Goal: Information Seeking & Learning: Learn about a topic

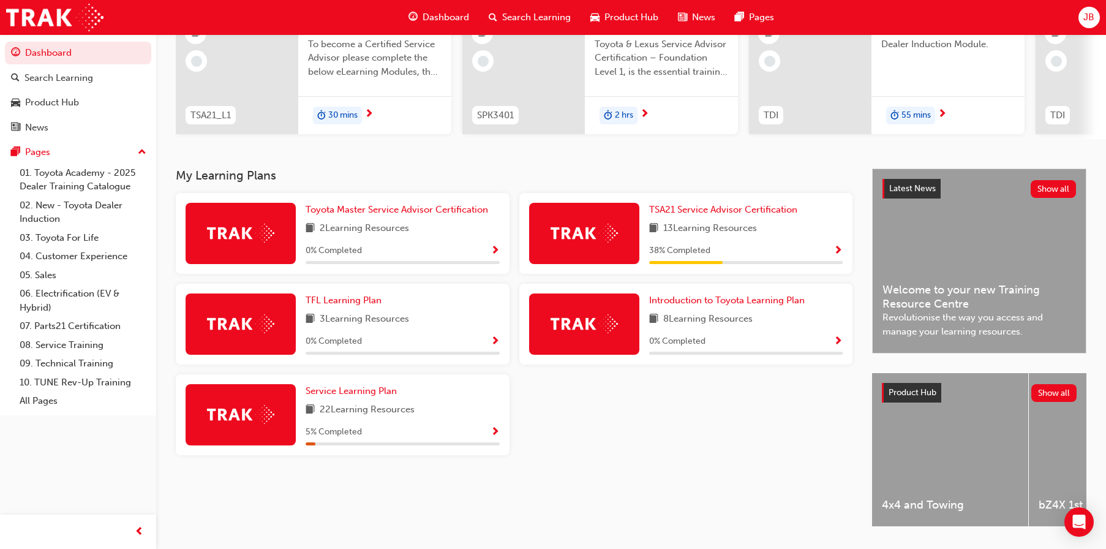
scroll to position [122, 0]
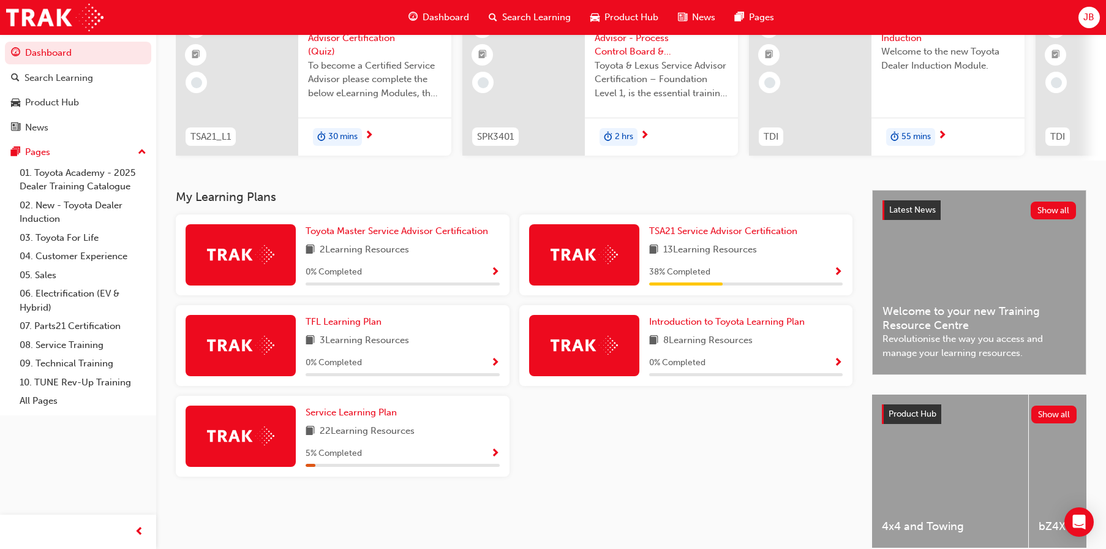
click at [739, 244] on div "TSA21 Service Advisor Certification 13 Learning Resources 38 % Completed" at bounding box center [746, 254] width 194 height 61
click at [743, 236] on span "TSA21 Service Advisor Certification" at bounding box center [723, 230] width 148 height 11
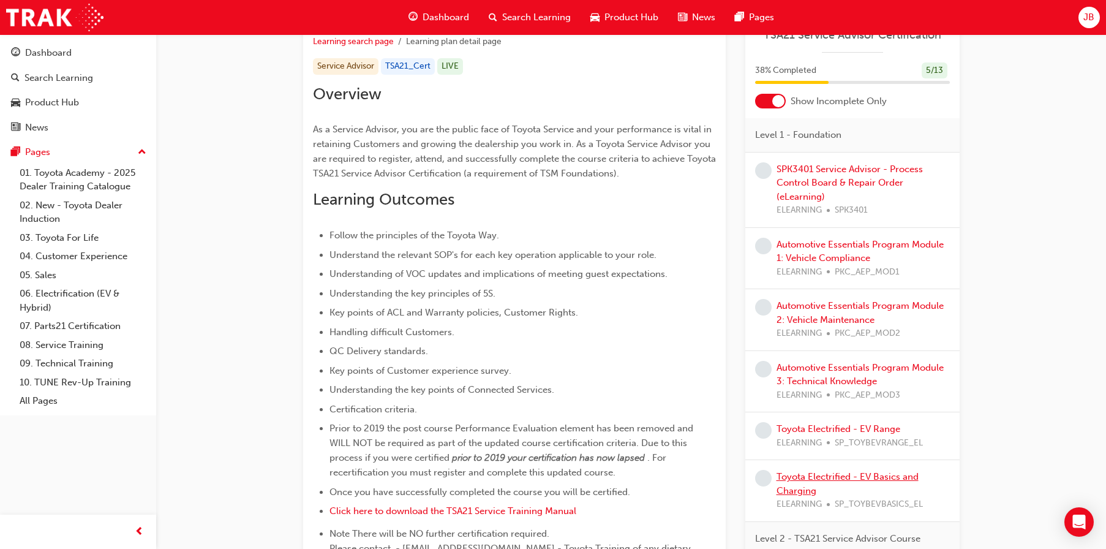
scroll to position [211, 0]
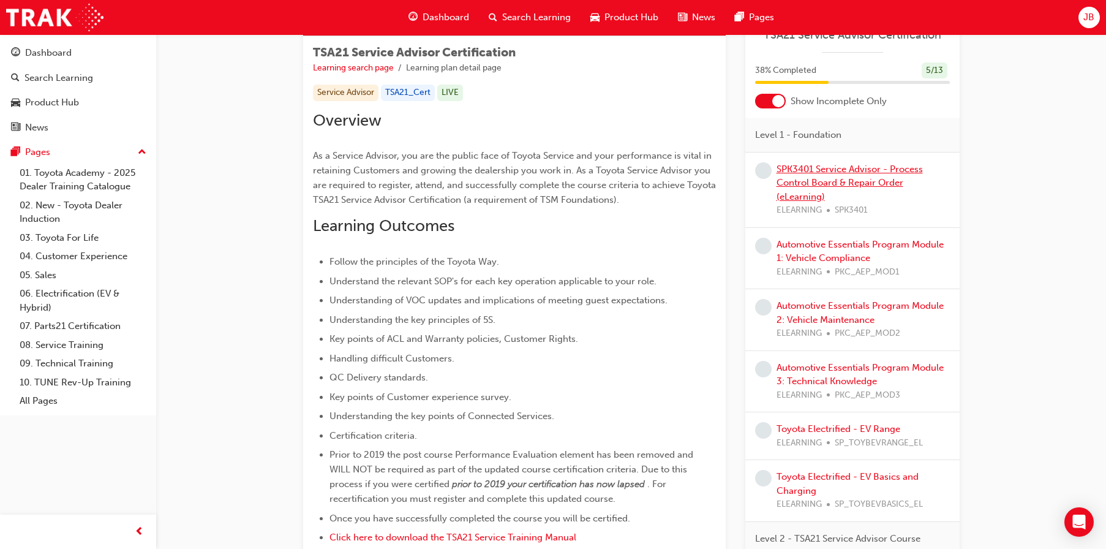
click at [796, 180] on link "SPK3401 Service Advisor - Process Control Board & Repair Order (eLearning)" at bounding box center [850, 183] width 146 height 39
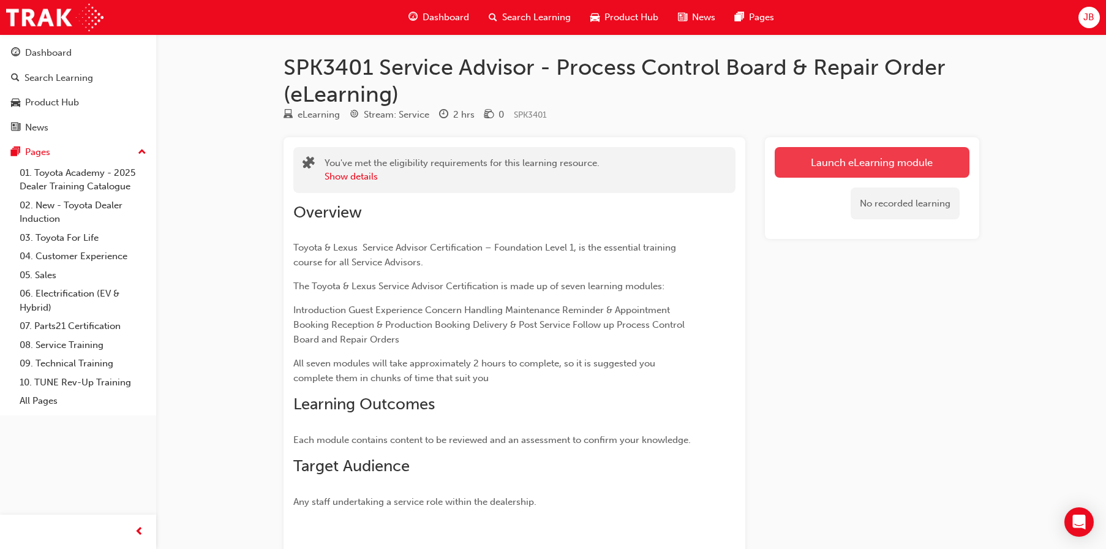
click at [850, 172] on link "Launch eLearning module" at bounding box center [872, 162] width 195 height 31
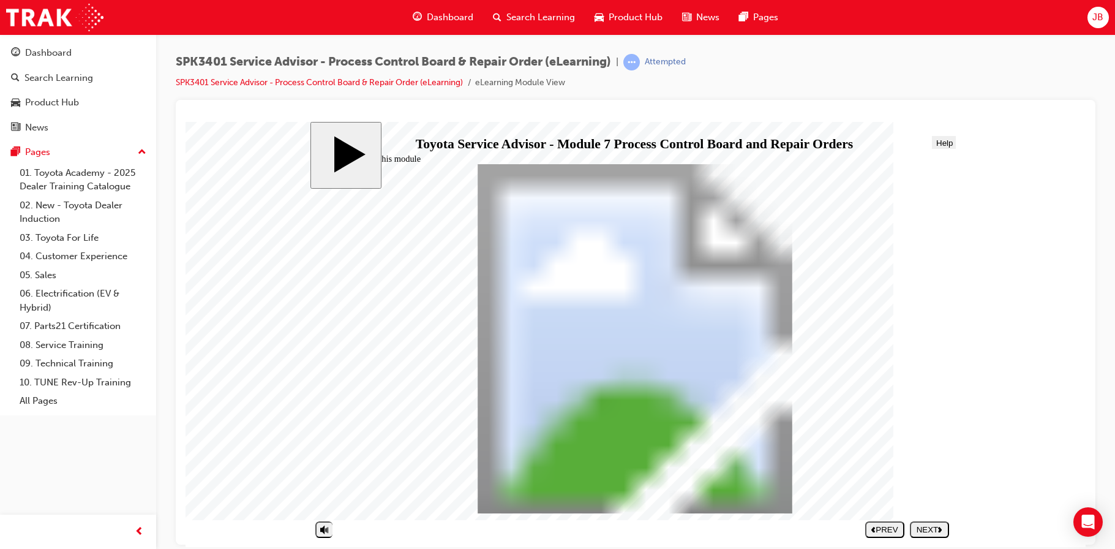
click at [921, 530] on div "NEXT" at bounding box center [929, 528] width 29 height 9
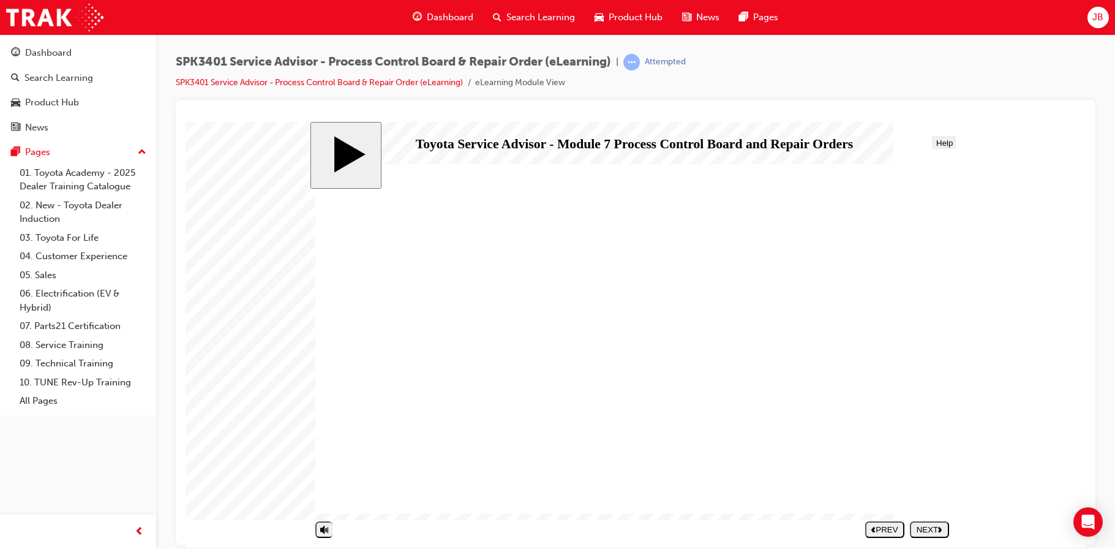
click at [916, 528] on div "NEXT" at bounding box center [929, 528] width 29 height 9
click at [926, 524] on div "NEXT" at bounding box center [929, 528] width 29 height 9
drag, startPoint x: 733, startPoint y: 312, endPoint x: 730, endPoint y: 323, distance: 11.4
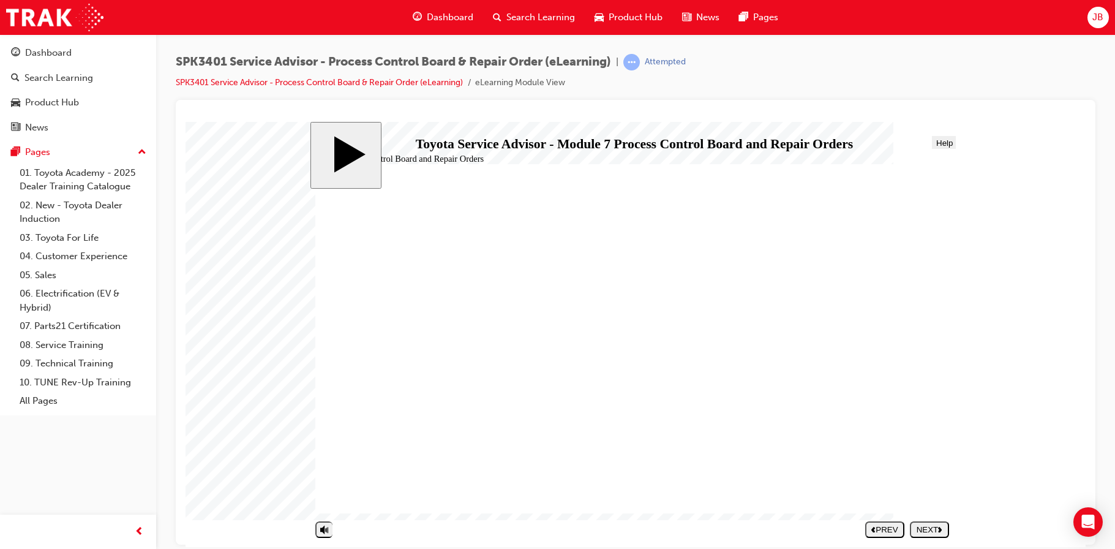
click at [927, 530] on div "NEXT" at bounding box center [929, 528] width 29 height 9
click at [939, 529] on icon "next" at bounding box center [940, 529] width 4 height 6
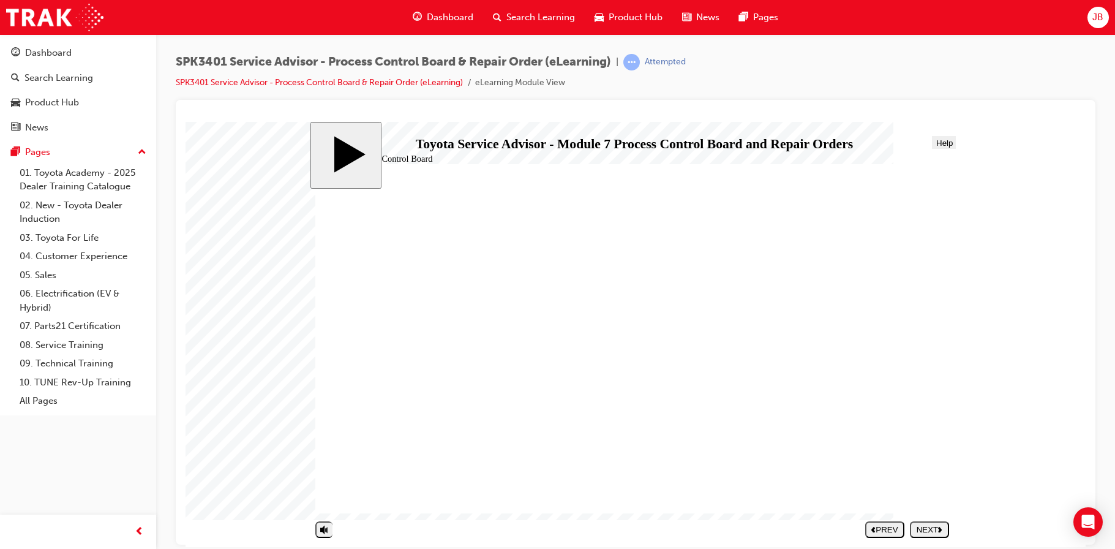
click at [930, 530] on div "NEXT" at bounding box center [929, 528] width 29 height 9
click at [923, 528] on div "NEXT" at bounding box center [929, 528] width 29 height 9
drag, startPoint x: 429, startPoint y: 317, endPoint x: 752, endPoint y: 289, distance: 324.0
drag, startPoint x: 459, startPoint y: 317, endPoint x: 785, endPoint y: 445, distance: 349.9
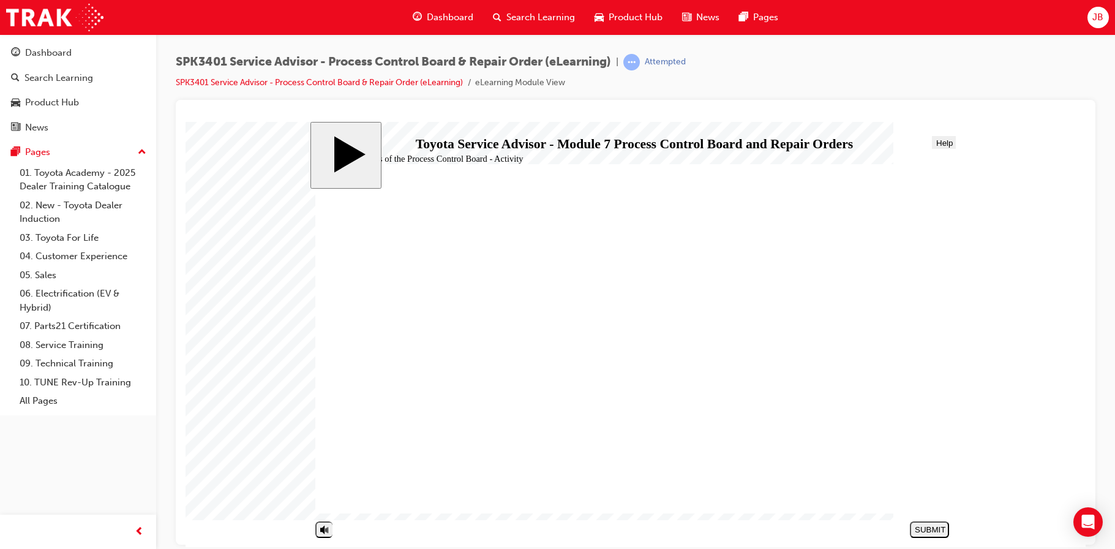
drag, startPoint x: 443, startPoint y: 448, endPoint x: 774, endPoint y: 416, distance: 331.8
drag, startPoint x: 417, startPoint y: 448, endPoint x: 742, endPoint y: 478, distance: 326.7
drag, startPoint x: 398, startPoint y: 425, endPoint x: 728, endPoint y: 326, distance: 344.6
drag, startPoint x: 402, startPoint y: 343, endPoint x: 727, endPoint y: 381, distance: 327.5
drag, startPoint x: 405, startPoint y: 372, endPoint x: 735, endPoint y: 417, distance: 333.2
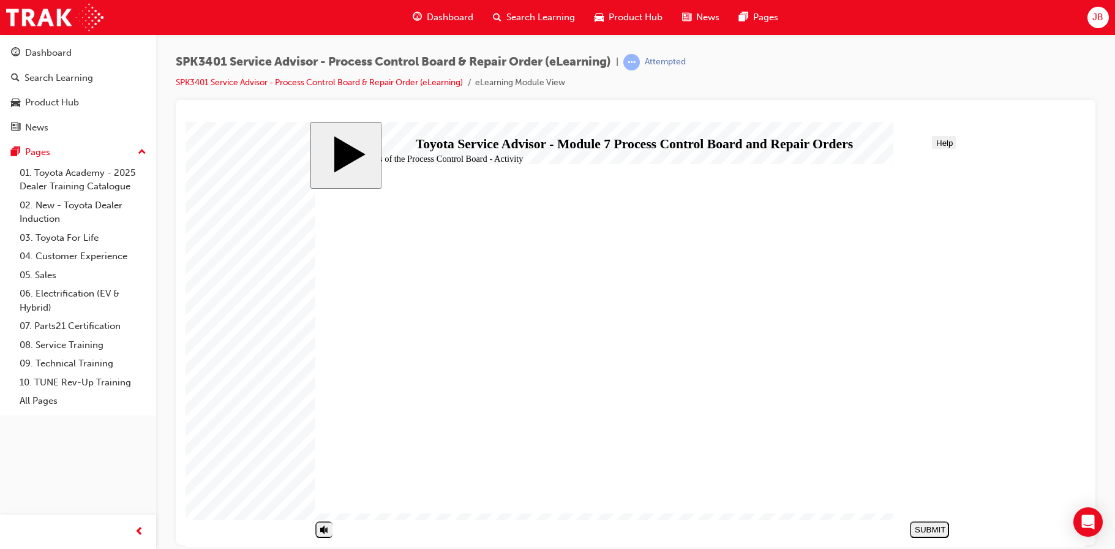
drag, startPoint x: 383, startPoint y: 393, endPoint x: 709, endPoint y: 412, distance: 326.4
drag, startPoint x: 410, startPoint y: 470, endPoint x: 737, endPoint y: 290, distance: 372.9
drag, startPoint x: 445, startPoint y: 469, endPoint x: 773, endPoint y: 414, distance: 332.3
drag, startPoint x: 481, startPoint y: 396, endPoint x: 809, endPoint y: 287, distance: 344.8
drag, startPoint x: 420, startPoint y: 399, endPoint x: 746, endPoint y: 353, distance: 329.0
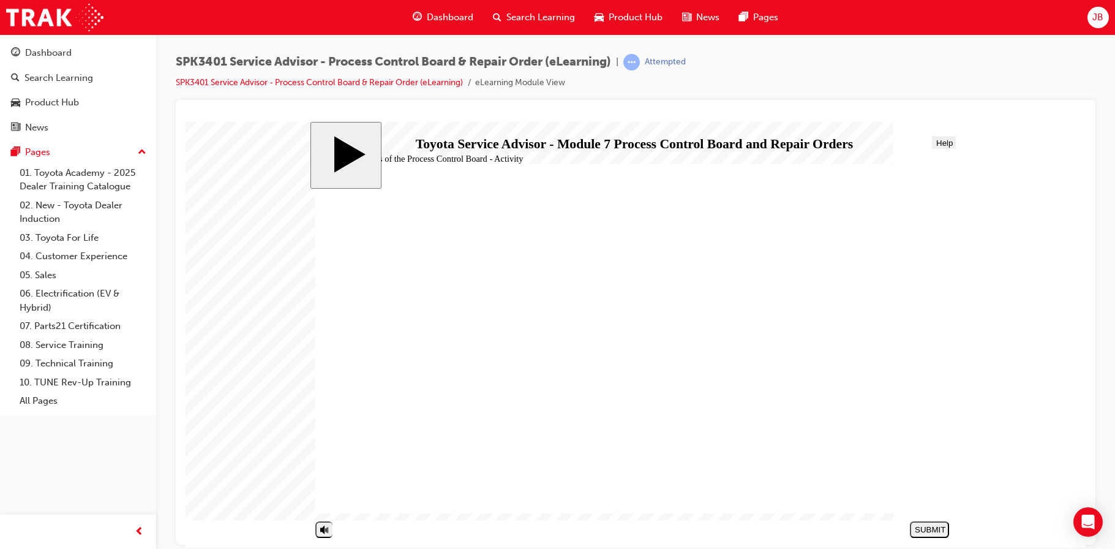
drag, startPoint x: 437, startPoint y: 399, endPoint x: 763, endPoint y: 386, distance: 326.1
drag, startPoint x: 450, startPoint y: 371, endPoint x: 776, endPoint y: 353, distance: 326.3
drag, startPoint x: 458, startPoint y: 366, endPoint x: 781, endPoint y: 285, distance: 332.9
drag, startPoint x: 485, startPoint y: 335, endPoint x: 812, endPoint y: 344, distance: 326.6
click at [930, 524] on div "SUBMIT" at bounding box center [929, 528] width 29 height 9
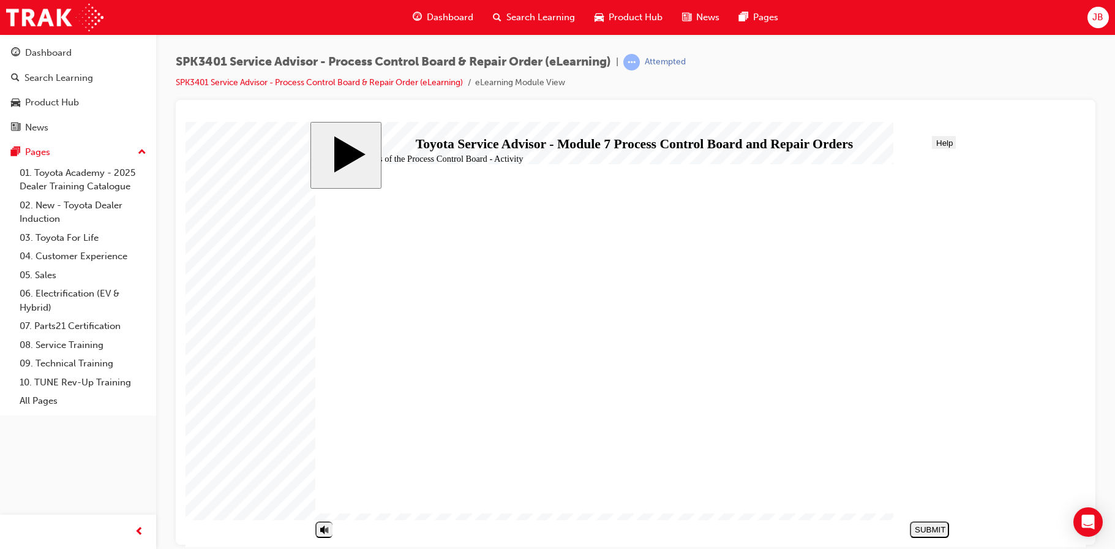
click at [924, 527] on div "NEXT" at bounding box center [929, 528] width 29 height 9
click at [918, 525] on div "NEXT" at bounding box center [929, 528] width 29 height 9
click at [915, 525] on div "NEXT" at bounding box center [929, 528] width 29 height 9
click at [919, 527] on div "NEXT" at bounding box center [929, 528] width 29 height 9
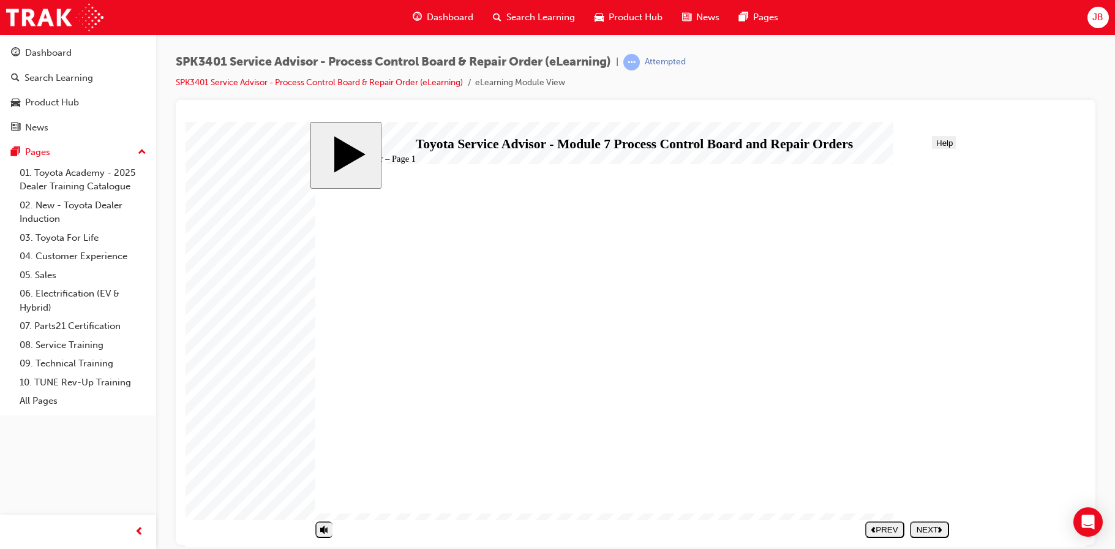
click at [916, 527] on div "NEXT" at bounding box center [929, 528] width 29 height 9
radio input "true"
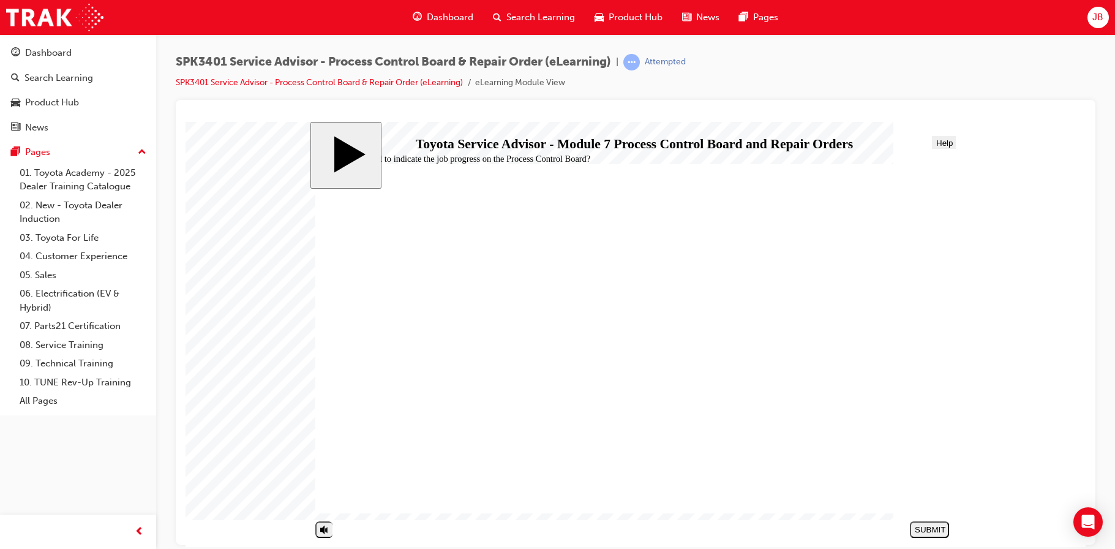
drag, startPoint x: 926, startPoint y: 525, endPoint x: 918, endPoint y: 524, distance: 7.5
click at [924, 525] on div "SUBMIT" at bounding box center [929, 528] width 29 height 9
radio input "true"
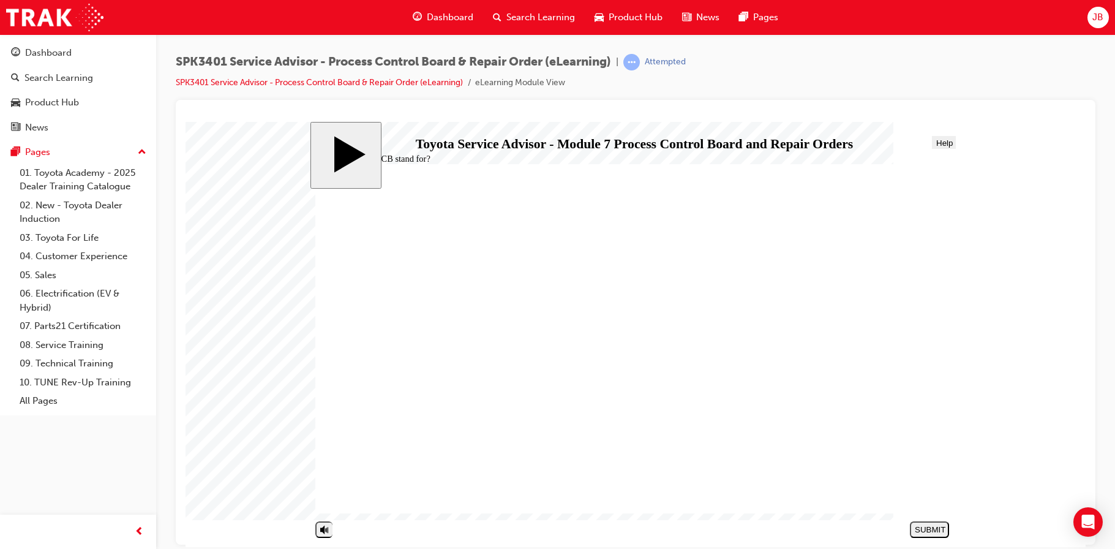
drag, startPoint x: 916, startPoint y: 525, endPoint x: 904, endPoint y: 524, distance: 11.7
click at [915, 525] on div "SUBMIT" at bounding box center [929, 528] width 29 height 9
radio input "true"
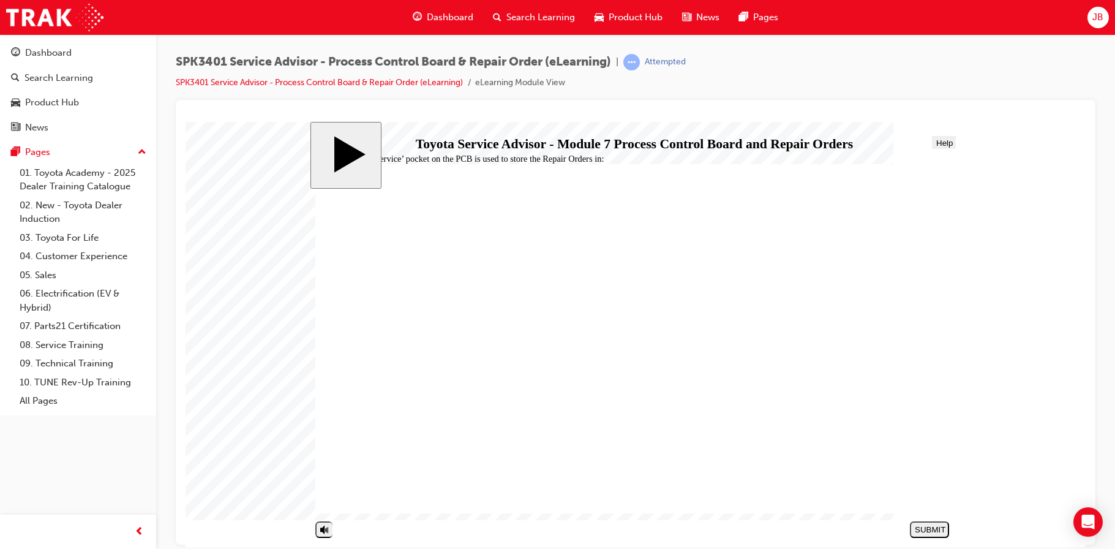
click at [933, 524] on div "SUBMIT" at bounding box center [929, 528] width 29 height 9
radio input "true"
click at [921, 525] on div "SUBMIT" at bounding box center [929, 528] width 29 height 9
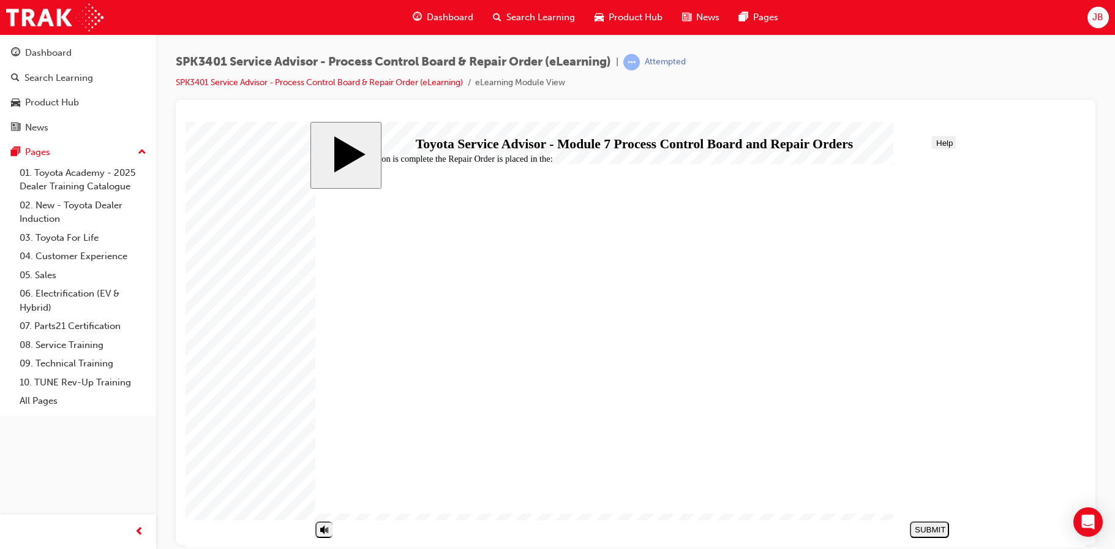
radio input "true"
click at [930, 532] on div "SUBMIT" at bounding box center [929, 528] width 29 height 9
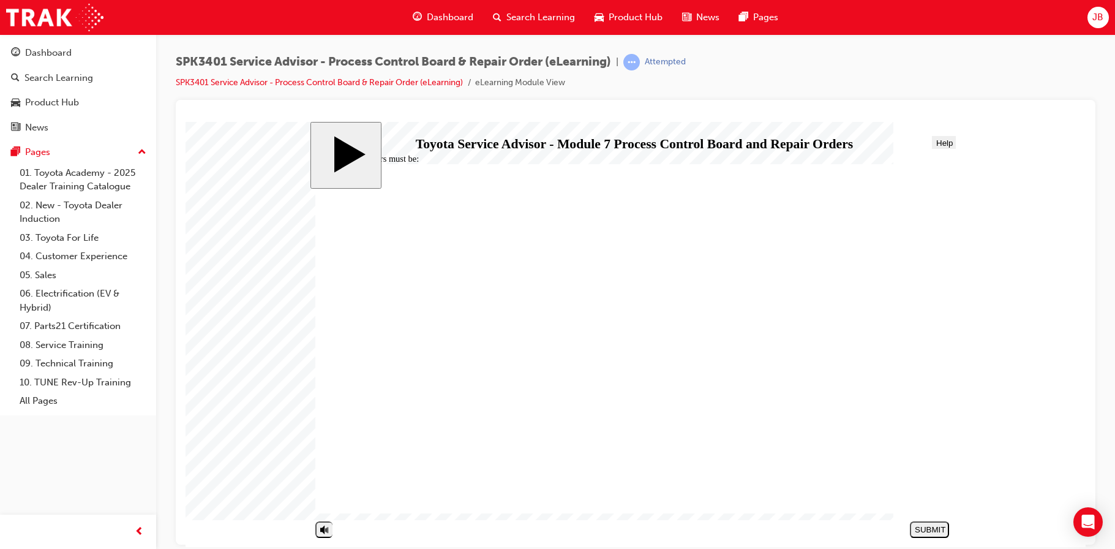
radio input "true"
click at [937, 527] on div "SUBMIT" at bounding box center [929, 528] width 29 height 9
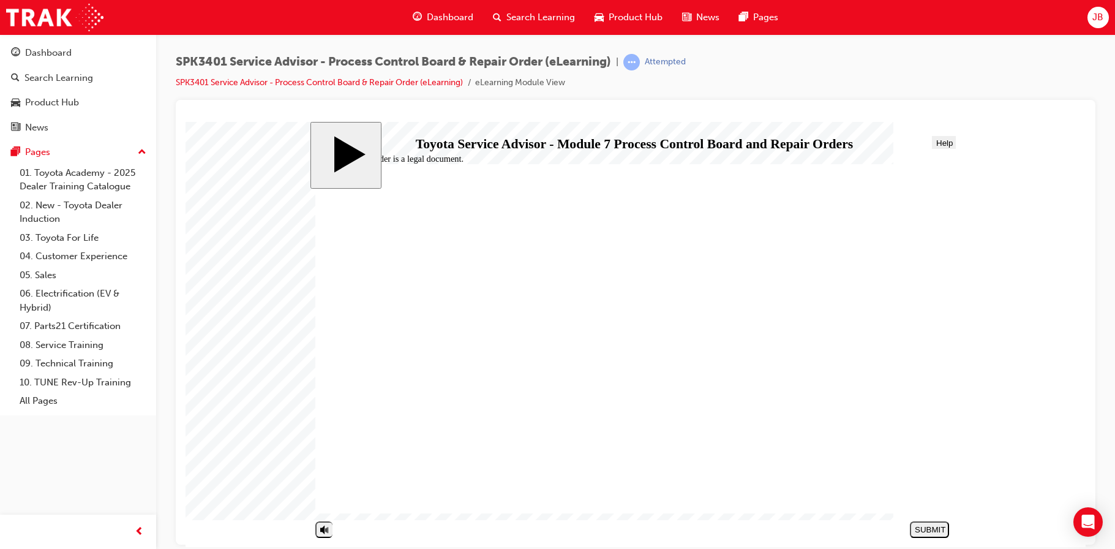
radio input "true"
click at [923, 529] on div "SUBMIT" at bounding box center [929, 528] width 29 height 9
radio input "true"
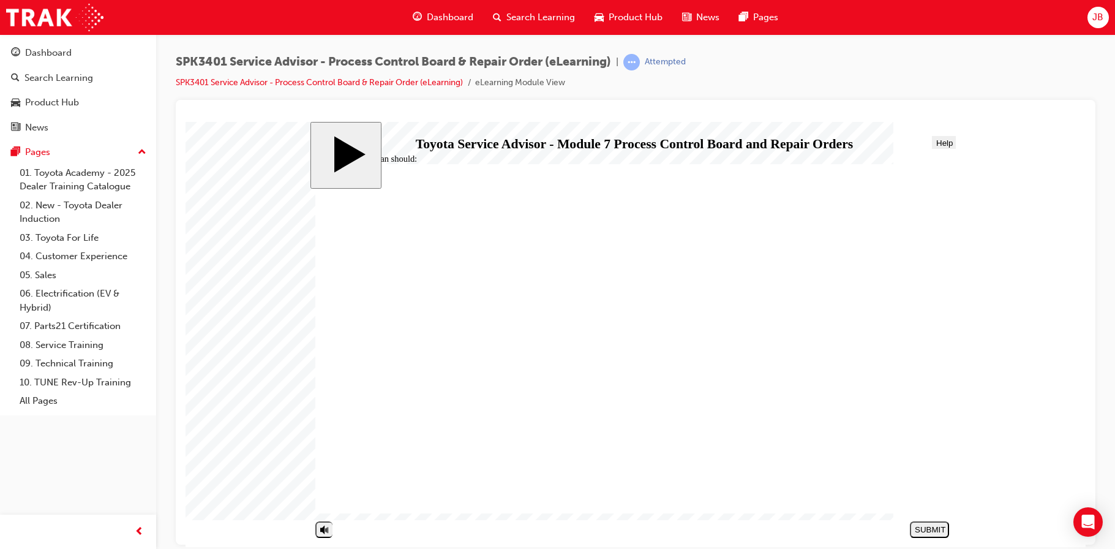
click at [940, 531] on div "SUBMIT" at bounding box center [929, 528] width 29 height 9
radio input "true"
click at [927, 525] on div "SUBMIT" at bounding box center [929, 528] width 29 height 9
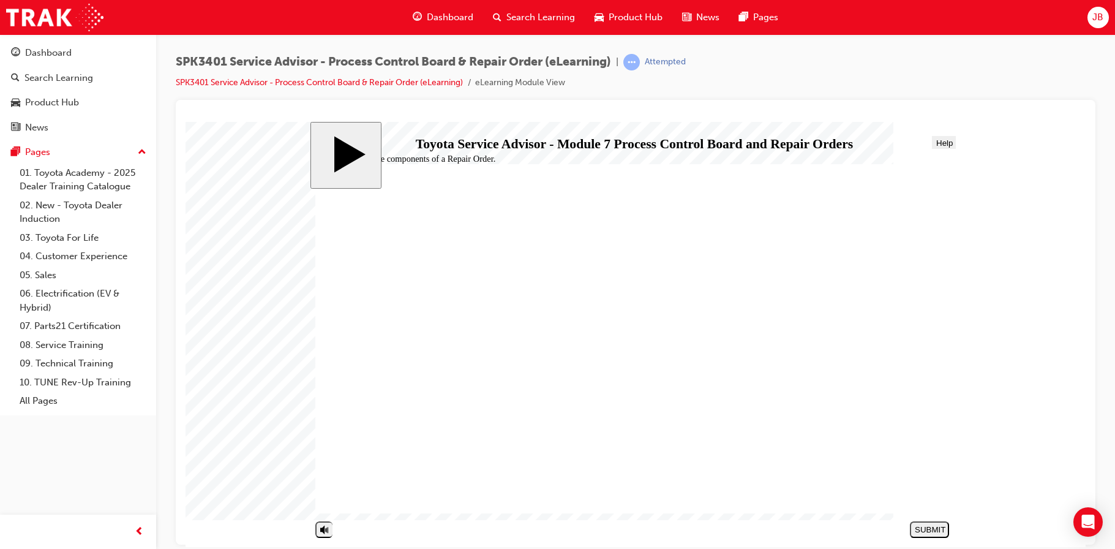
radio input "true"
click at [922, 526] on div "SUBMIT" at bounding box center [929, 528] width 29 height 9
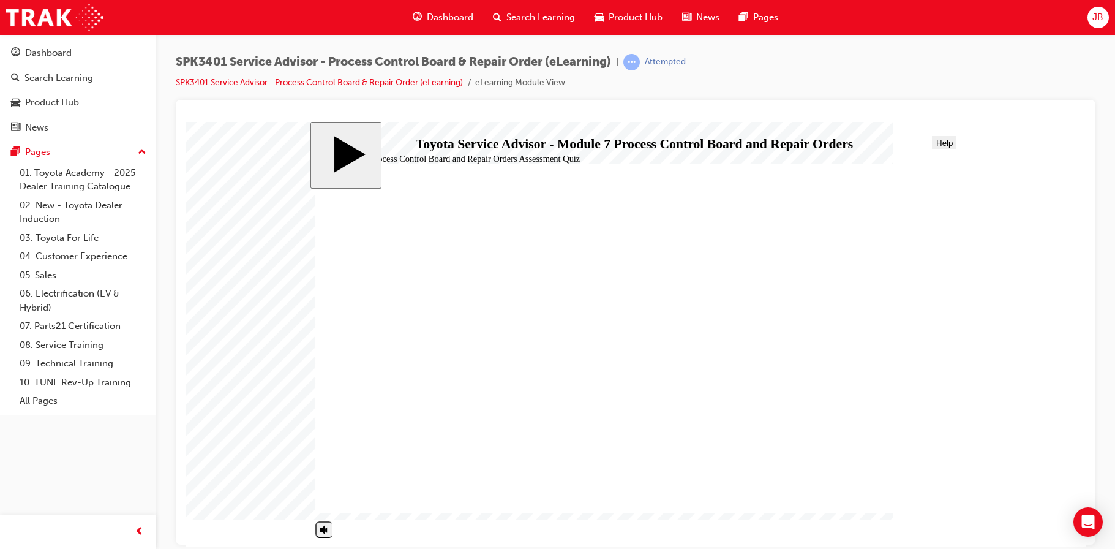
radio input "true"
drag, startPoint x: 769, startPoint y: 452, endPoint x: 894, endPoint y: 508, distance: 137.4
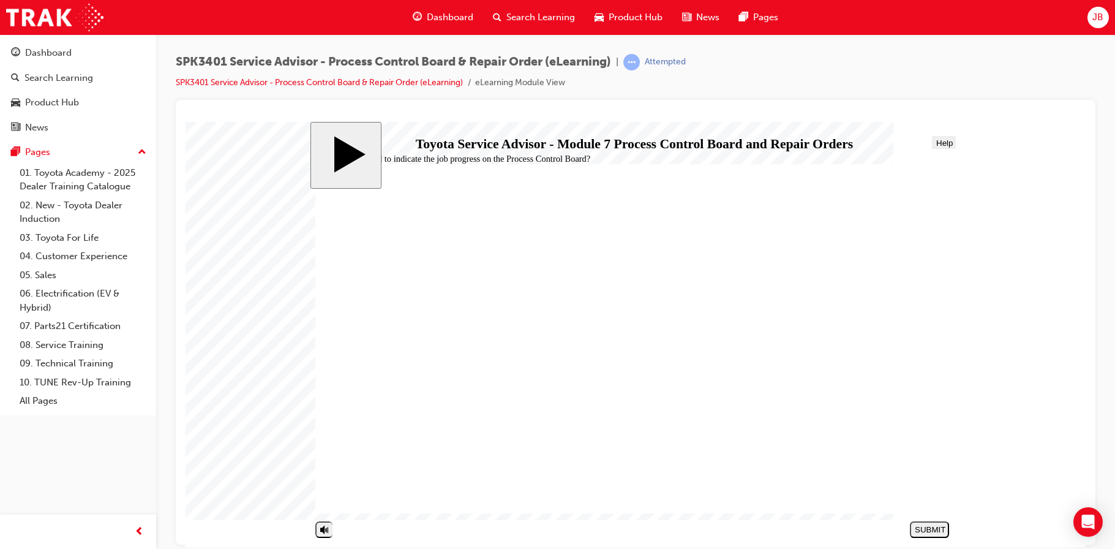
click at [920, 525] on div "SUBMIT" at bounding box center [929, 528] width 29 height 9
radio input "true"
click at [922, 523] on button "SUBMIT" at bounding box center [929, 529] width 39 height 17
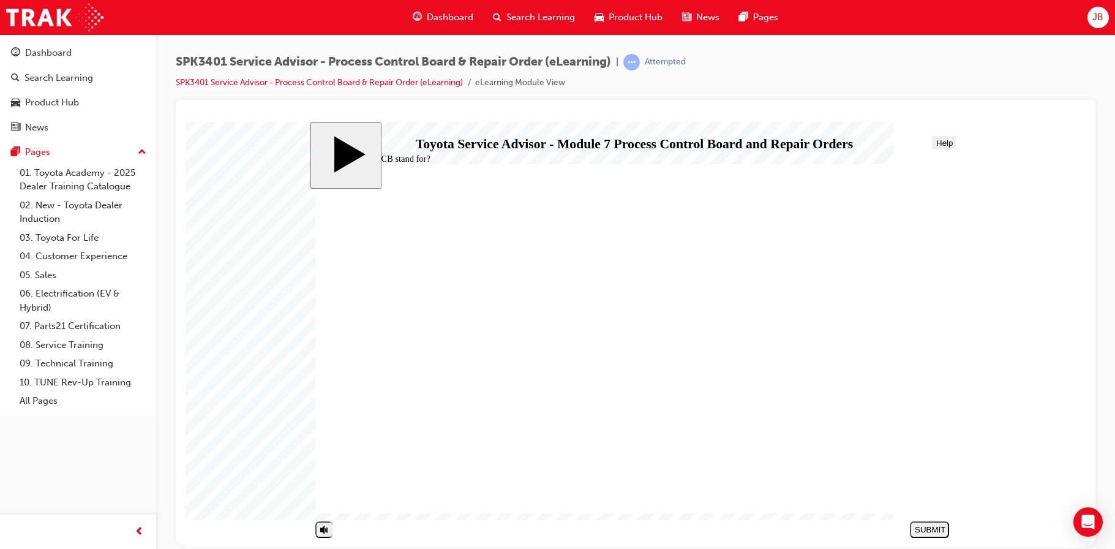
radio input "true"
click at [927, 524] on div "SUBMIT" at bounding box center [929, 528] width 29 height 9
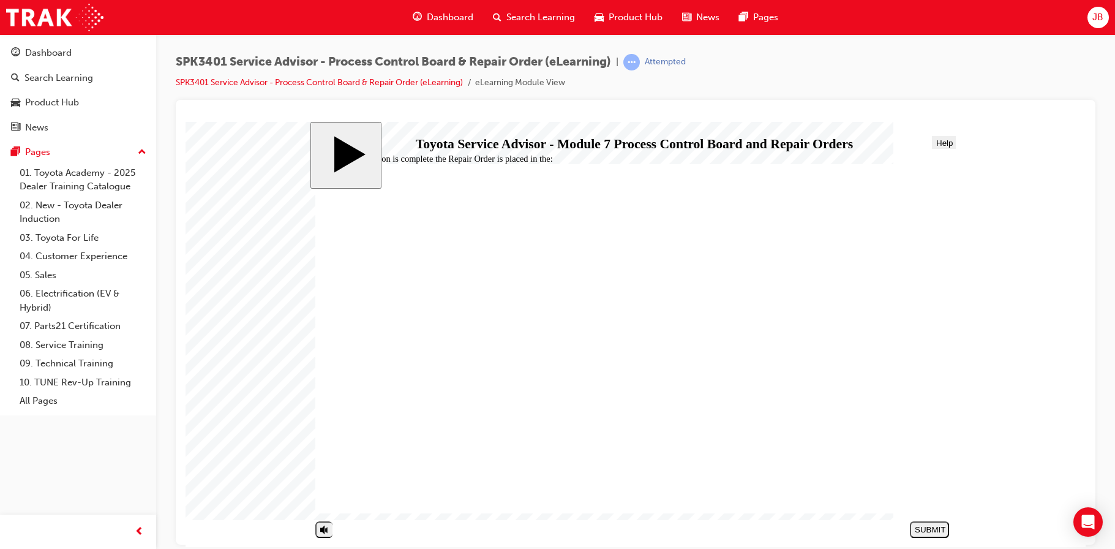
radio input "true"
click at [925, 527] on div "SUBMIT" at bounding box center [929, 528] width 29 height 9
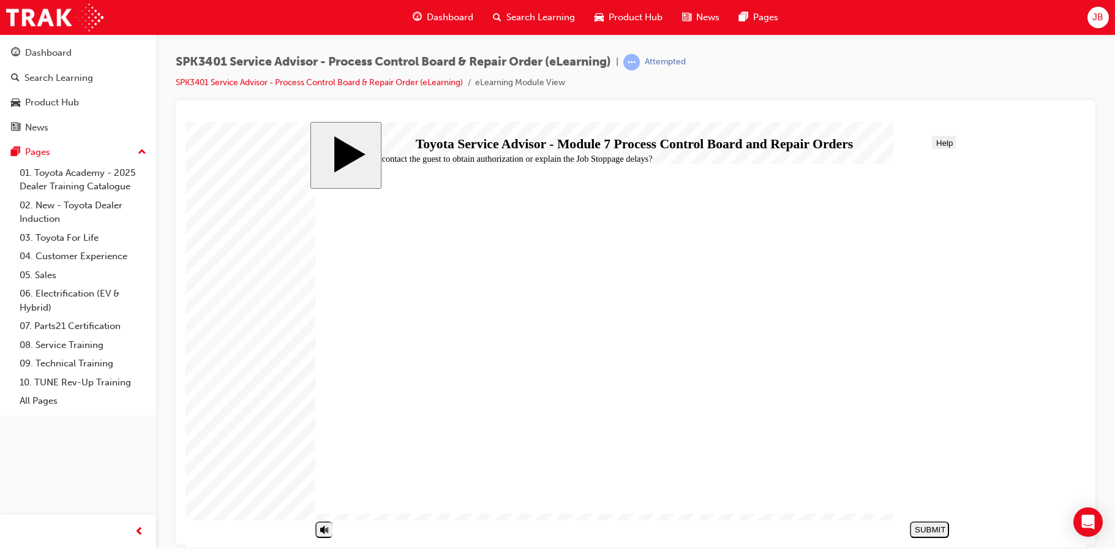
radio input "true"
click at [933, 530] on div "SUBMIT" at bounding box center [929, 528] width 29 height 9
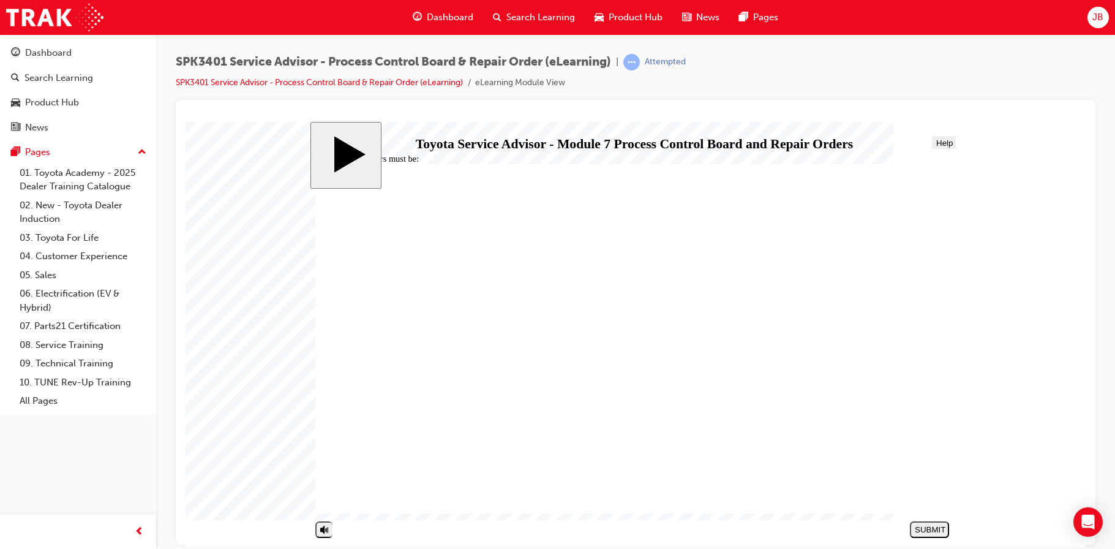
radio input "true"
click at [941, 532] on div "SUBMIT" at bounding box center [929, 528] width 29 height 9
radio input "true"
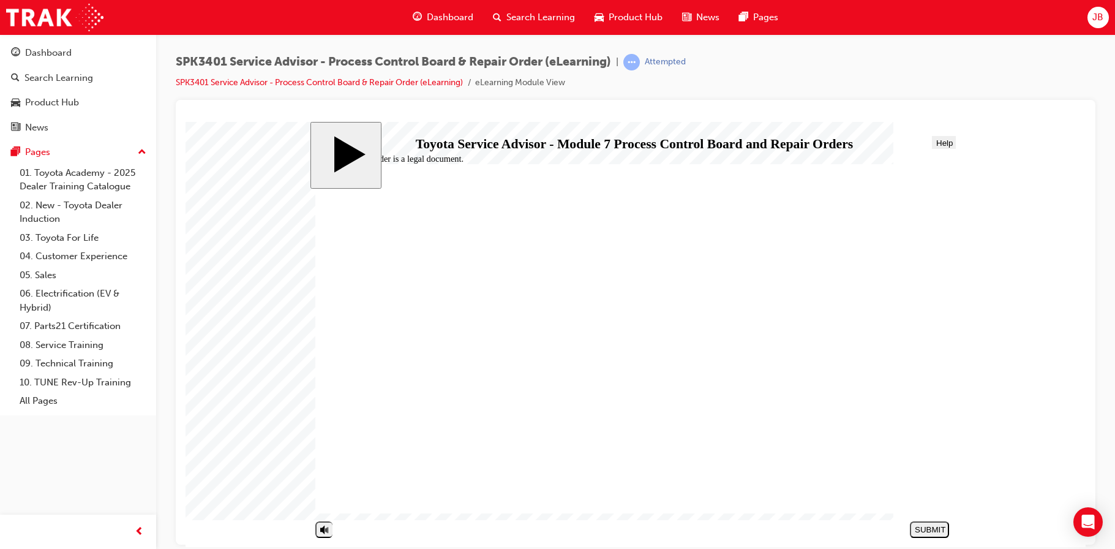
click at [938, 530] on div "SUBMIT" at bounding box center [929, 528] width 29 height 9
radio input "true"
click at [929, 527] on div "SUBMIT" at bounding box center [929, 528] width 29 height 9
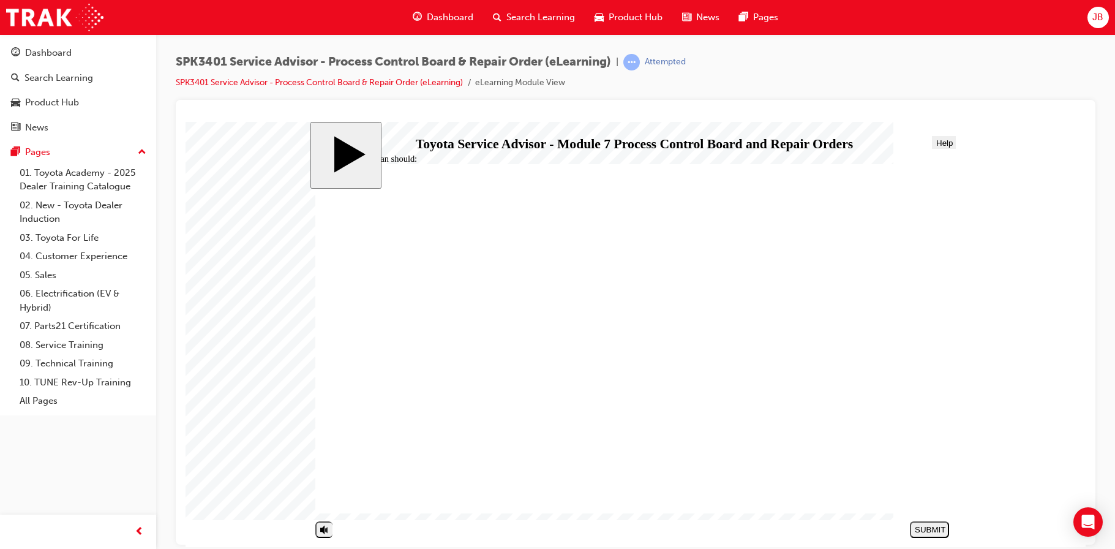
radio input "true"
click at [929, 527] on div "SUBMIT" at bounding box center [929, 528] width 29 height 9
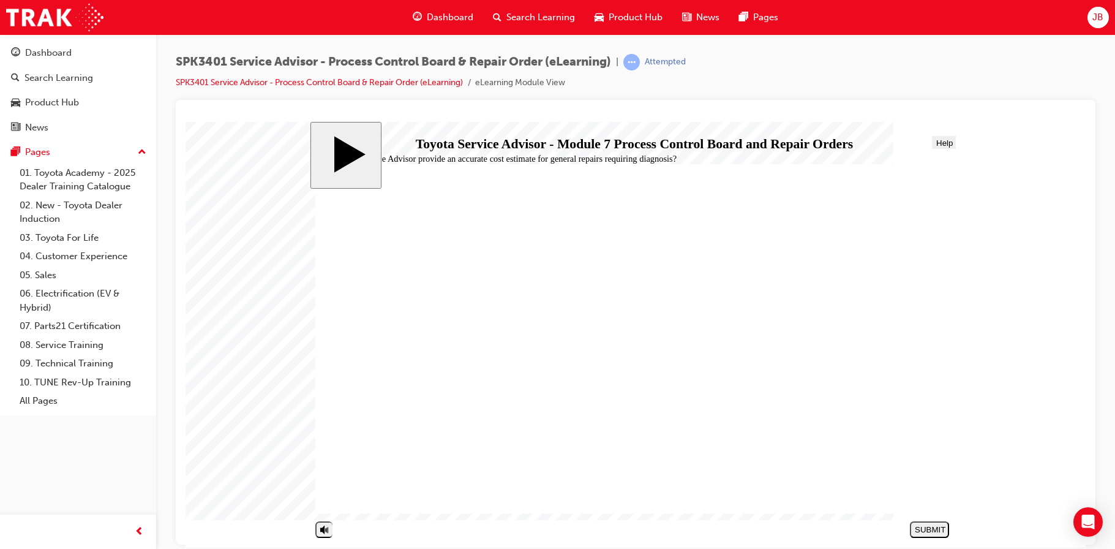
radio input "true"
click at [922, 526] on div "SUBMIT" at bounding box center [929, 528] width 29 height 9
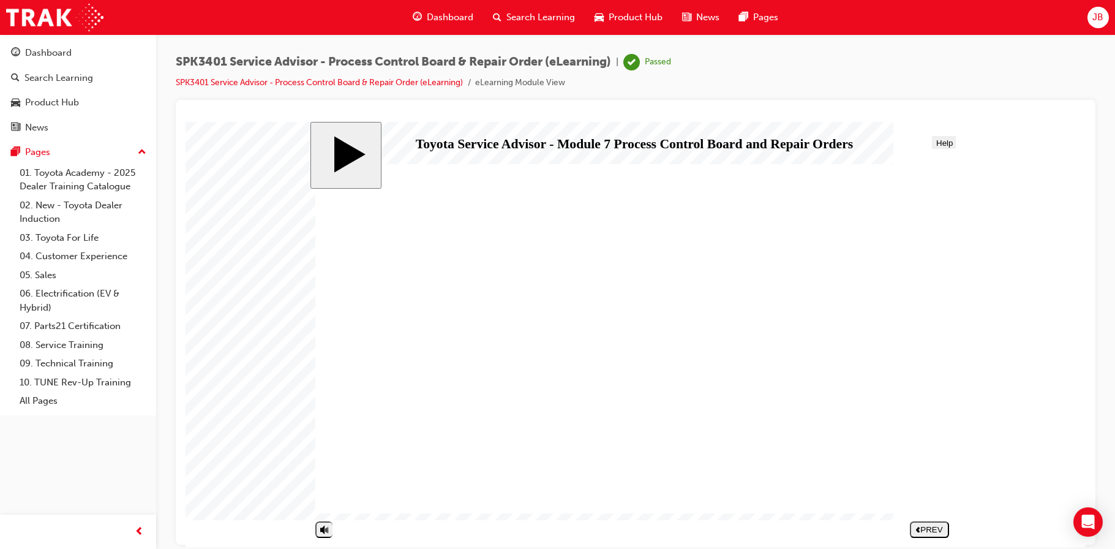
click at [915, 530] on div "PREV" at bounding box center [929, 528] width 29 height 9
click at [102, 47] on div "Dashboard" at bounding box center [78, 52] width 134 height 15
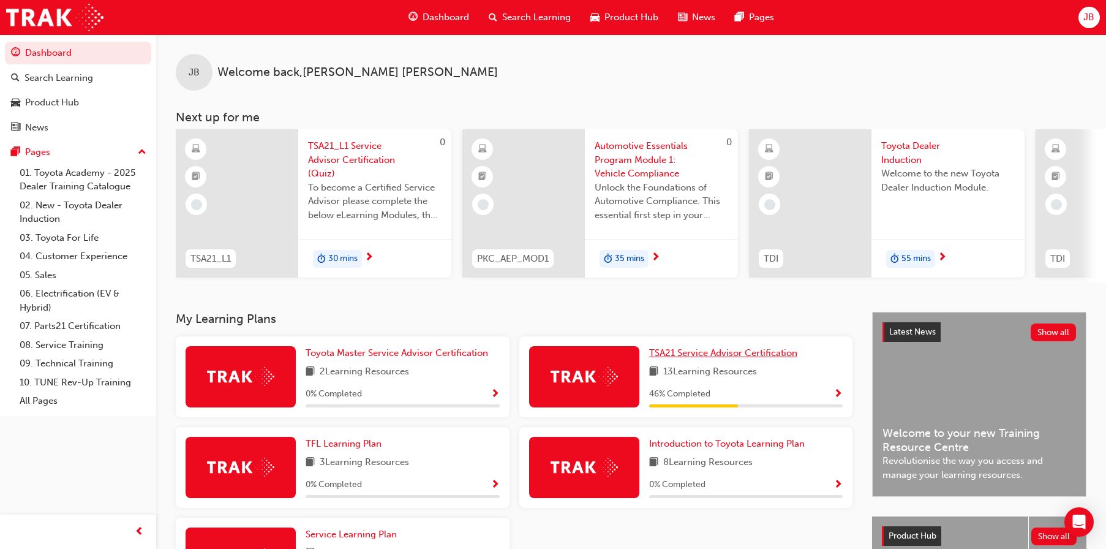
click at [722, 358] on span "TSA21 Service Advisor Certification" at bounding box center [723, 352] width 148 height 11
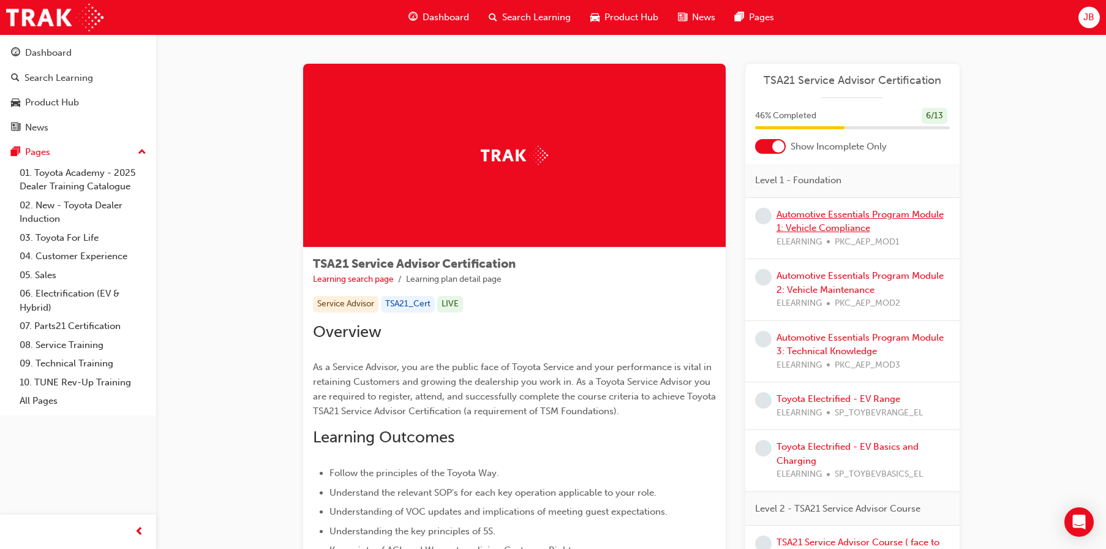
click at [839, 218] on link "Automotive Essentials Program Module 1: Vehicle Compliance" at bounding box center [860, 221] width 167 height 25
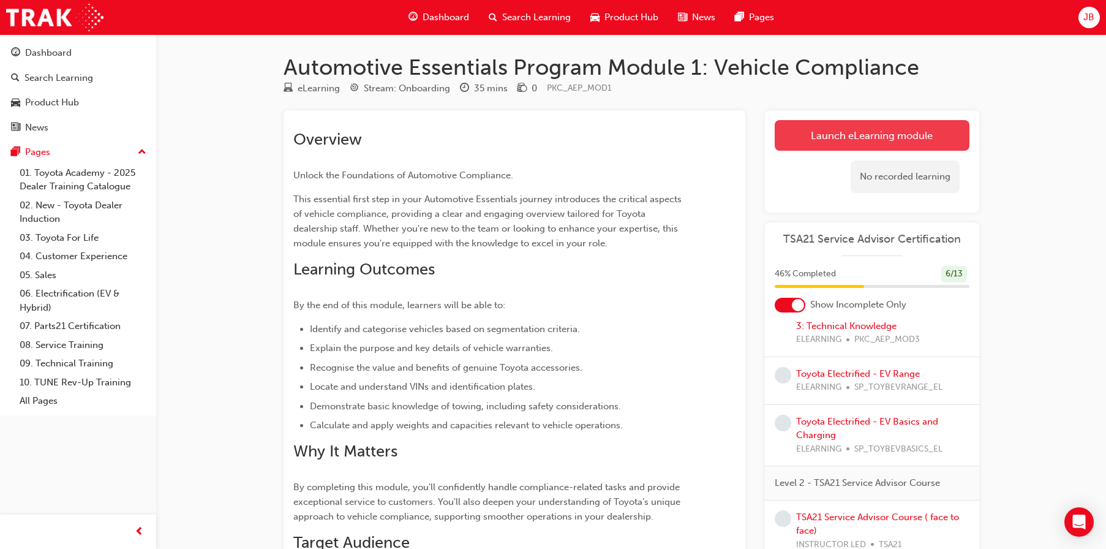
click at [867, 137] on link "Launch eLearning module" at bounding box center [872, 135] width 195 height 31
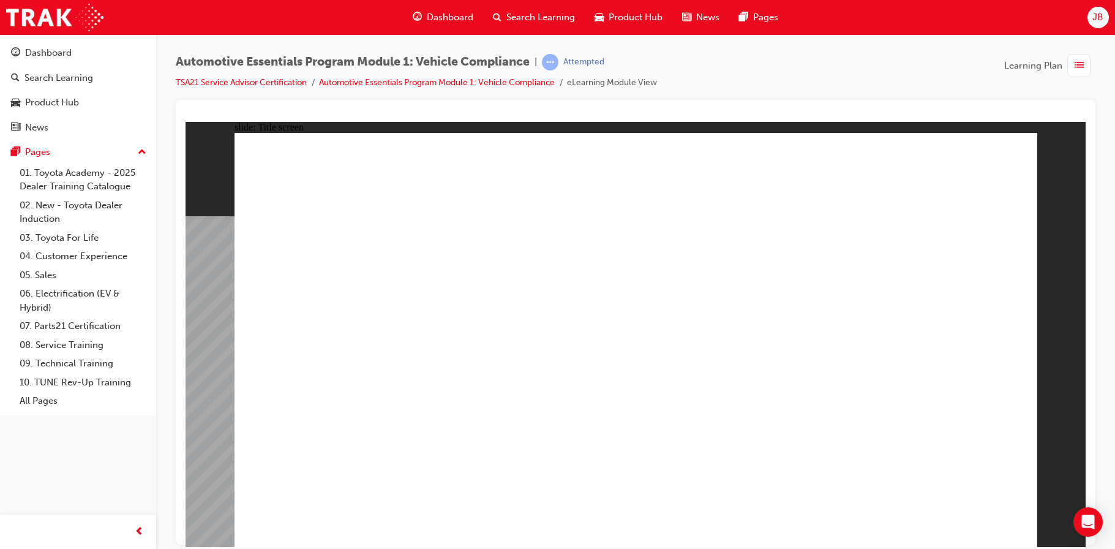
drag, startPoint x: 470, startPoint y: 429, endPoint x: 481, endPoint y: 441, distance: 16.0
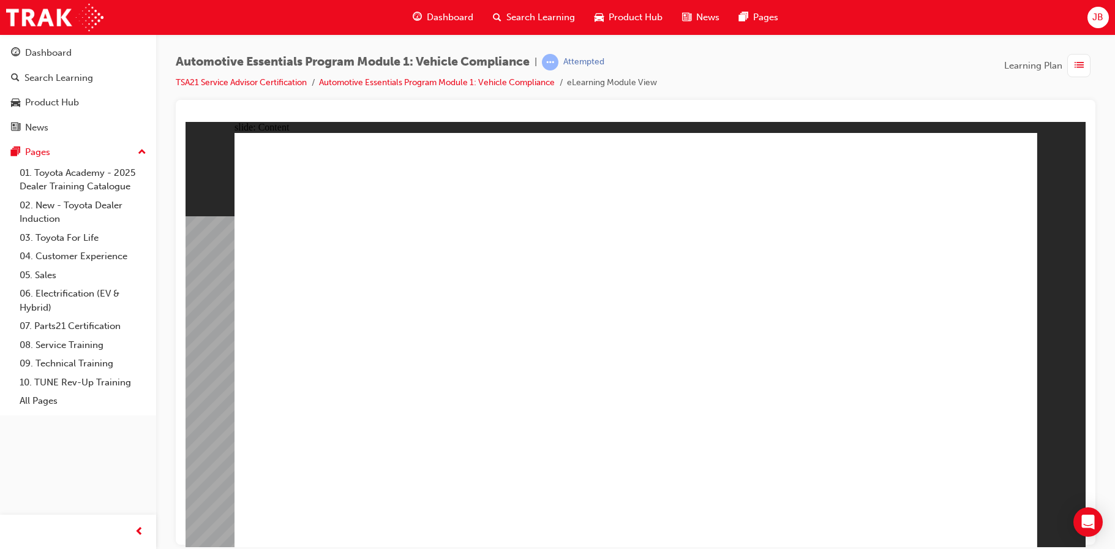
drag, startPoint x: 653, startPoint y: 463, endPoint x: 644, endPoint y: 462, distance: 9.2
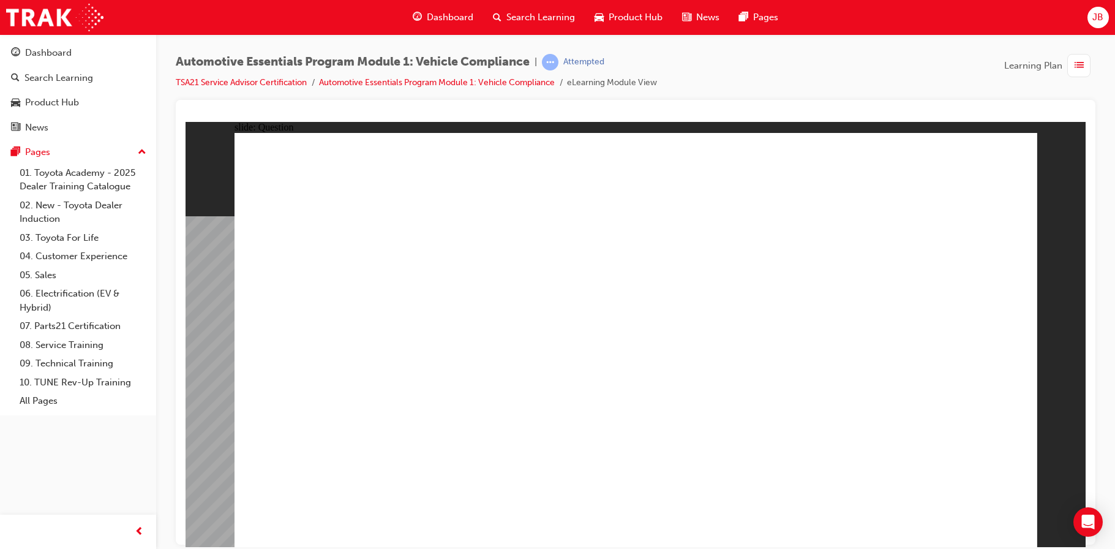
radio input "true"
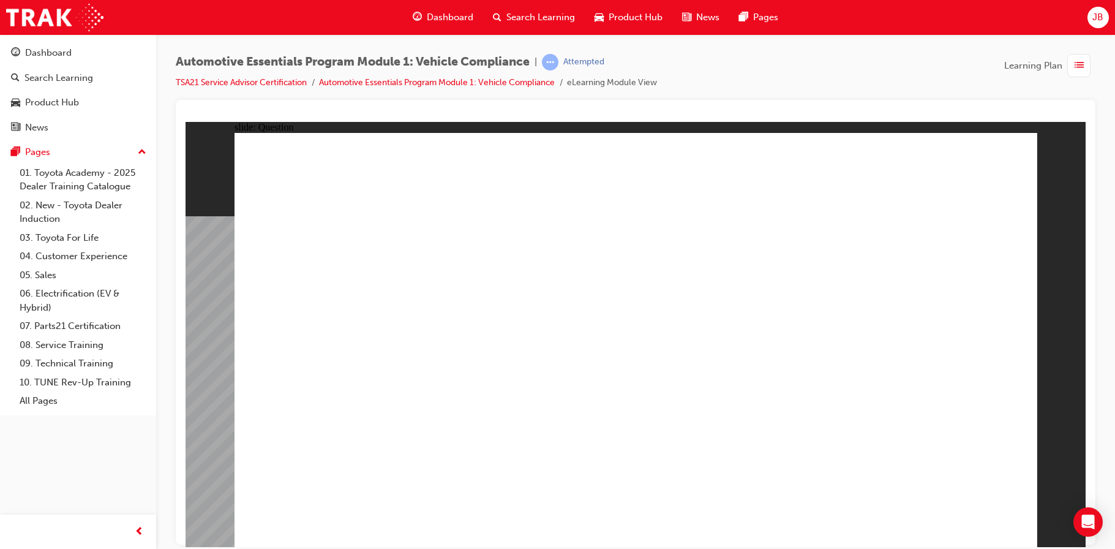
radio input "true"
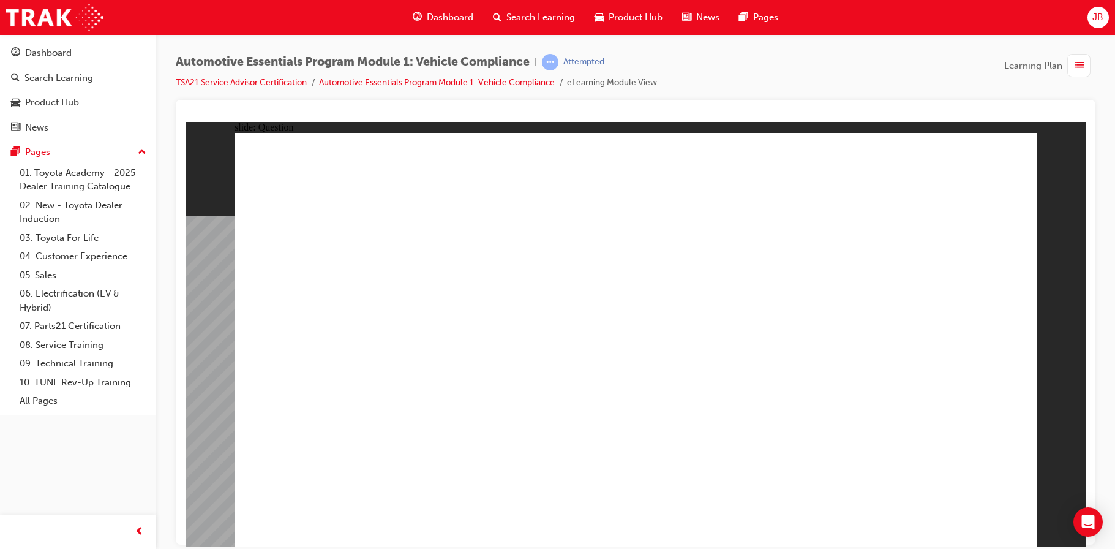
radio input "true"
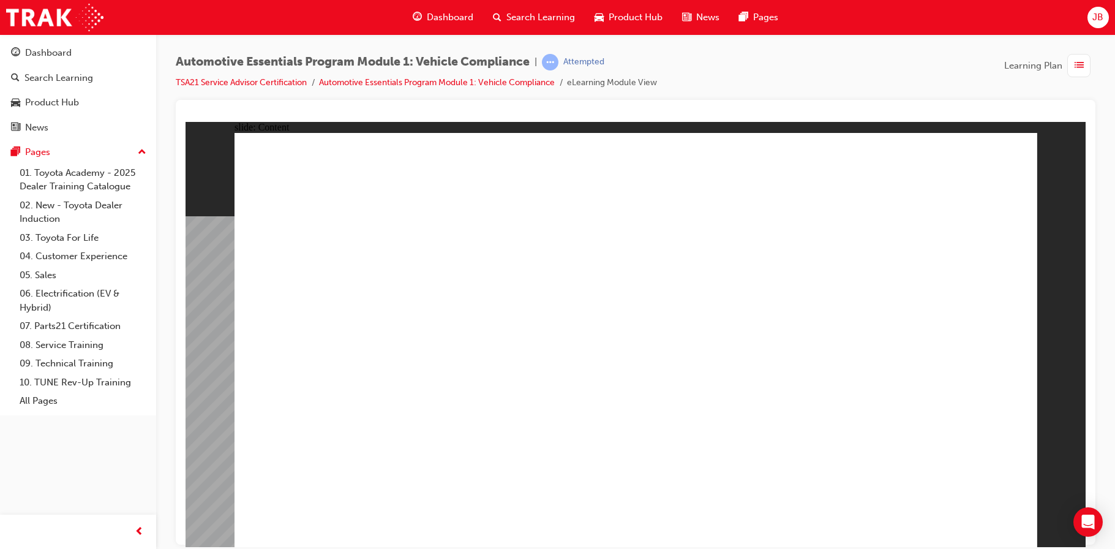
drag, startPoint x: 380, startPoint y: 385, endPoint x: 352, endPoint y: 357, distance: 39.8
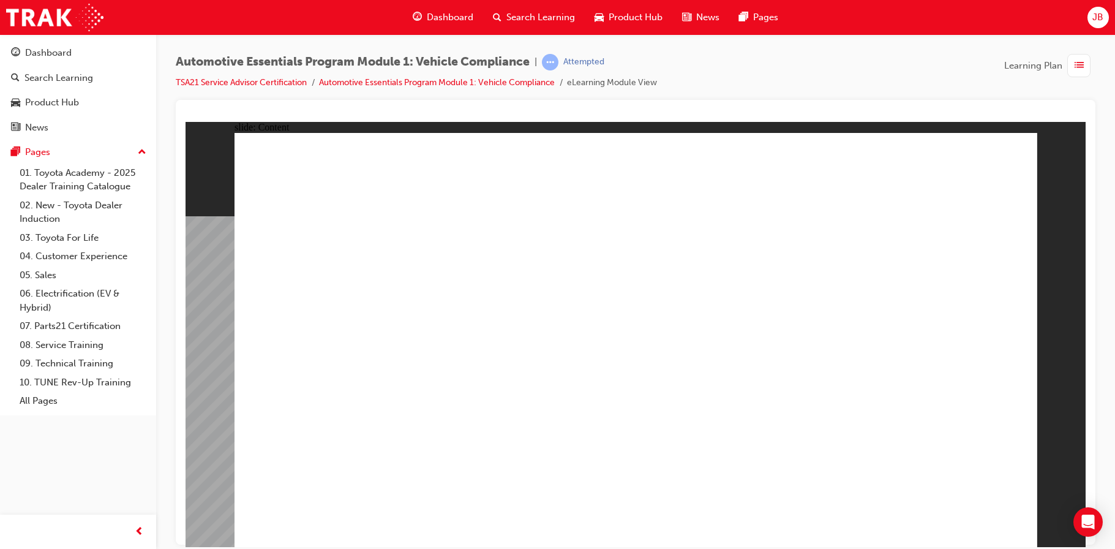
radio input "true"
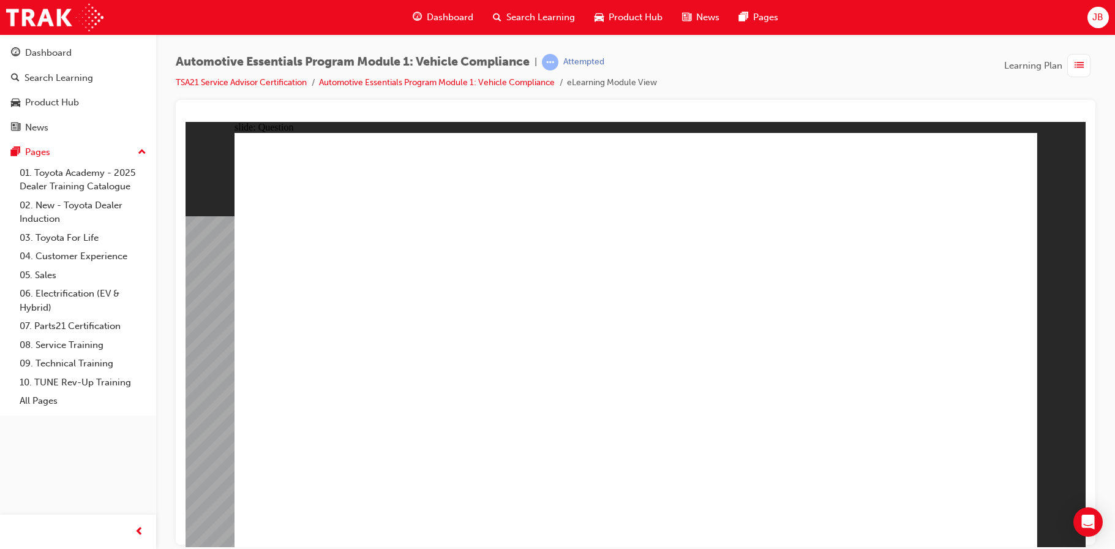
radio input "false"
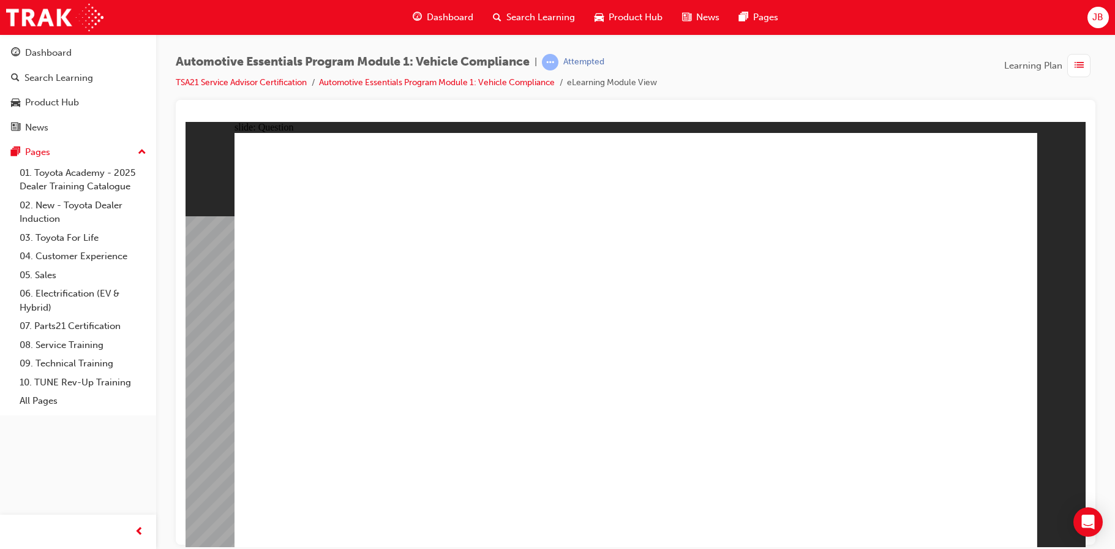
radio input "true"
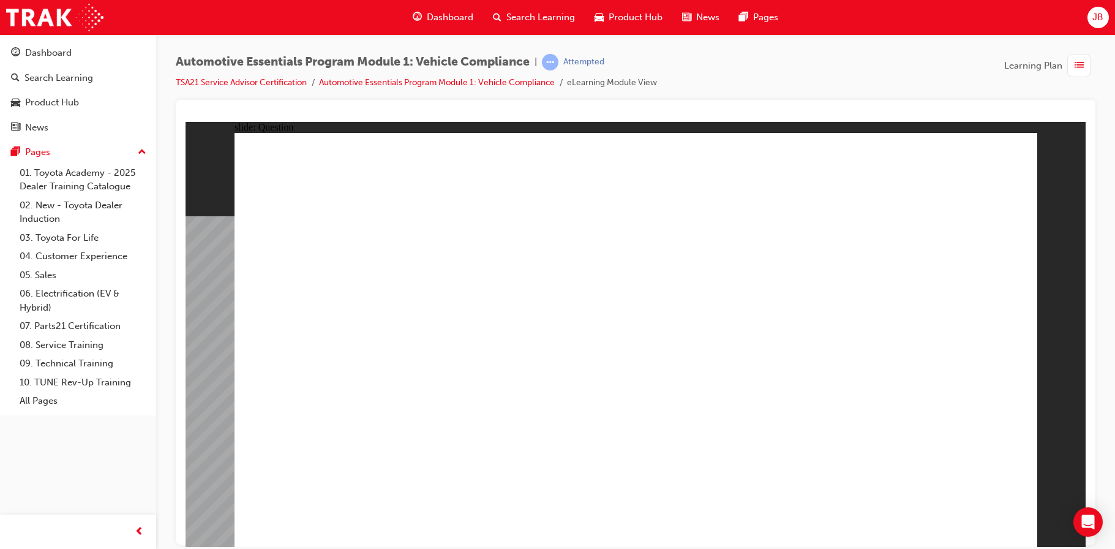
radio input "true"
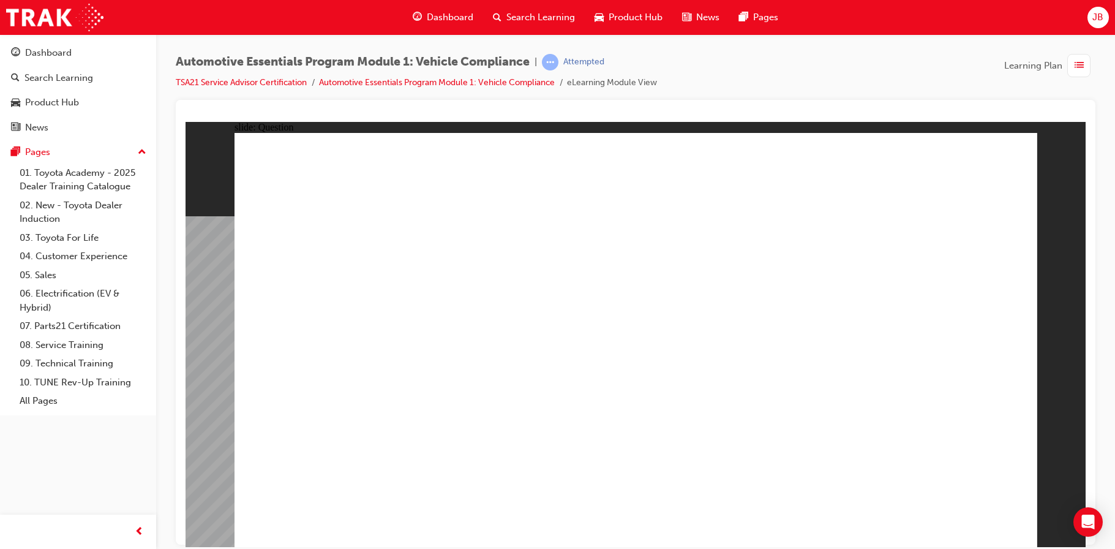
radio input "true"
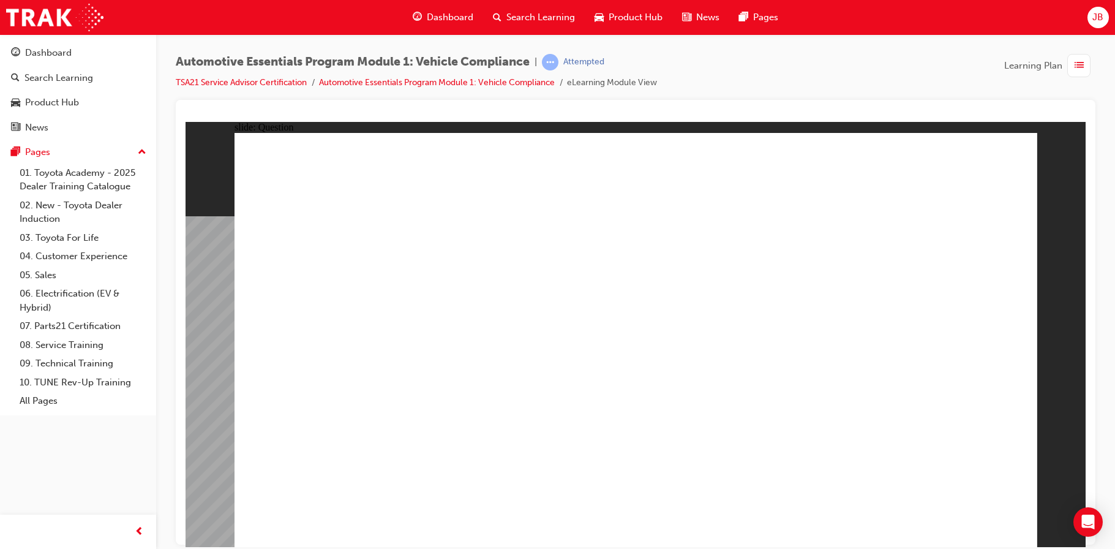
radio input "true"
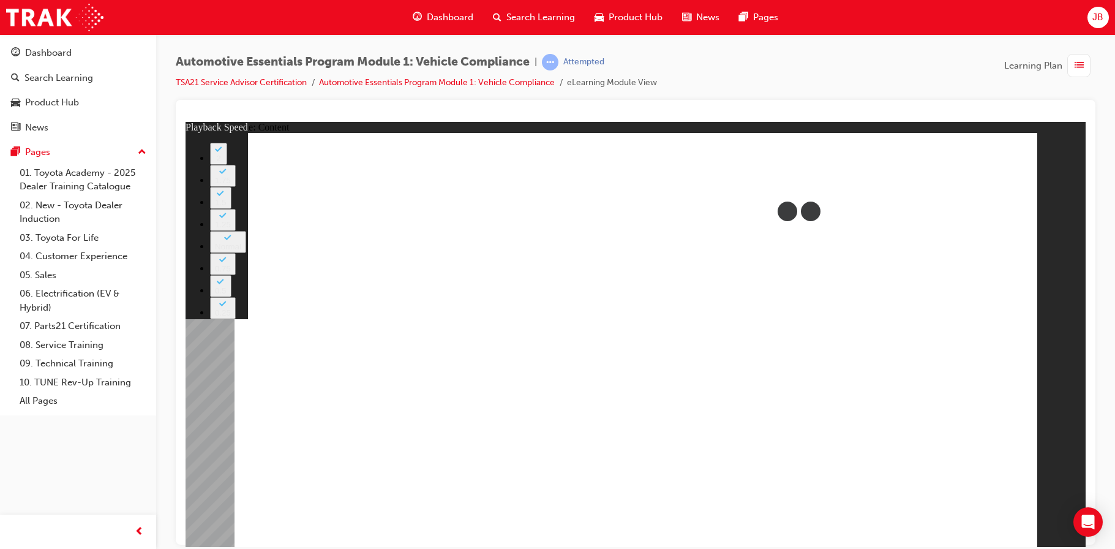
drag, startPoint x: 673, startPoint y: 402, endPoint x: 617, endPoint y: 404, distance: 55.1
drag, startPoint x: 622, startPoint y: 399, endPoint x: 564, endPoint y: 403, distance: 59.0
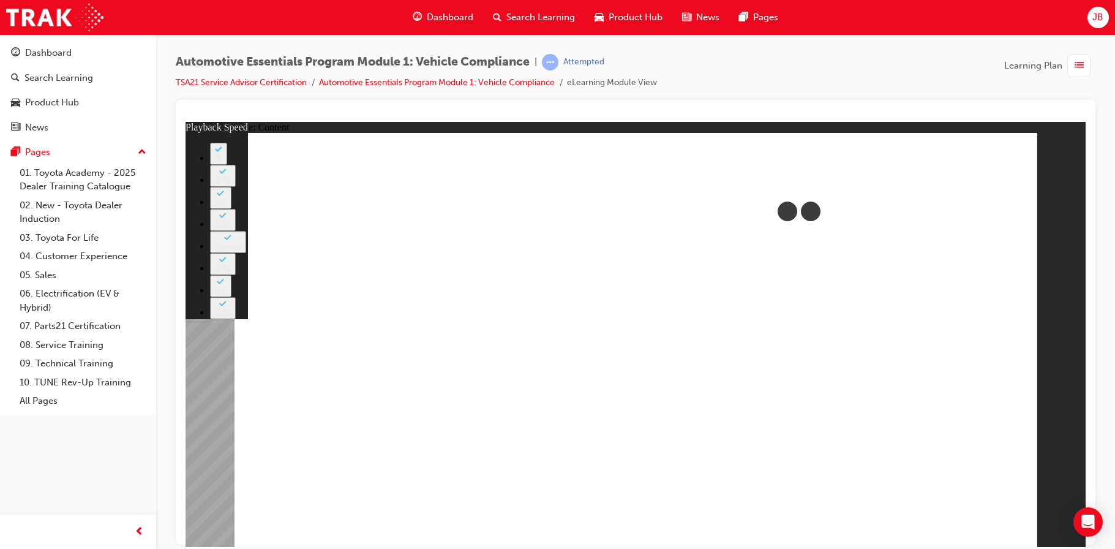
type input "43"
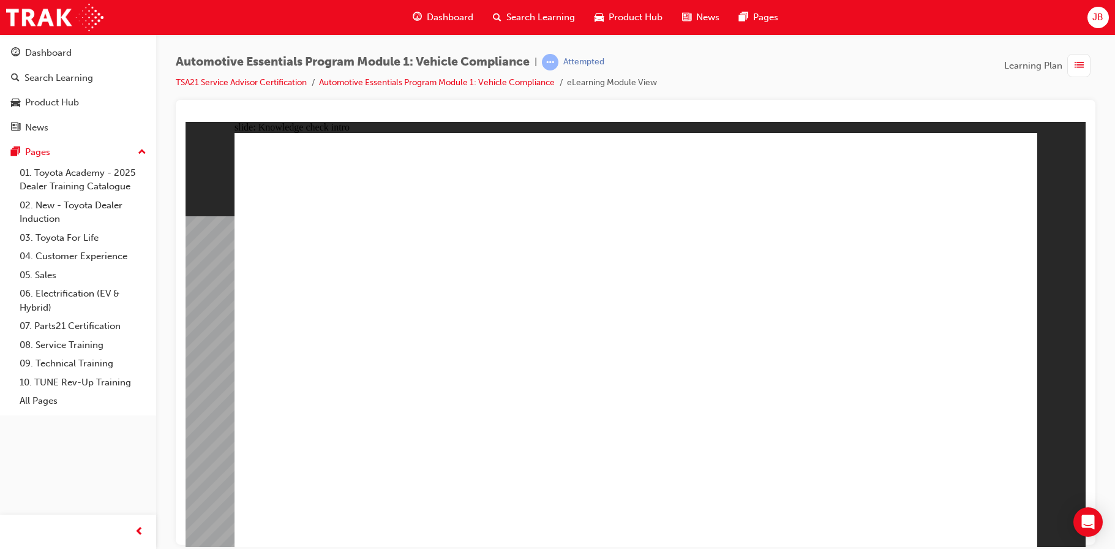
radio input "true"
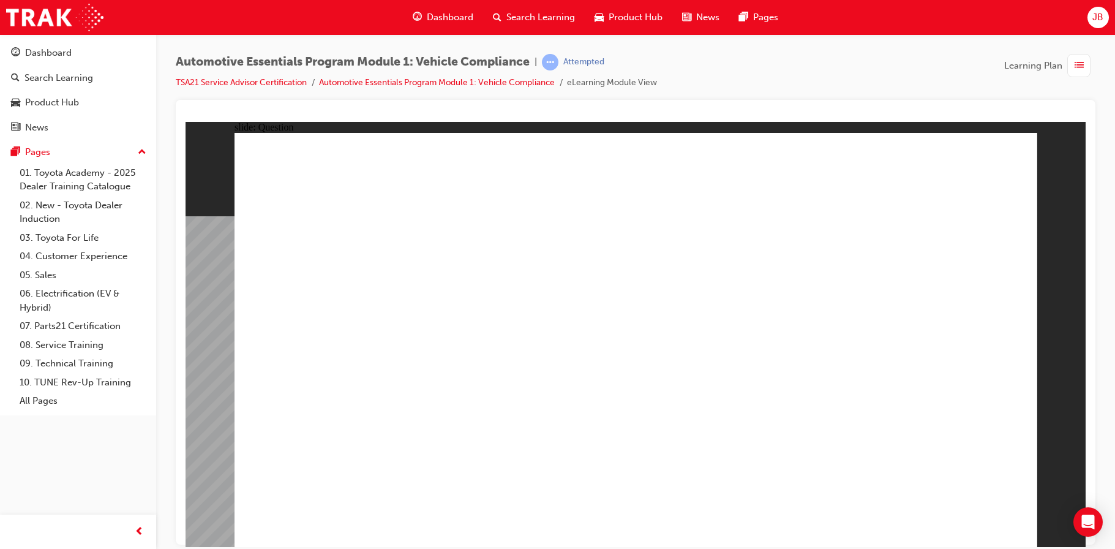
radio input "true"
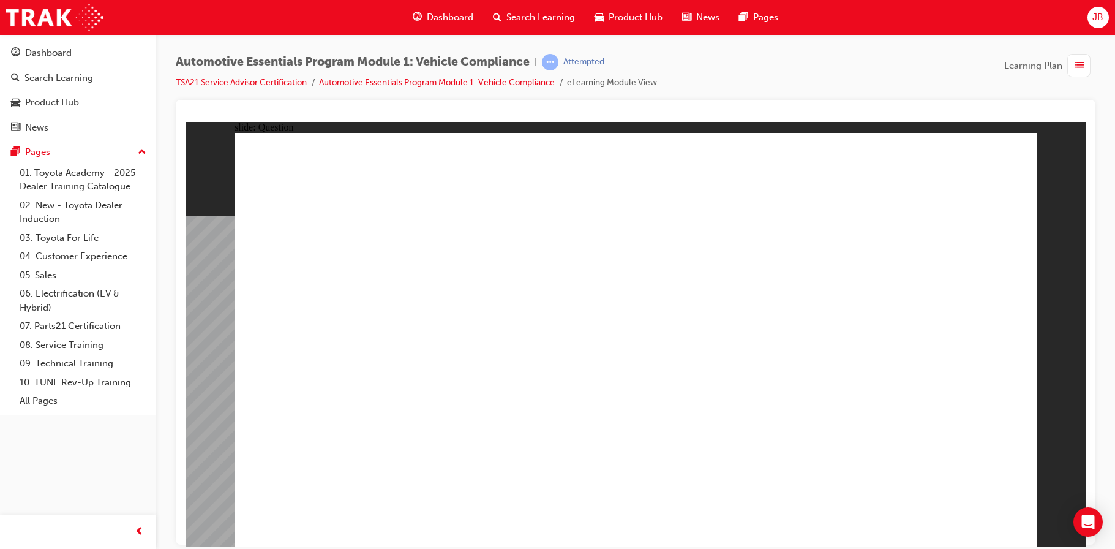
radio input "true"
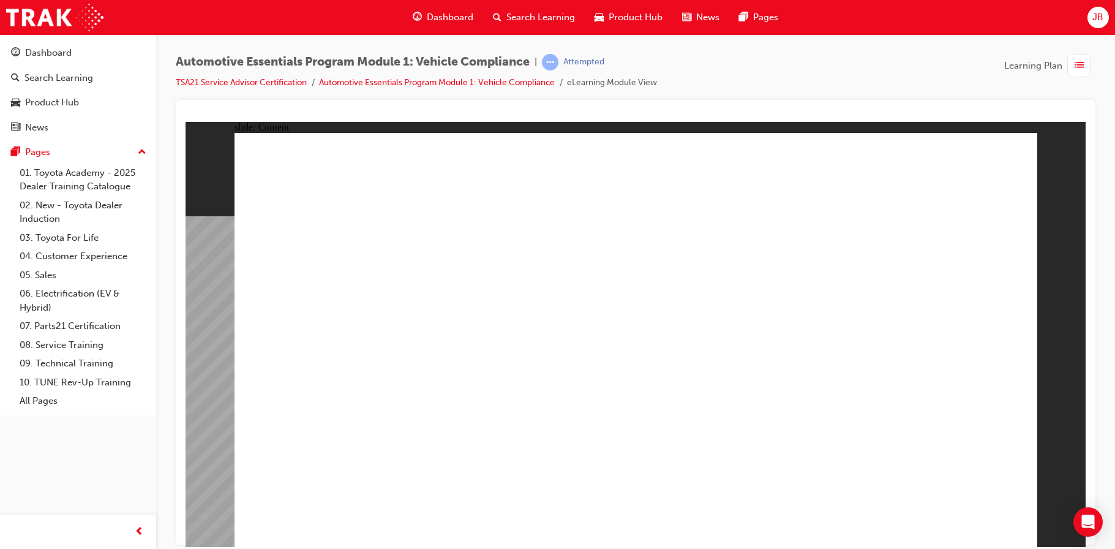
drag, startPoint x: 685, startPoint y: 478, endPoint x: 701, endPoint y: 453, distance: 29.7
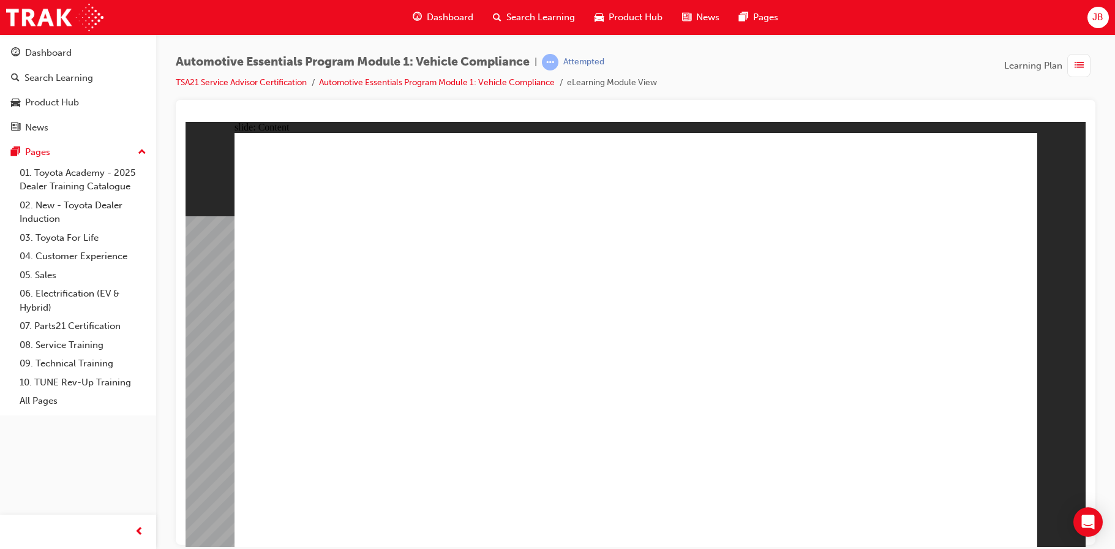
drag, startPoint x: 1016, startPoint y: 162, endPoint x: 987, endPoint y: 162, distance: 28.8
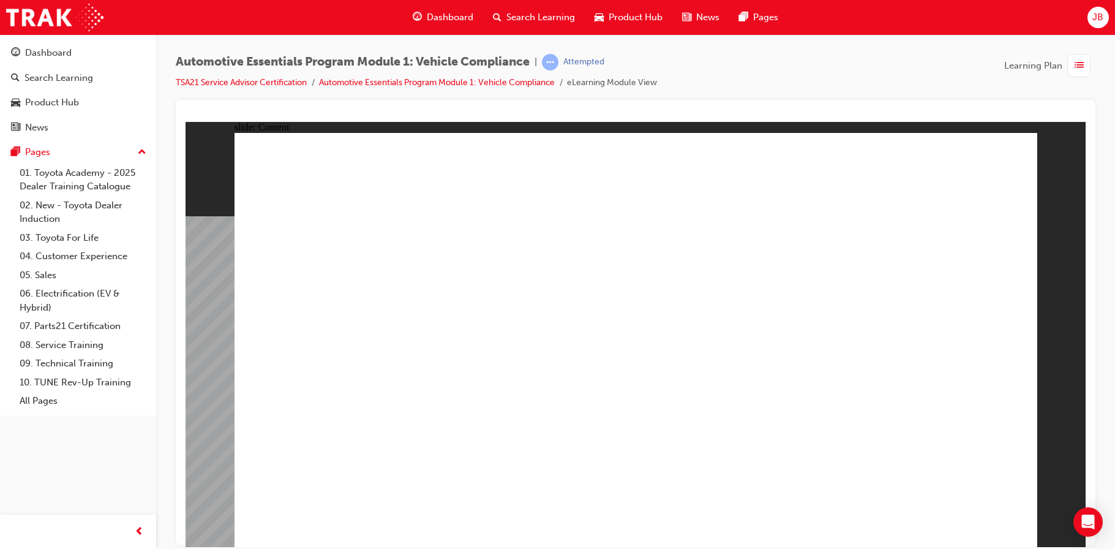
drag, startPoint x: 893, startPoint y: 379, endPoint x: 903, endPoint y: 417, distance: 38.8
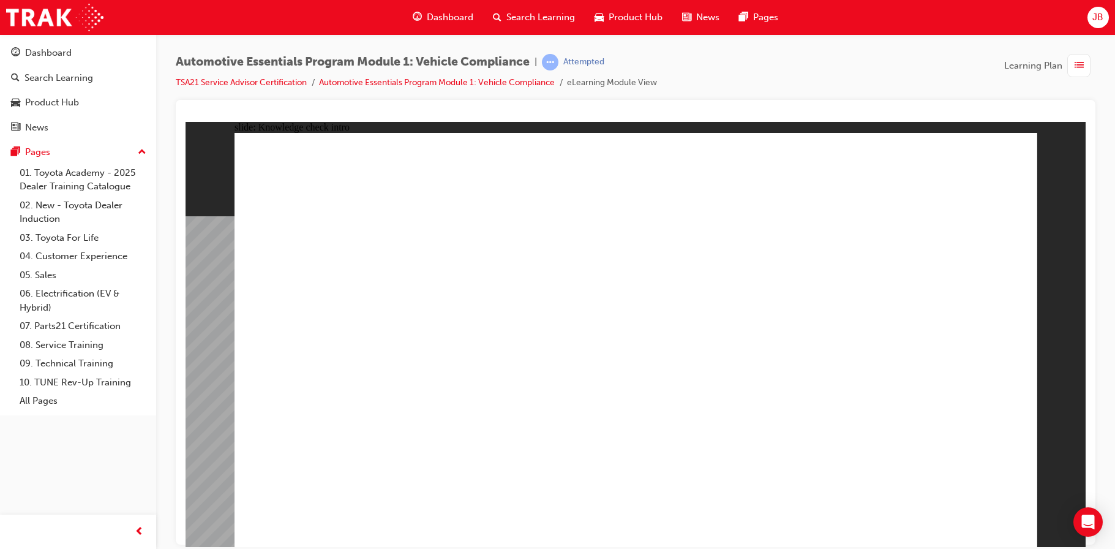
radio input "true"
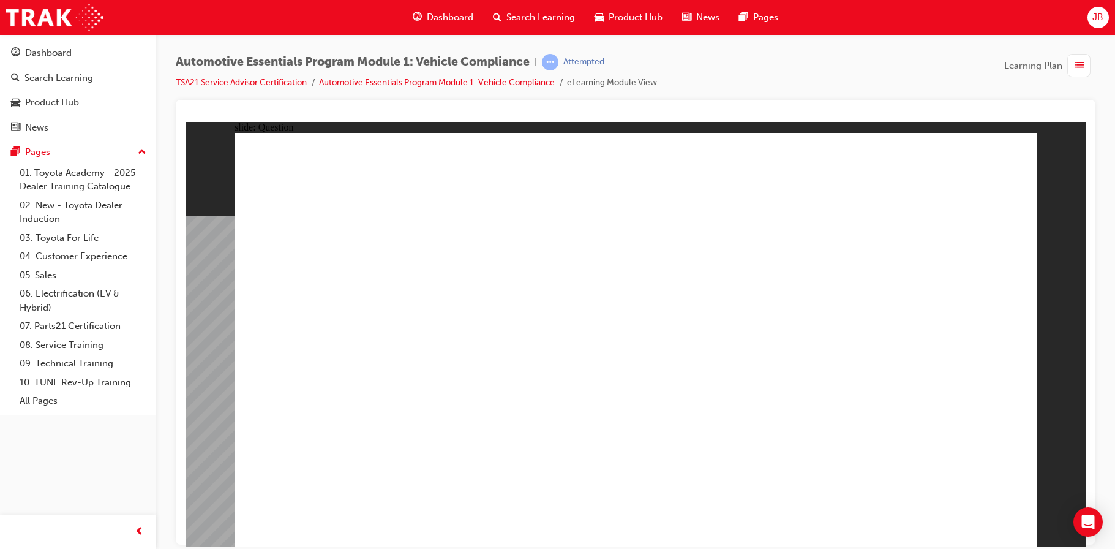
radio input "true"
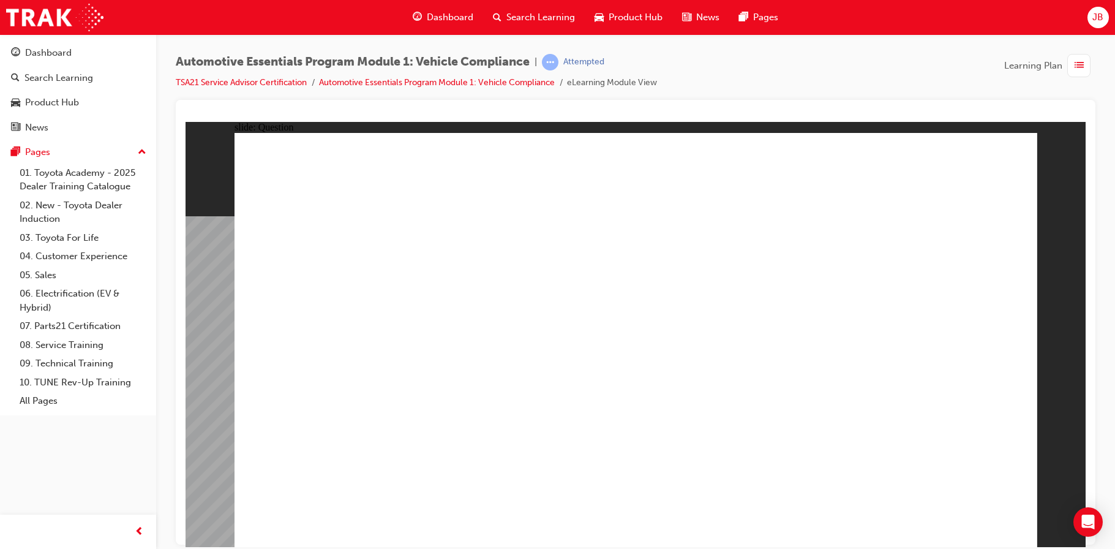
radio input "true"
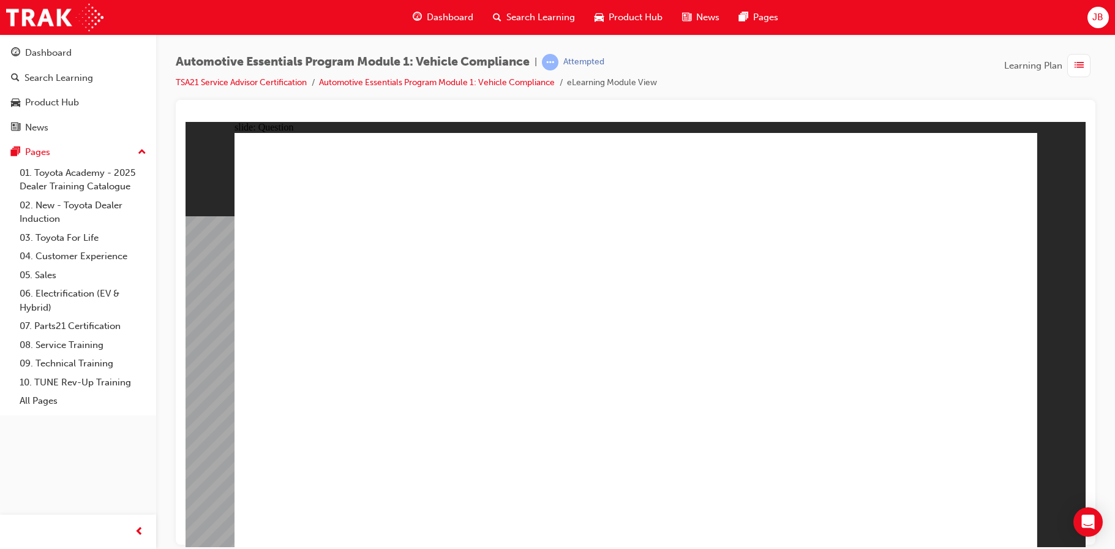
radio input "true"
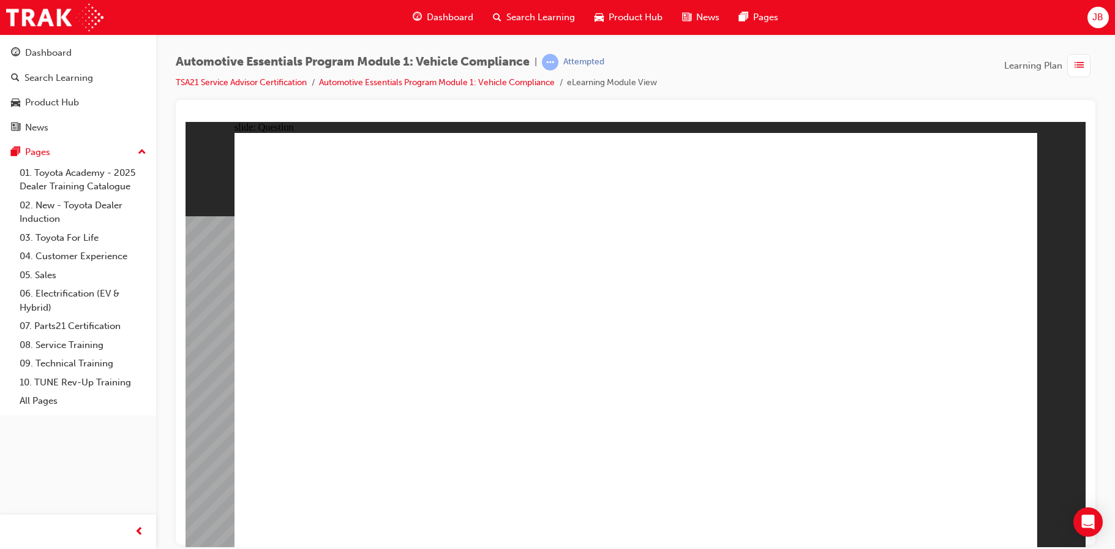
radio input "true"
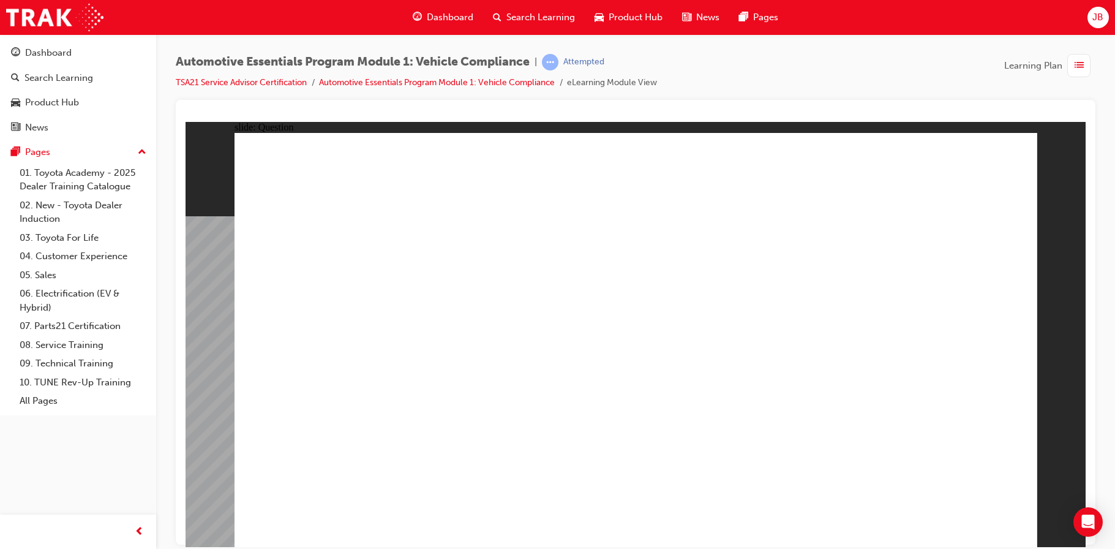
radio input "true"
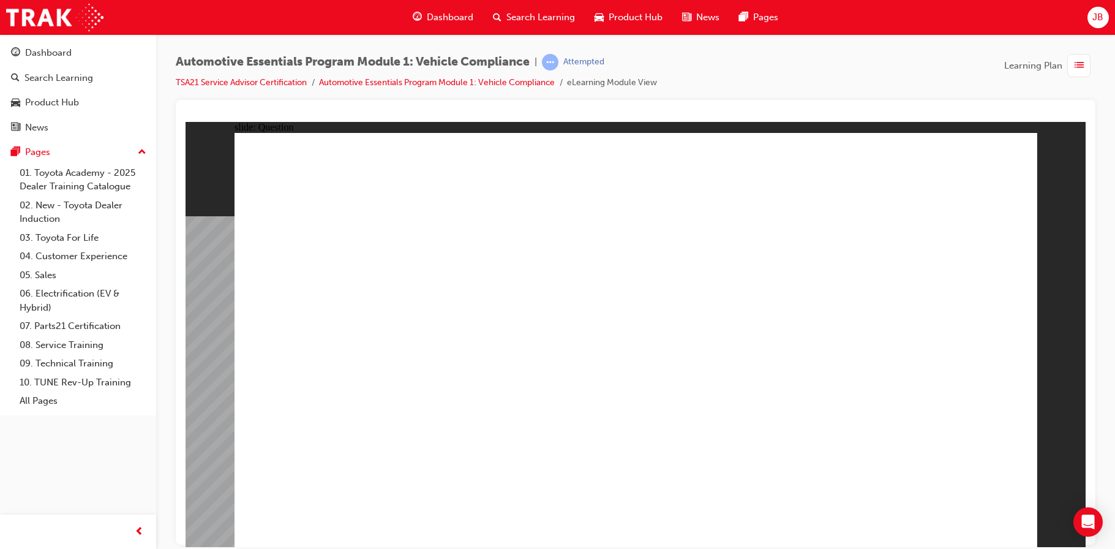
radio input "true"
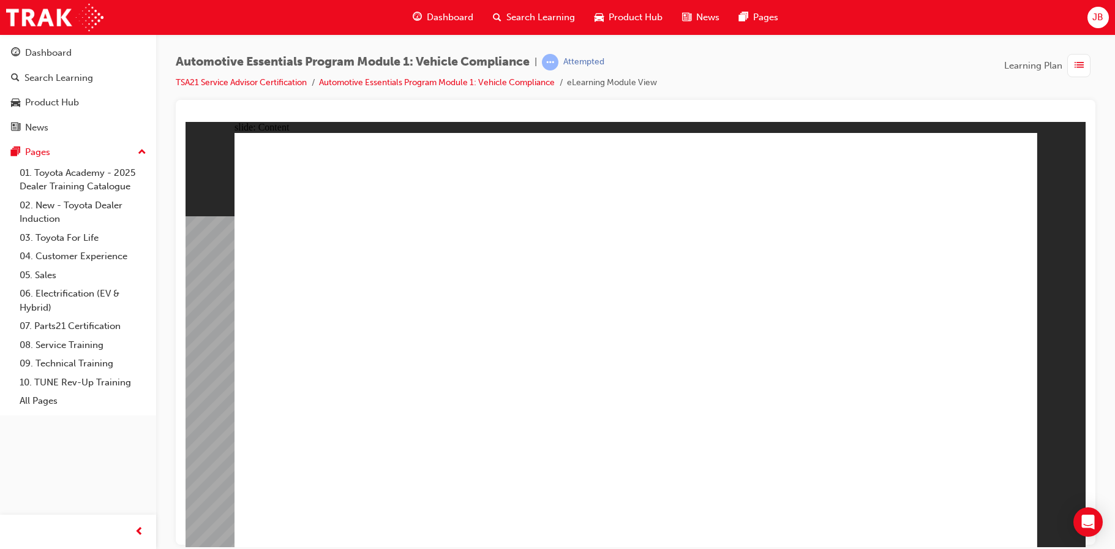
drag, startPoint x: 599, startPoint y: 386, endPoint x: 595, endPoint y: 374, distance: 12.8
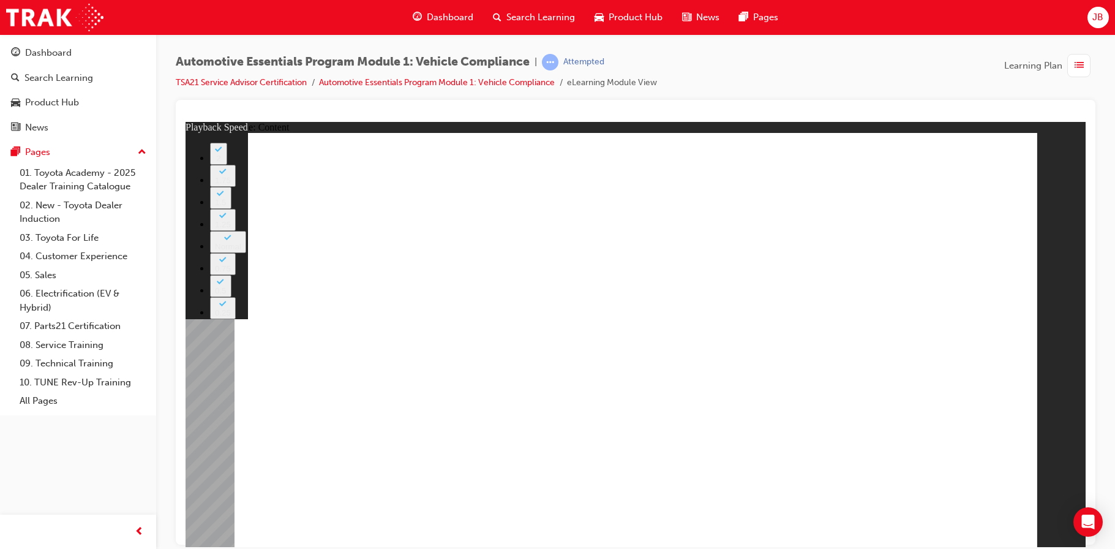
drag, startPoint x: 950, startPoint y: 400, endPoint x: 1011, endPoint y: 400, distance: 60.6
type input "35"
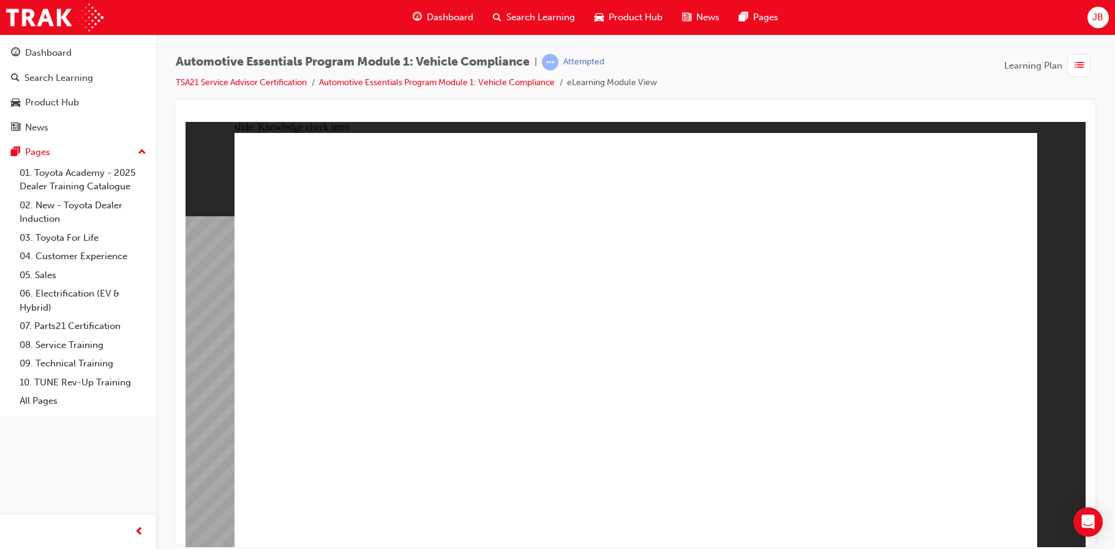
radio input "true"
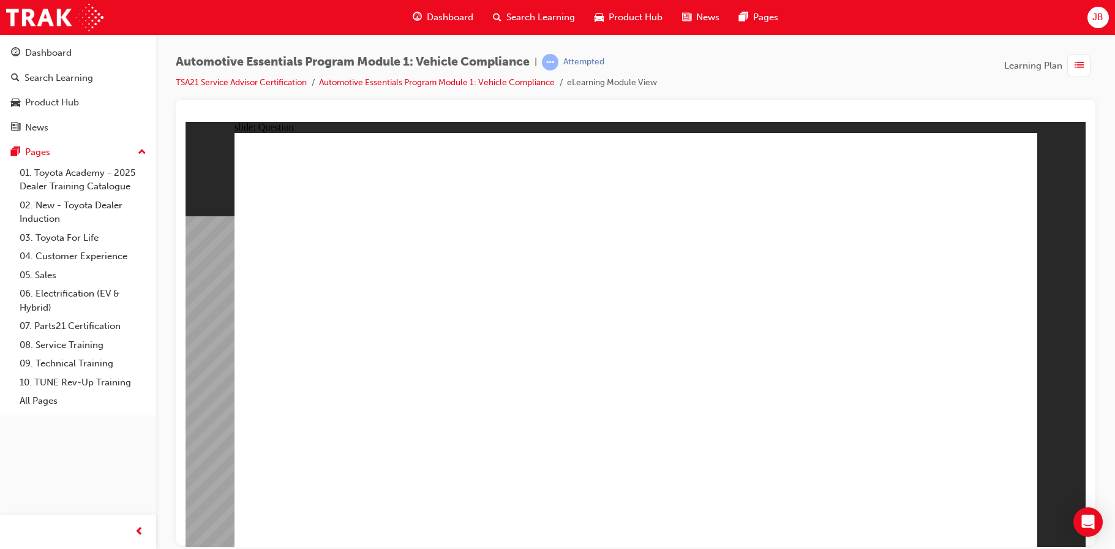
radio input "true"
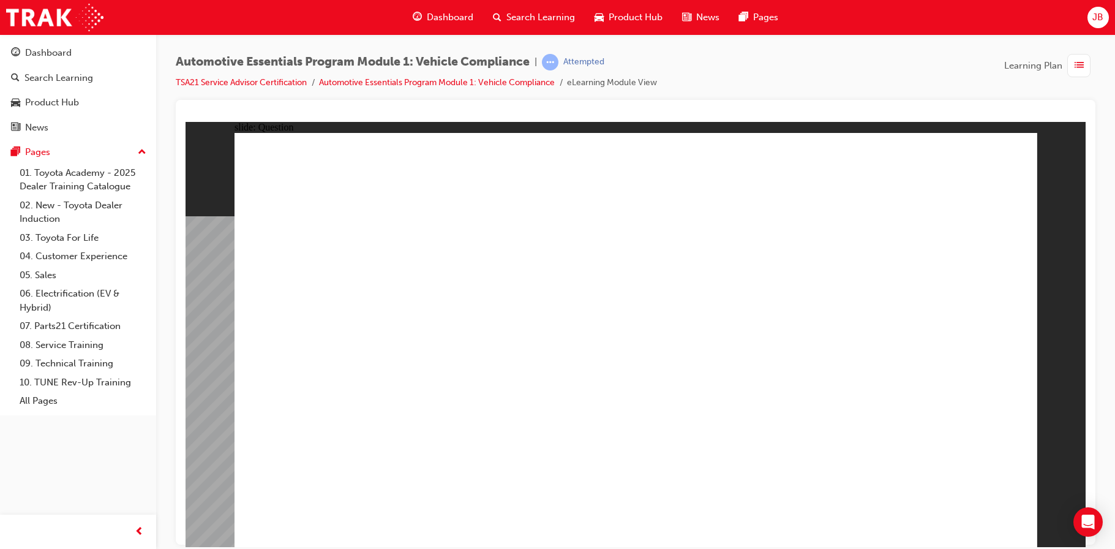
radio input "true"
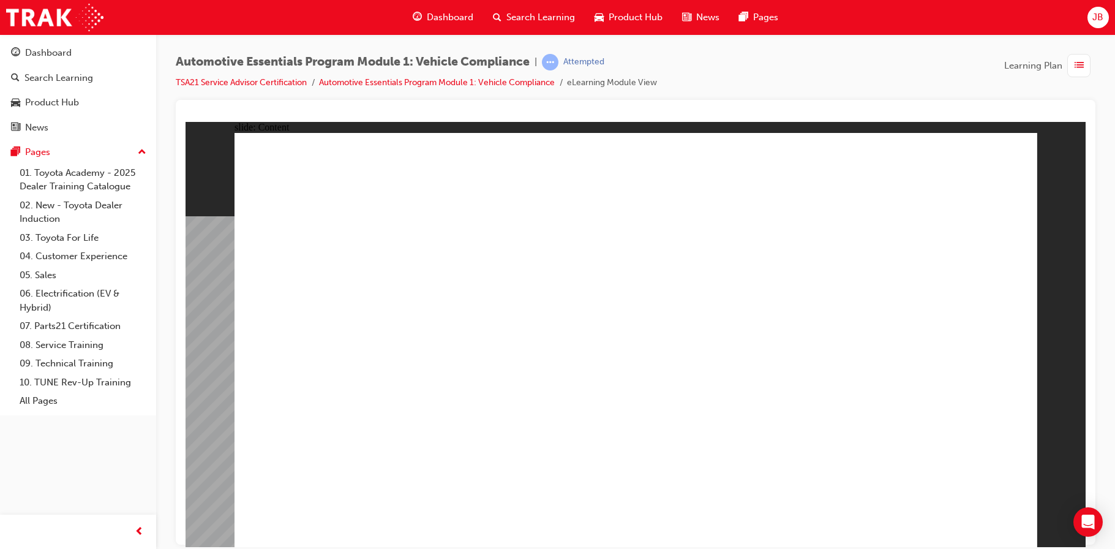
drag, startPoint x: 893, startPoint y: 314, endPoint x: 893, endPoint y: 326, distance: 12.9
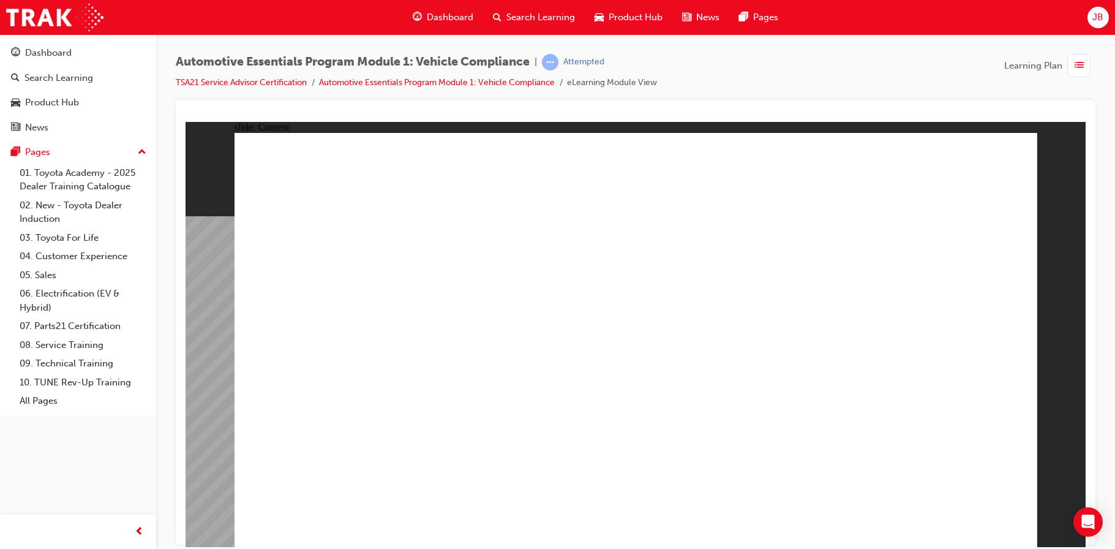
radio input "true"
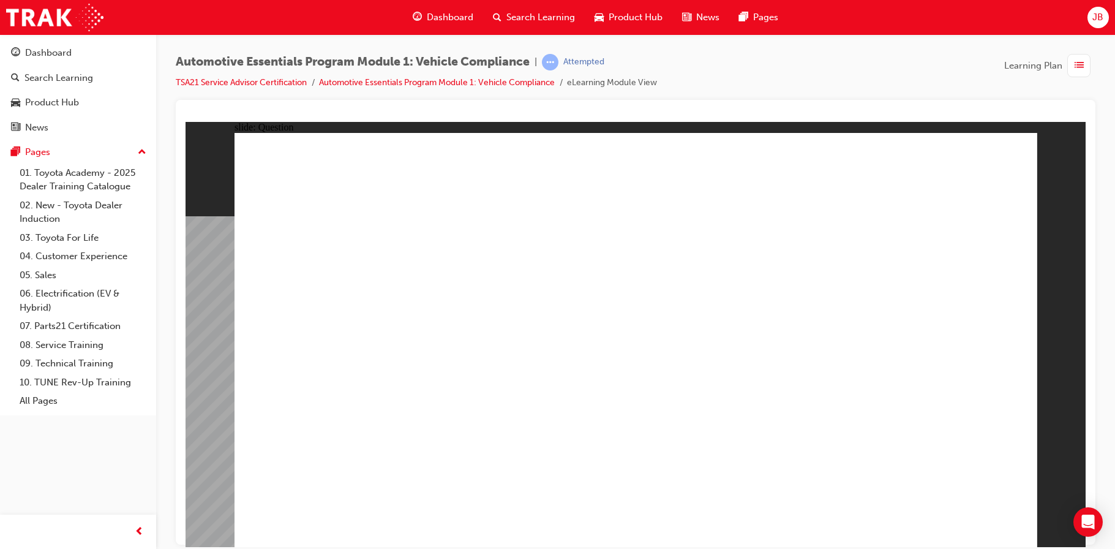
radio input "true"
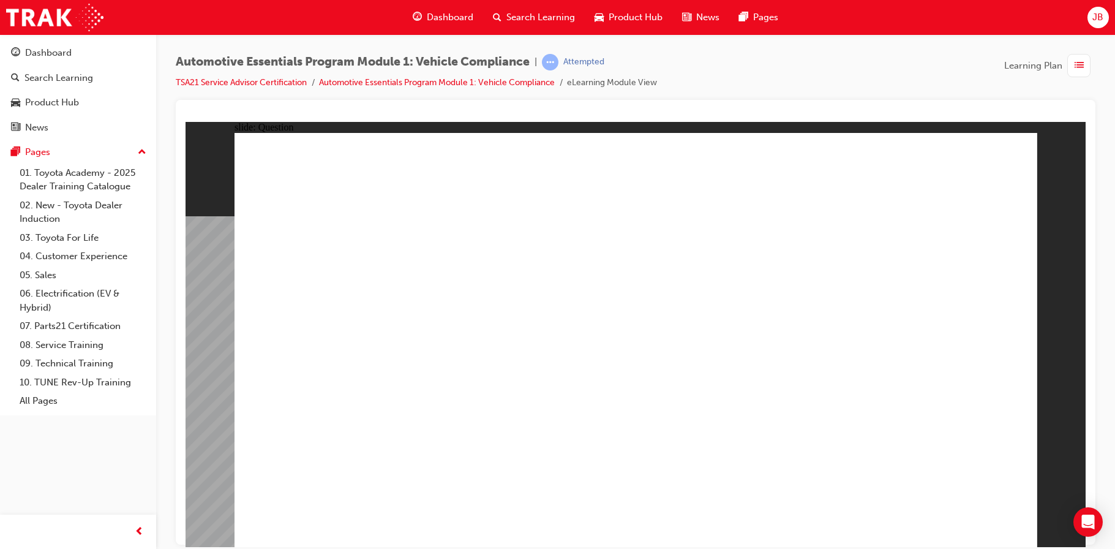
radio input "true"
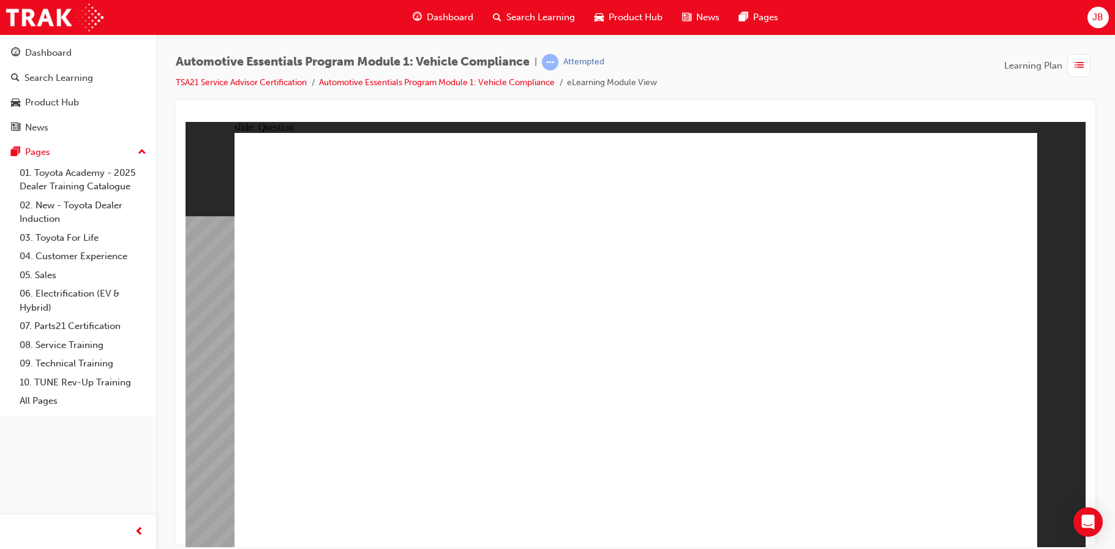
drag, startPoint x: 782, startPoint y: 263, endPoint x: 786, endPoint y: 271, distance: 8.8
radio input "true"
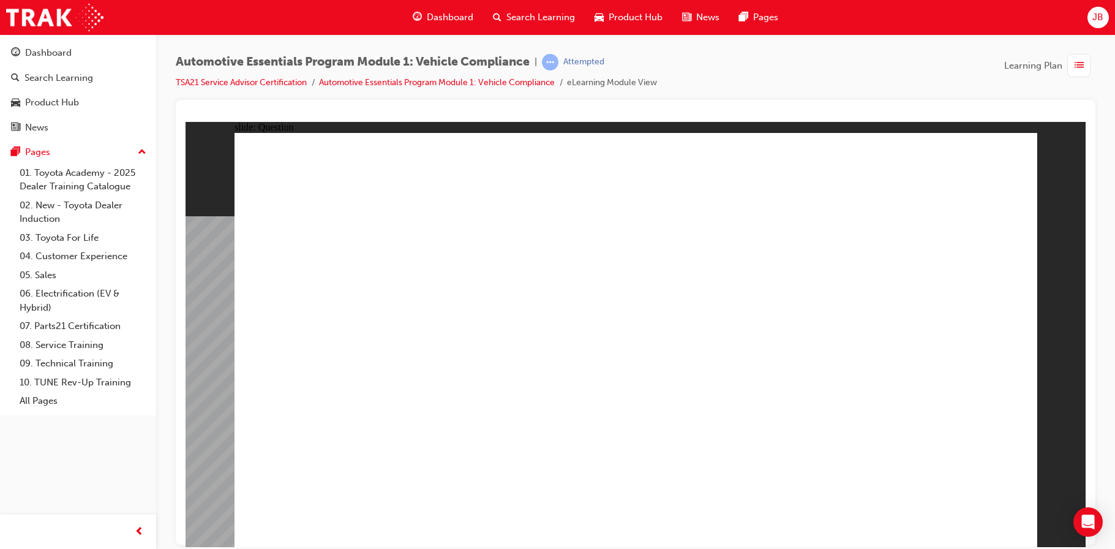
click at [57, 49] on div "Dashboard" at bounding box center [48, 53] width 47 height 14
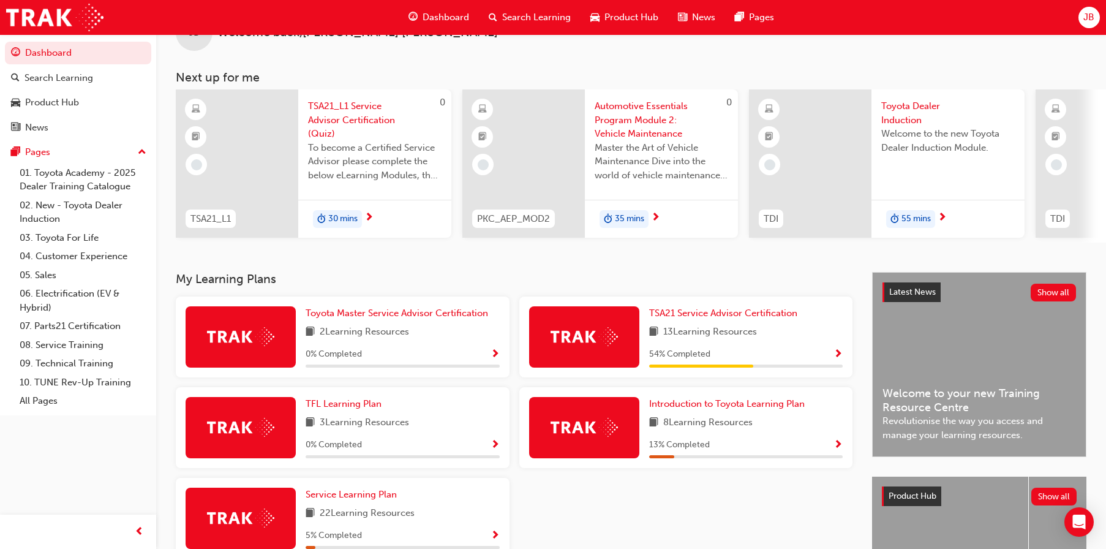
scroll to position [61, 0]
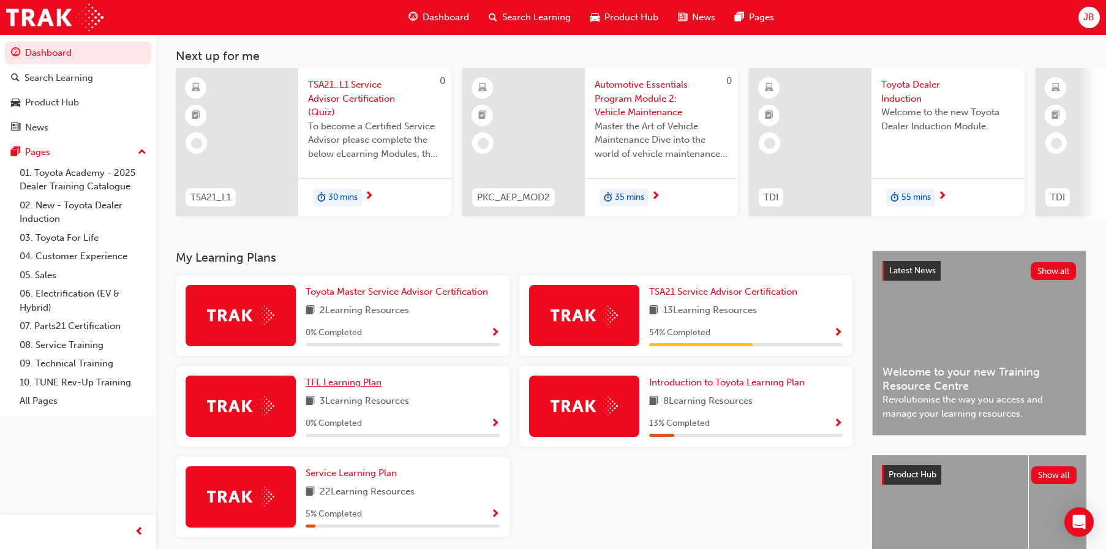
click at [339, 380] on link "TFL Learning Plan" at bounding box center [346, 383] width 81 height 14
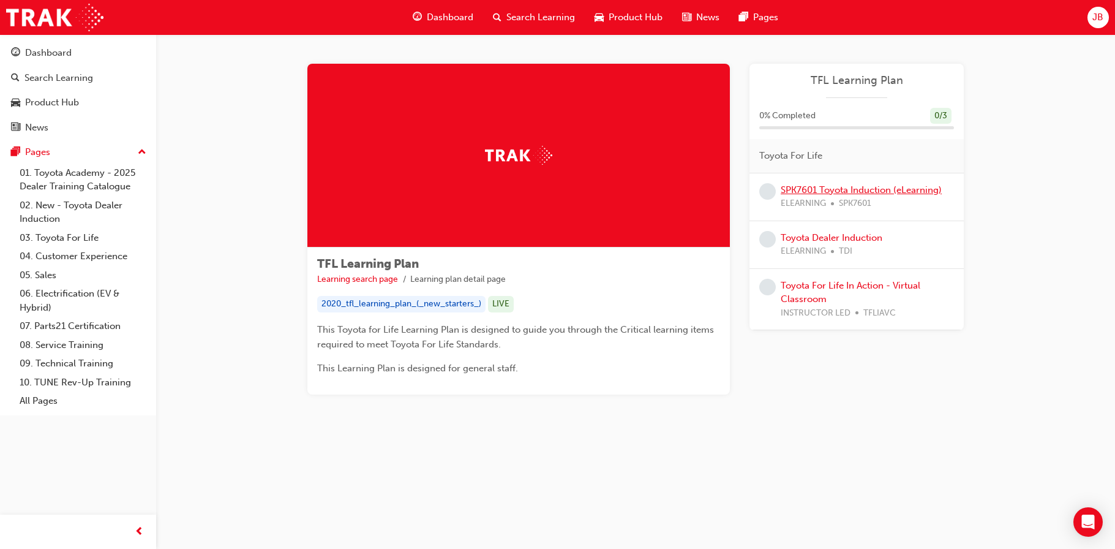
click at [818, 186] on link "SPK7601 Toyota Induction (eLearning)" at bounding box center [861, 189] width 161 height 11
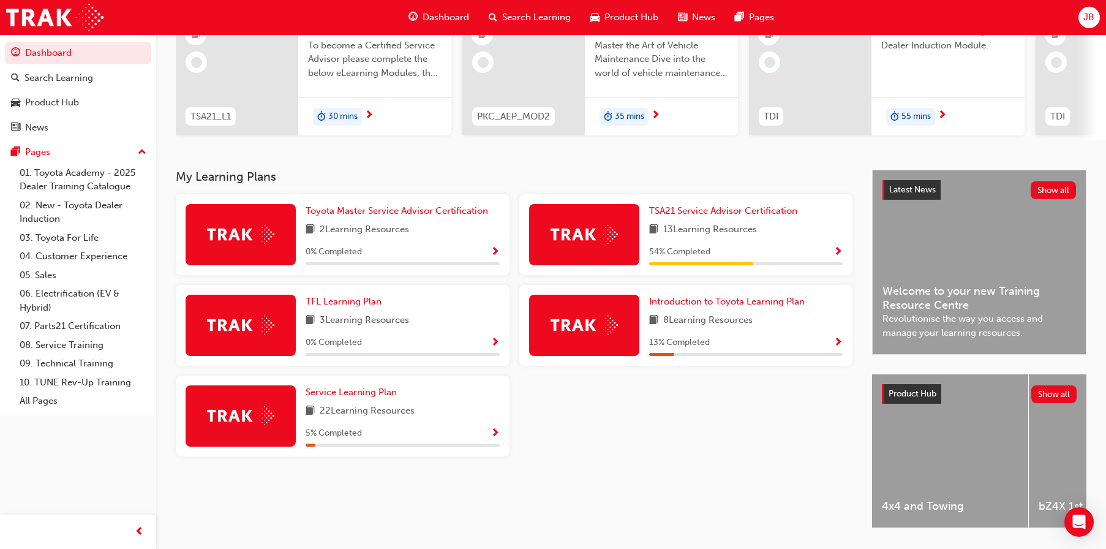
scroll to position [61, 0]
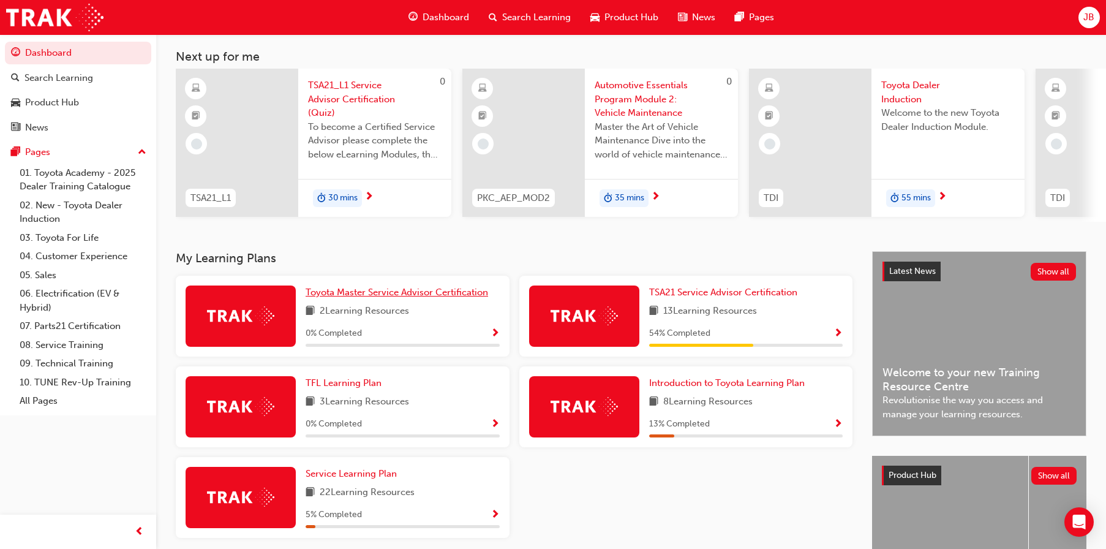
click at [357, 298] on span "Toyota Master Service Advisor Certification" at bounding box center [397, 292] width 183 height 11
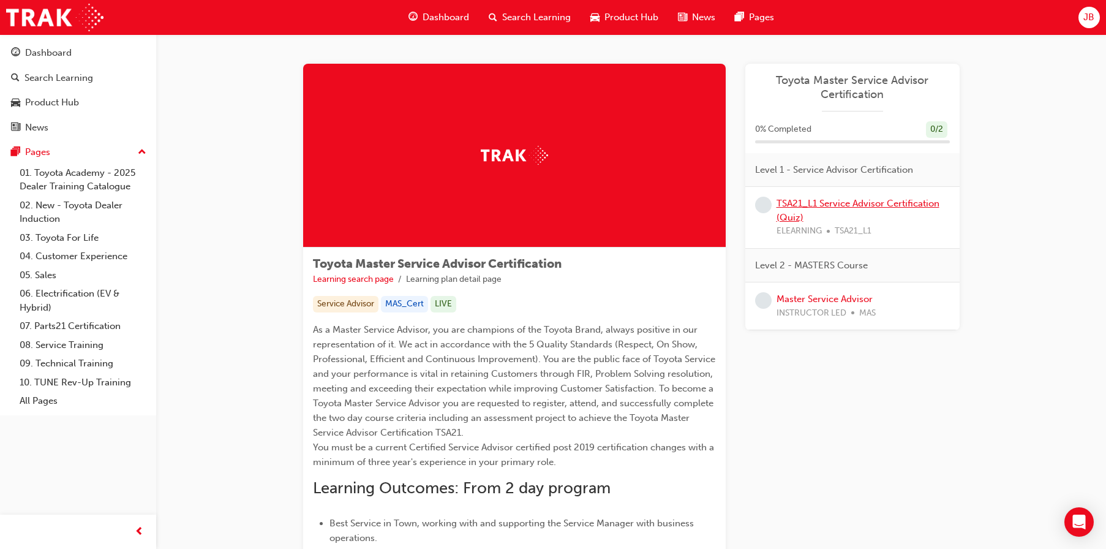
click at [821, 207] on link "TSA21_L1 Service Advisor Certification (Quiz)" at bounding box center [858, 210] width 163 height 25
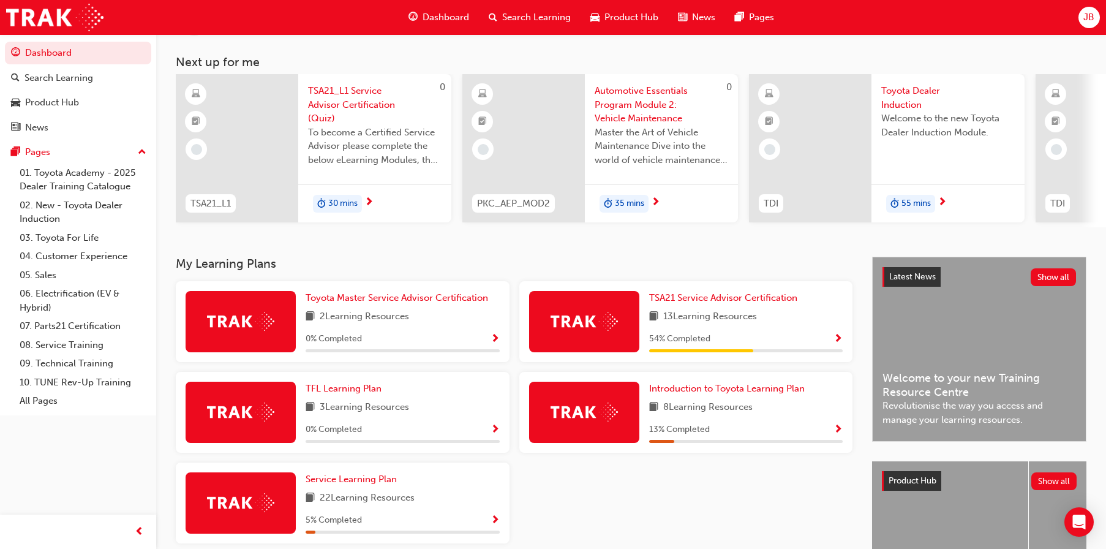
scroll to position [123, 0]
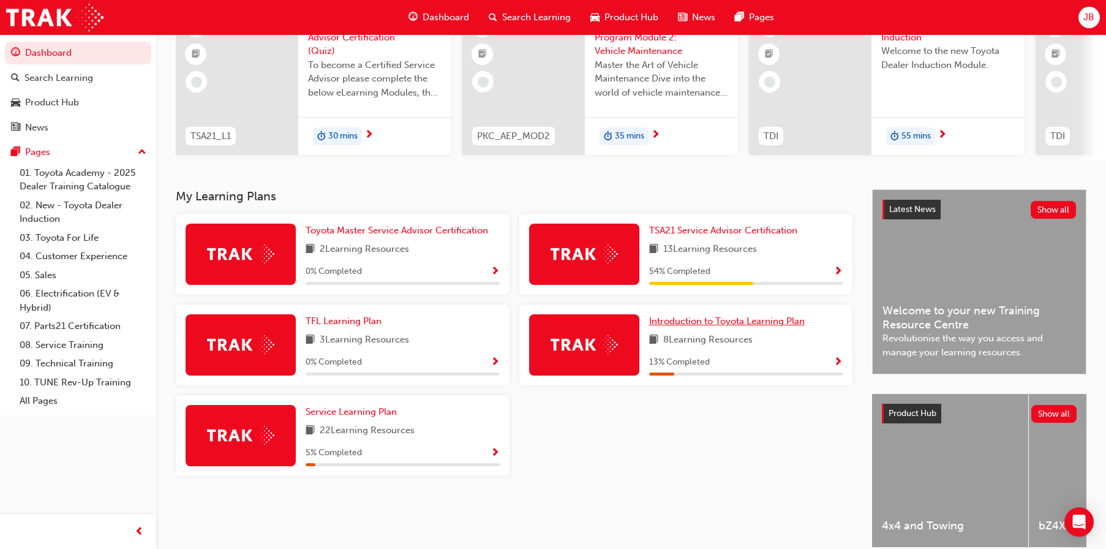
click at [677, 321] on span "Introduction to Toyota Learning Plan" at bounding box center [727, 320] width 156 height 11
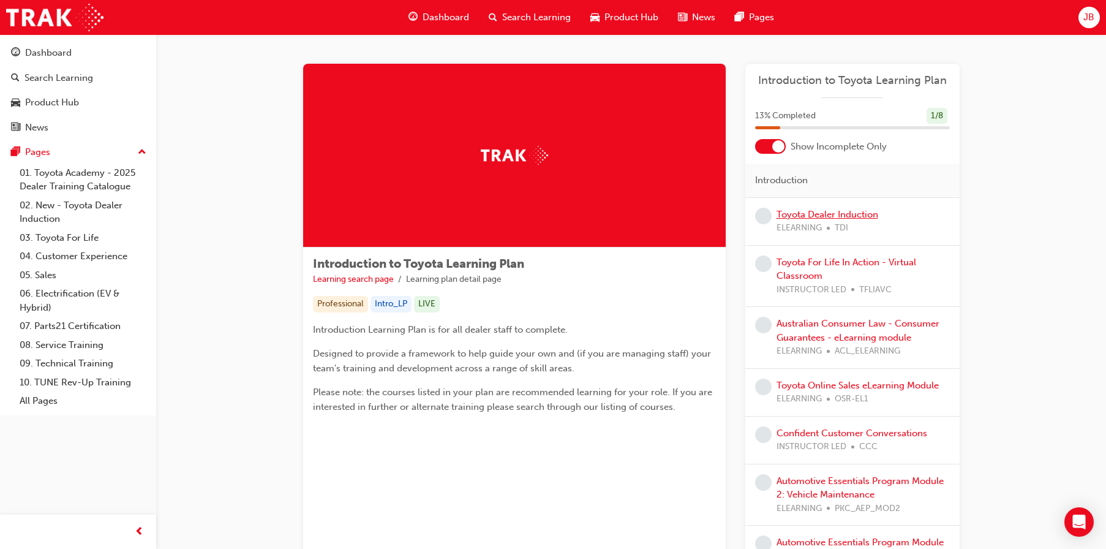
click at [790, 216] on link "Toyota Dealer Induction" at bounding box center [828, 214] width 102 height 11
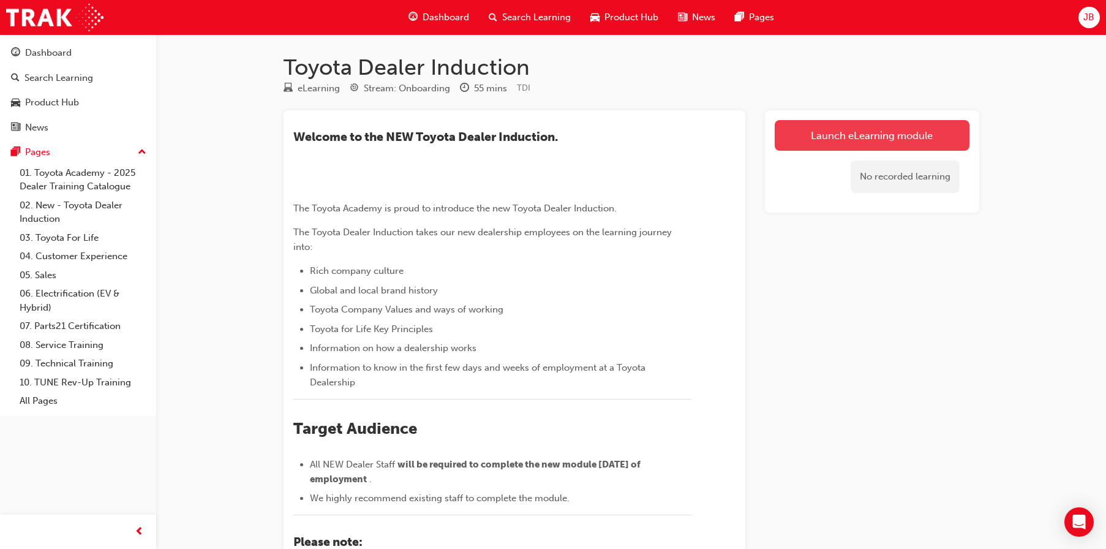
click at [813, 120] on link "Launch eLearning module" at bounding box center [872, 135] width 195 height 31
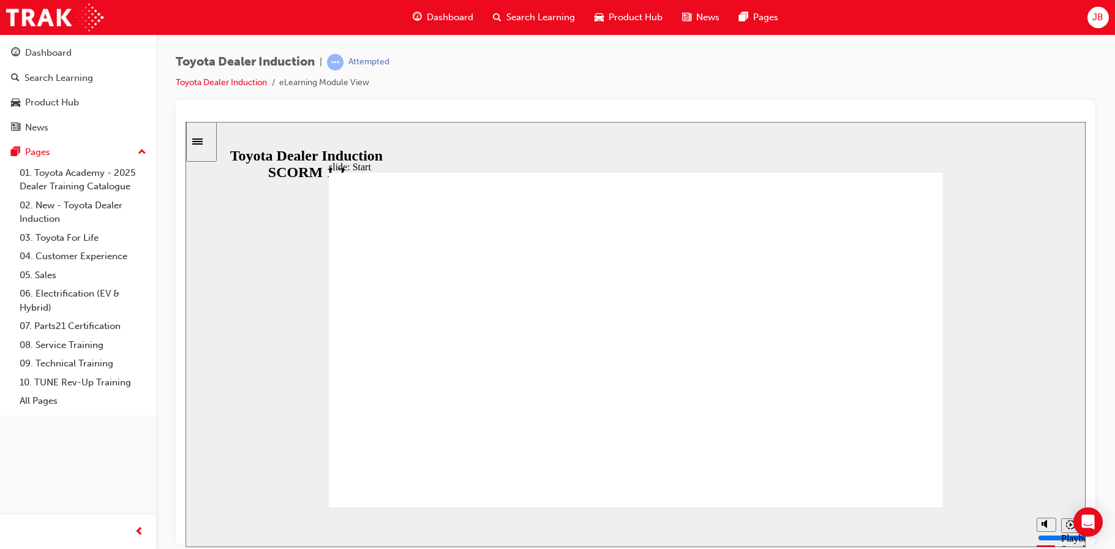
click at [299, 527] on input "slide progress" at bounding box center [259, 524] width 79 height 10
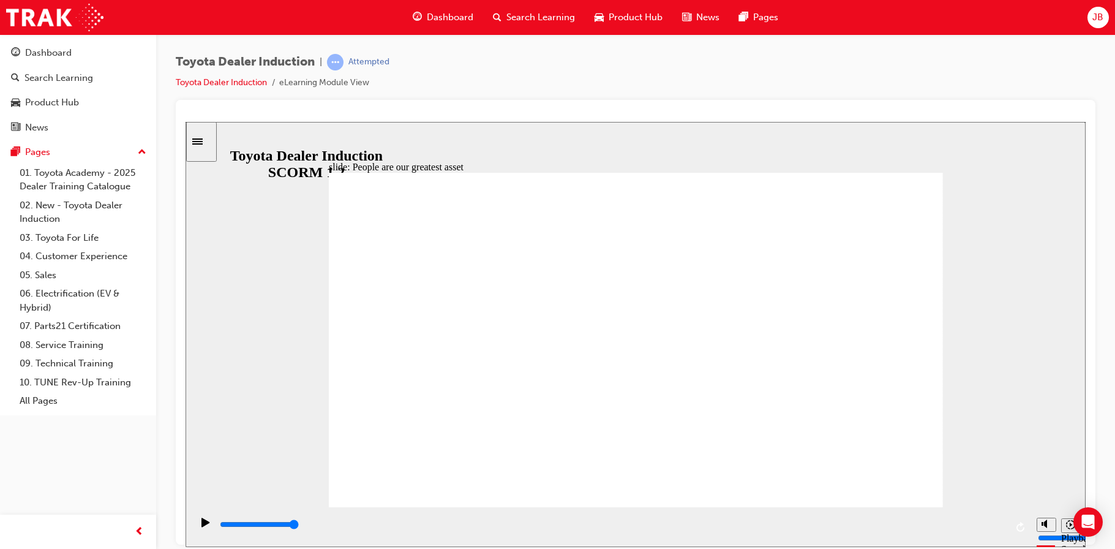
type input "7500"
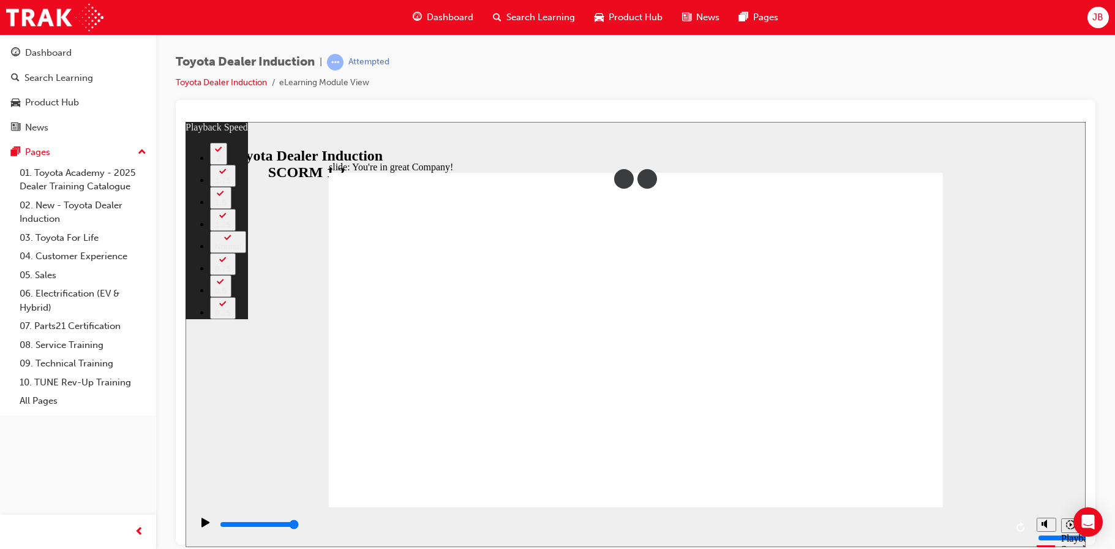
type input "156"
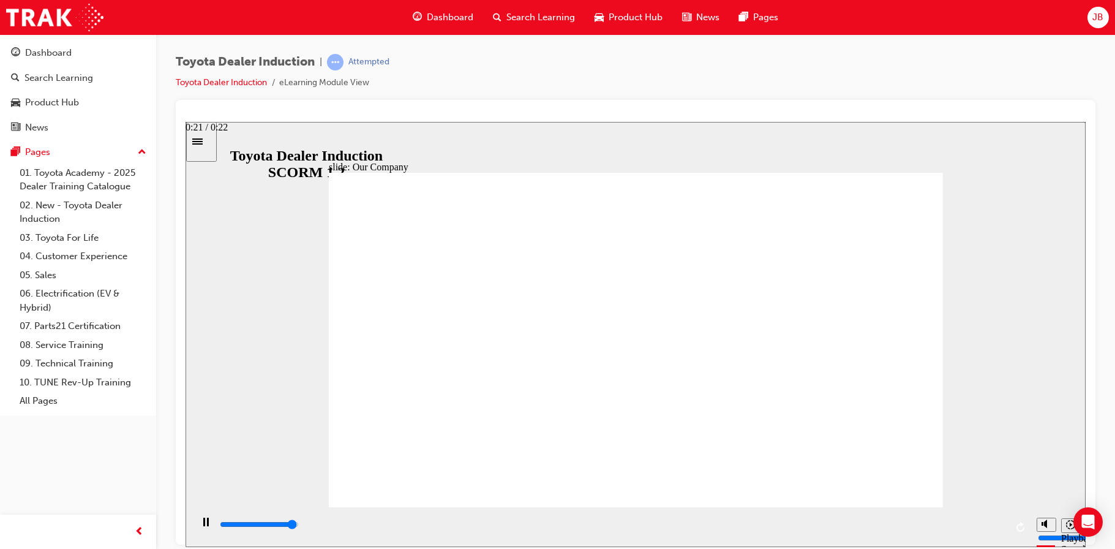
click at [990, 531] on div "playback controls" at bounding box center [613, 524] width 788 height 13
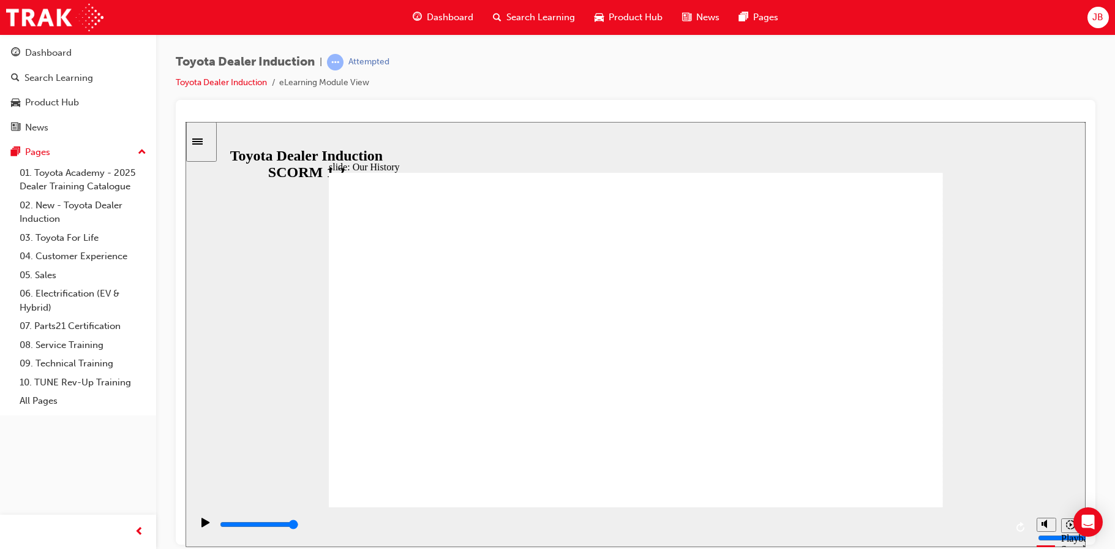
click at [641, 524] on div "playback controls" at bounding box center [613, 524] width 788 height 13
click at [202, 526] on icon "Play (Ctrl+Alt+P)" at bounding box center [206, 521] width 8 height 9
drag, startPoint x: 804, startPoint y: 442, endPoint x: 628, endPoint y: 437, distance: 175.9
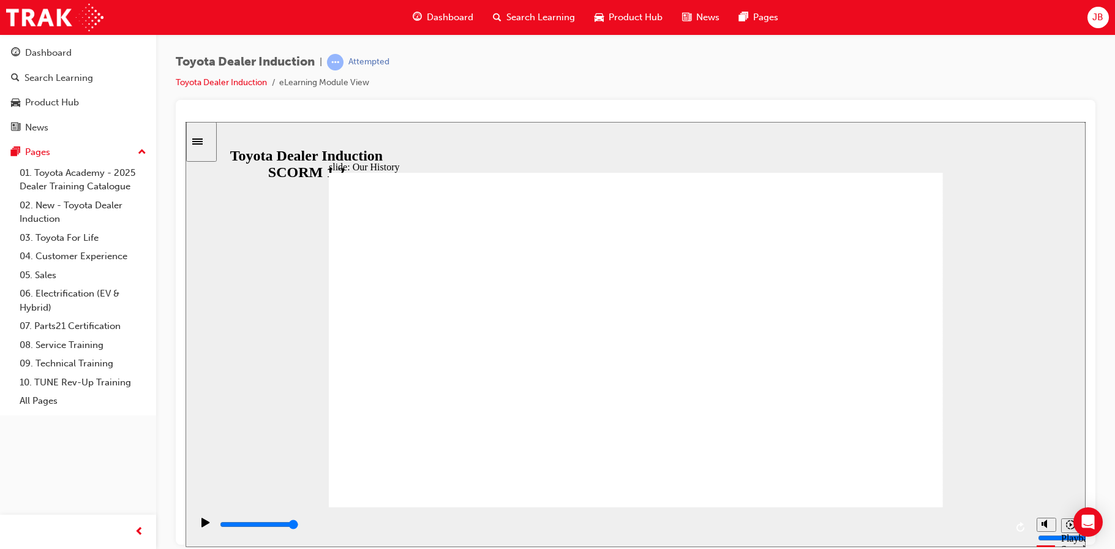
drag, startPoint x: 468, startPoint y: 438, endPoint x: 509, endPoint y: 445, distance: 41.7
drag, startPoint x: 465, startPoint y: 443, endPoint x: 545, endPoint y: 448, distance: 79.8
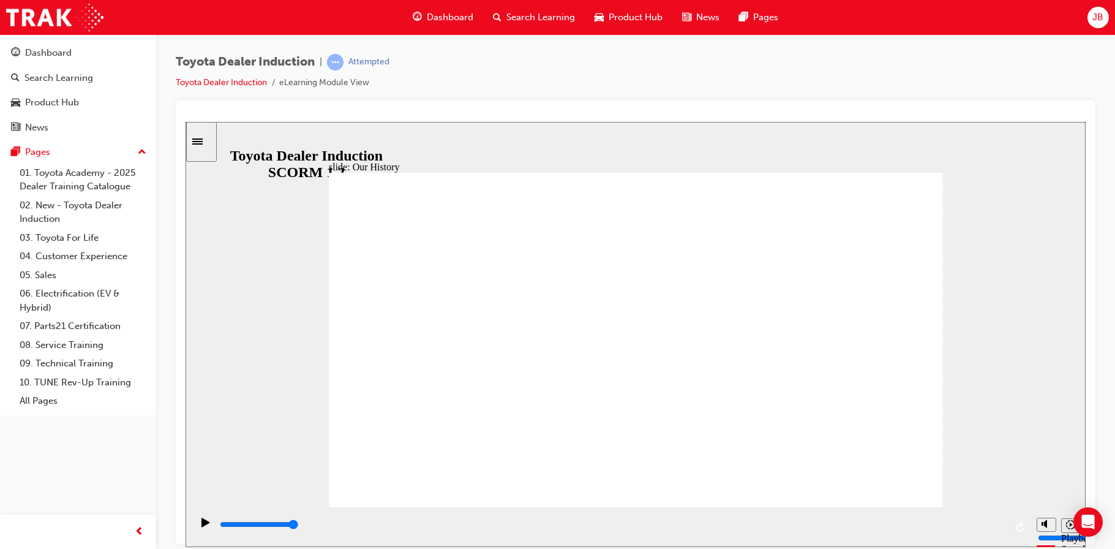
drag, startPoint x: 455, startPoint y: 437, endPoint x: 619, endPoint y: 439, distance: 164.8
drag, startPoint x: 625, startPoint y: 439, endPoint x: 772, endPoint y: 452, distance: 147.6
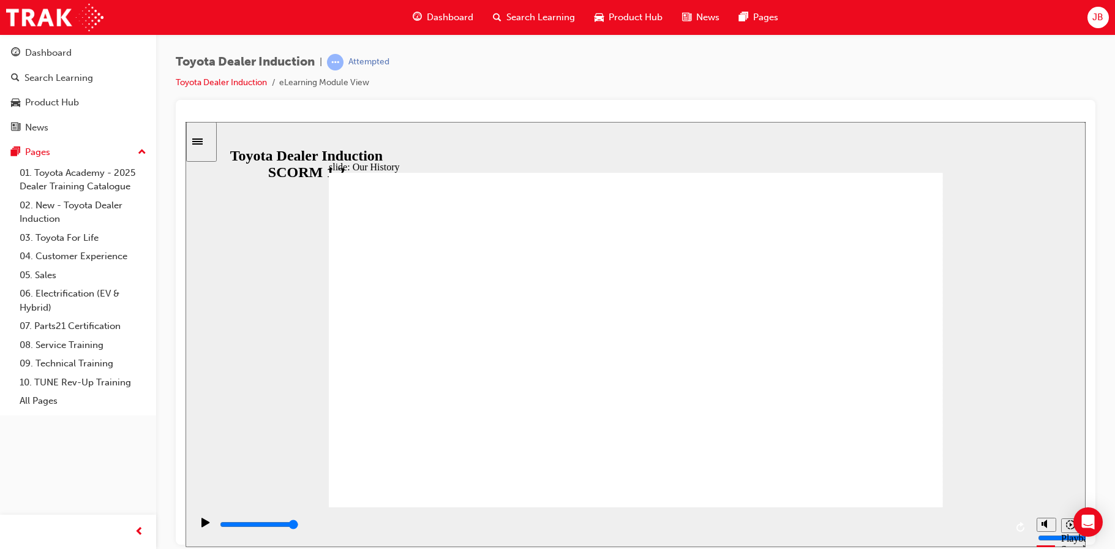
click at [948, 524] on div "playback controls" at bounding box center [613, 524] width 788 height 13
click at [991, 529] on div "playback controls" at bounding box center [613, 524] width 788 height 13
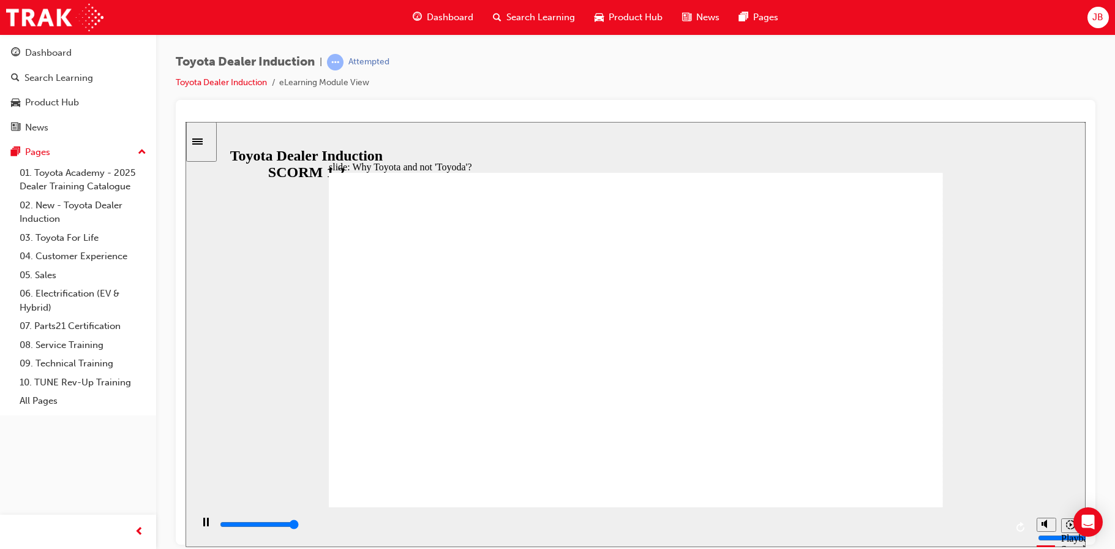
click at [973, 527] on div "playback controls" at bounding box center [613, 524] width 788 height 13
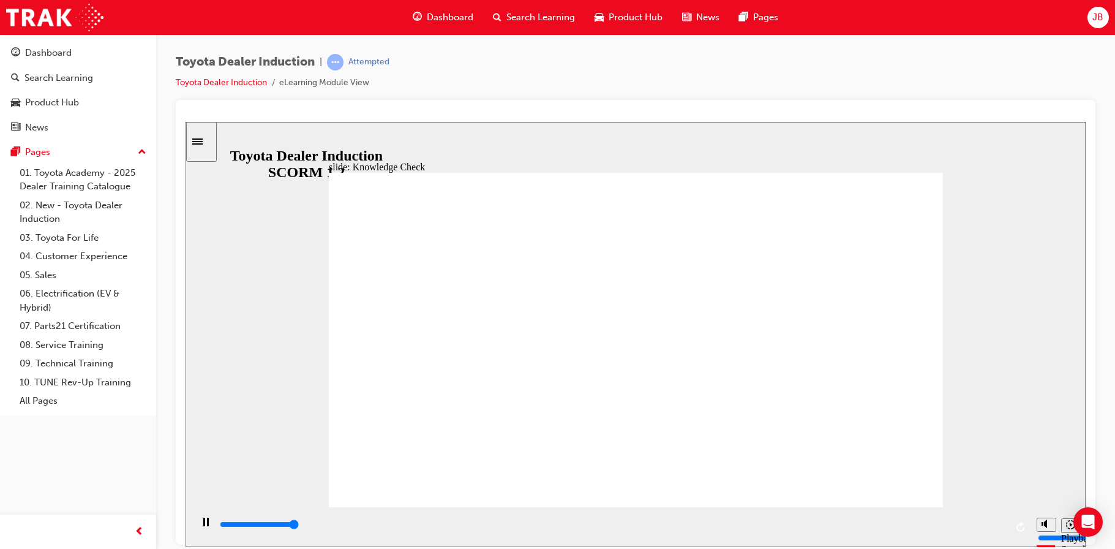
type input "5000"
radio input "true"
drag, startPoint x: 500, startPoint y: 345, endPoint x: 910, endPoint y: 192, distance: 437.5
type input "5000"
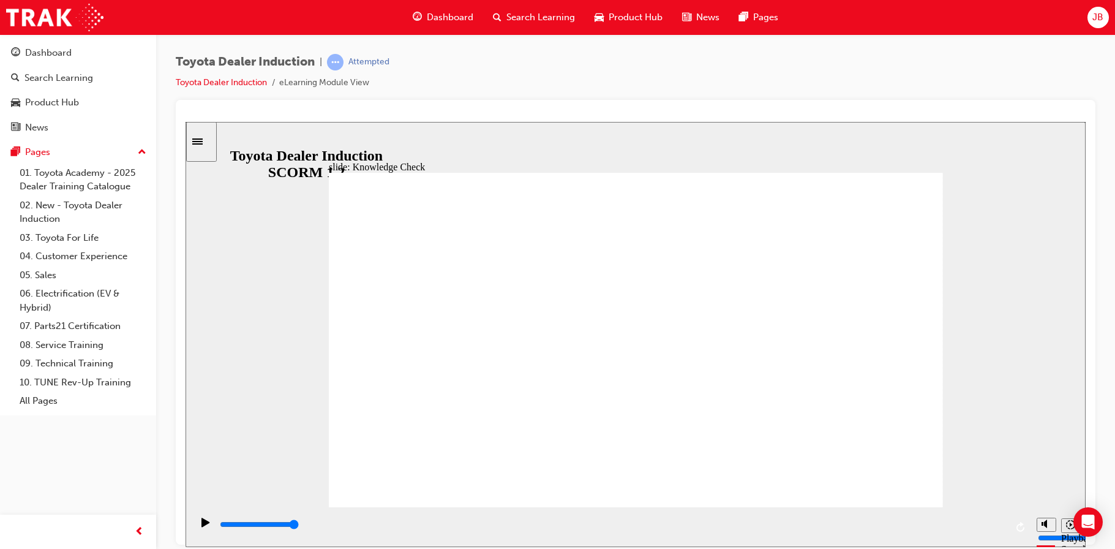
radio input "true"
click at [986, 529] on div "playback controls" at bounding box center [613, 524] width 788 height 13
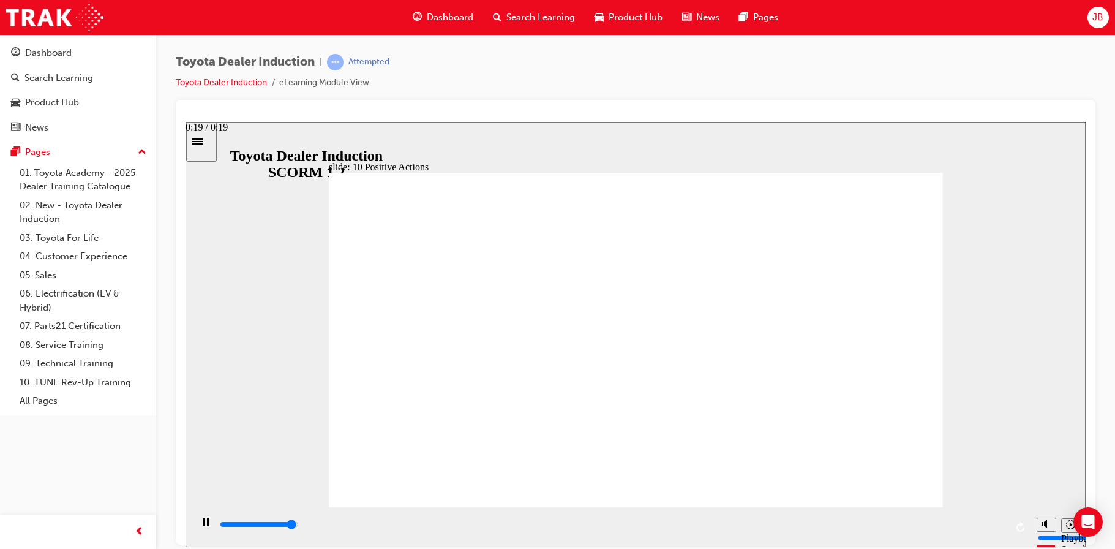
click at [981, 523] on div "playback controls" at bounding box center [613, 524] width 788 height 13
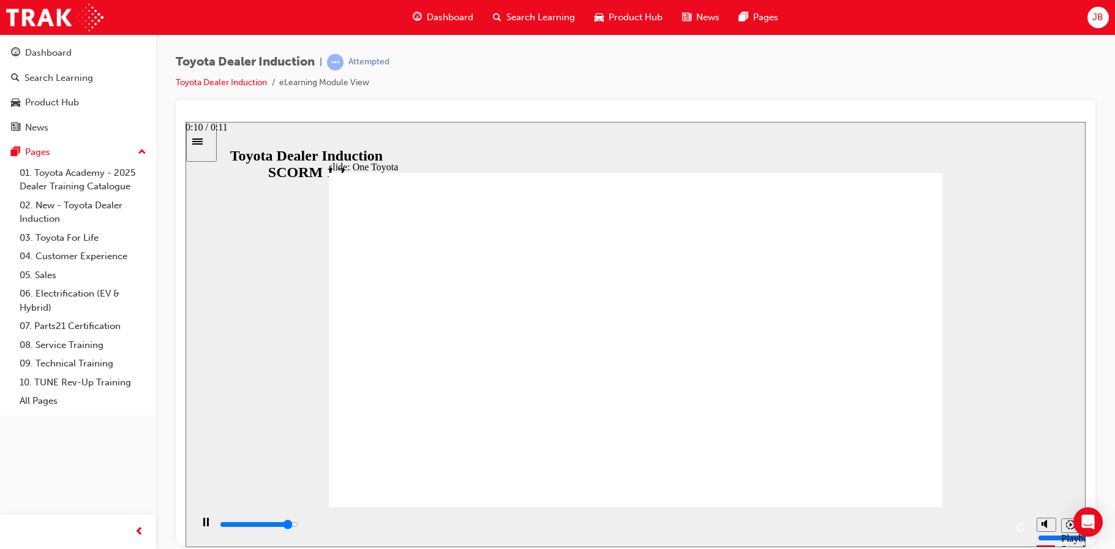
click at [299, 526] on input "slide progress" at bounding box center [259, 524] width 79 height 10
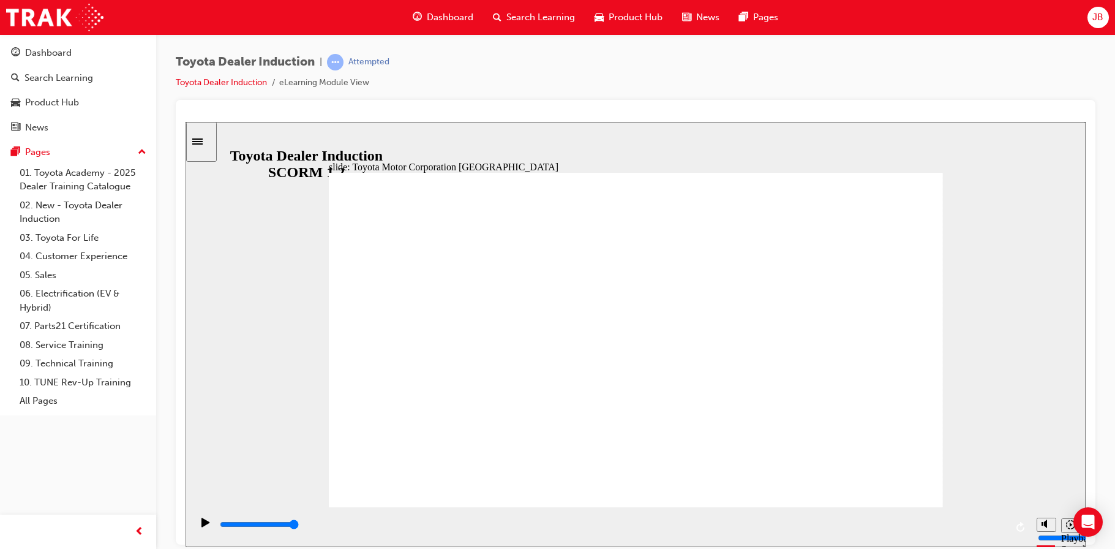
click at [299, 526] on input "slide progress" at bounding box center [259, 524] width 79 height 10
type input "15300"
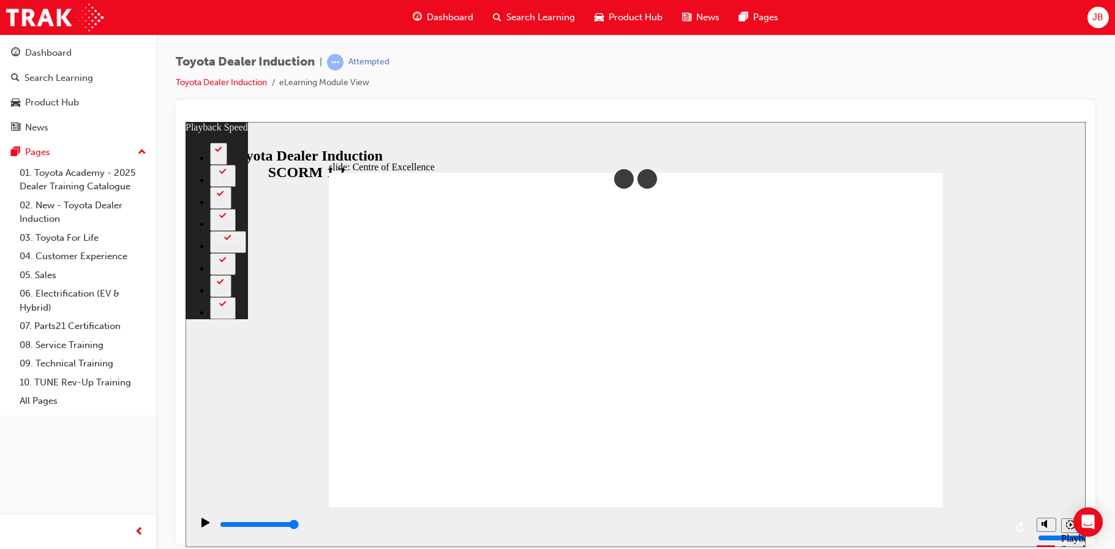
type input "248"
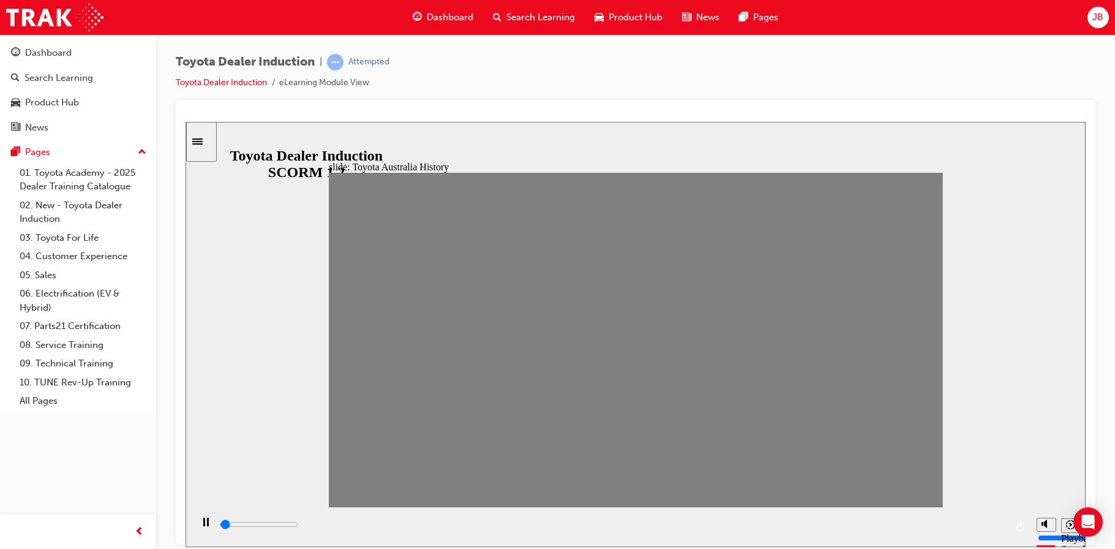
drag, startPoint x: 346, startPoint y: 345, endPoint x: 374, endPoint y: 347, distance: 27.6
drag, startPoint x: 374, startPoint y: 347, endPoint x: 399, endPoint y: 352, distance: 26.1
drag, startPoint x: 398, startPoint y: 352, endPoint x: 431, endPoint y: 352, distance: 33.7
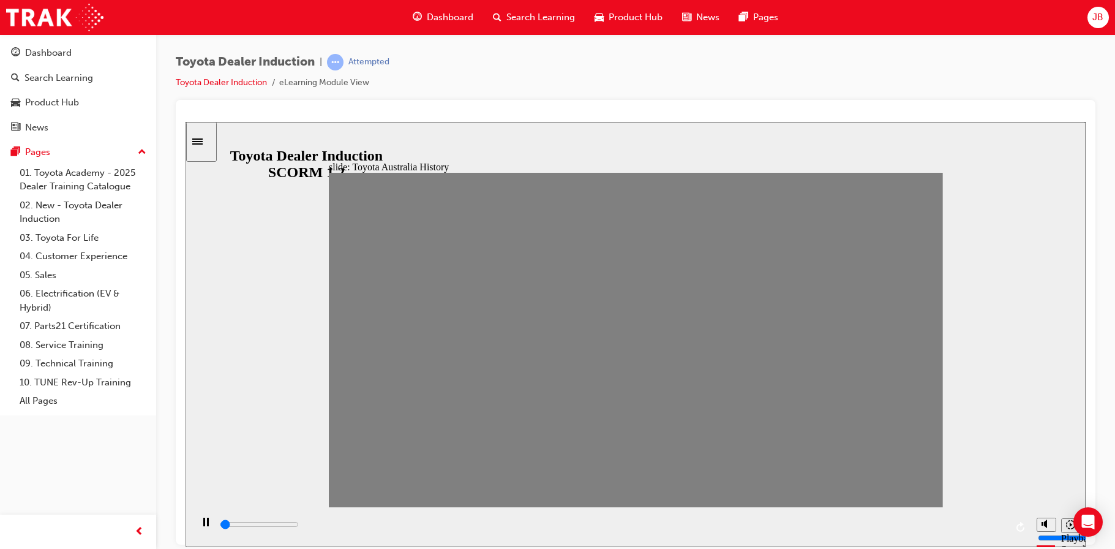
drag, startPoint x: 431, startPoint y: 352, endPoint x: 473, endPoint y: 351, distance: 41.7
drag, startPoint x: 457, startPoint y: 347, endPoint x: 487, endPoint y: 347, distance: 30.0
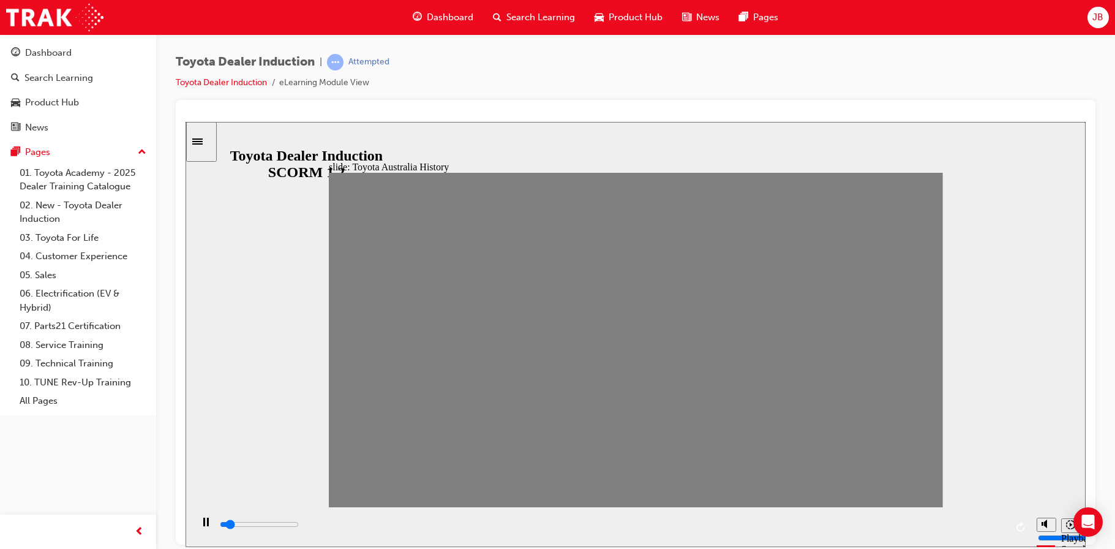
drag, startPoint x: 515, startPoint y: 345, endPoint x: 538, endPoint y: 349, distance: 24.1
drag, startPoint x: 544, startPoint y: 349, endPoint x: 592, endPoint y: 349, distance: 48.4
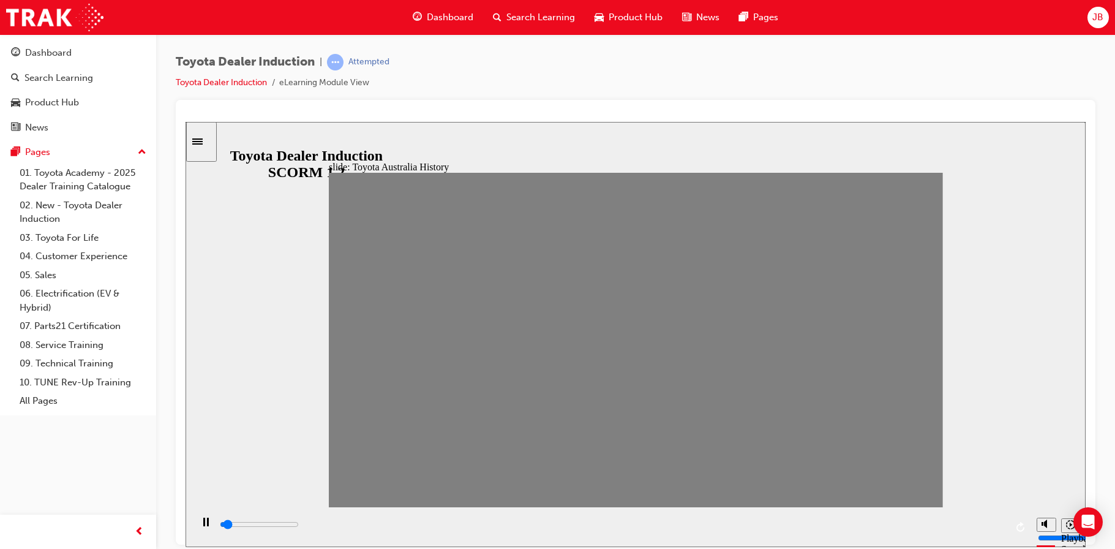
drag, startPoint x: 682, startPoint y: 352, endPoint x: 704, endPoint y: 350, distance: 22.1
drag, startPoint x: 712, startPoint y: 347, endPoint x: 739, endPoint y: 347, distance: 27.0
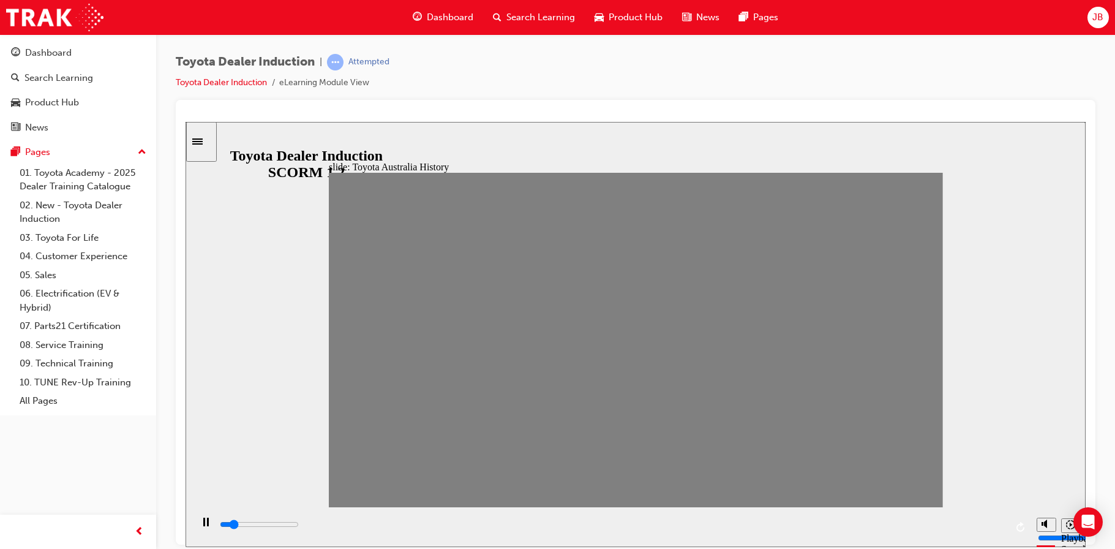
drag, startPoint x: 739, startPoint y: 347, endPoint x: 760, endPoint y: 345, distance: 20.9
drag, startPoint x: 760, startPoint y: 345, endPoint x: 777, endPoint y: 345, distance: 17.2
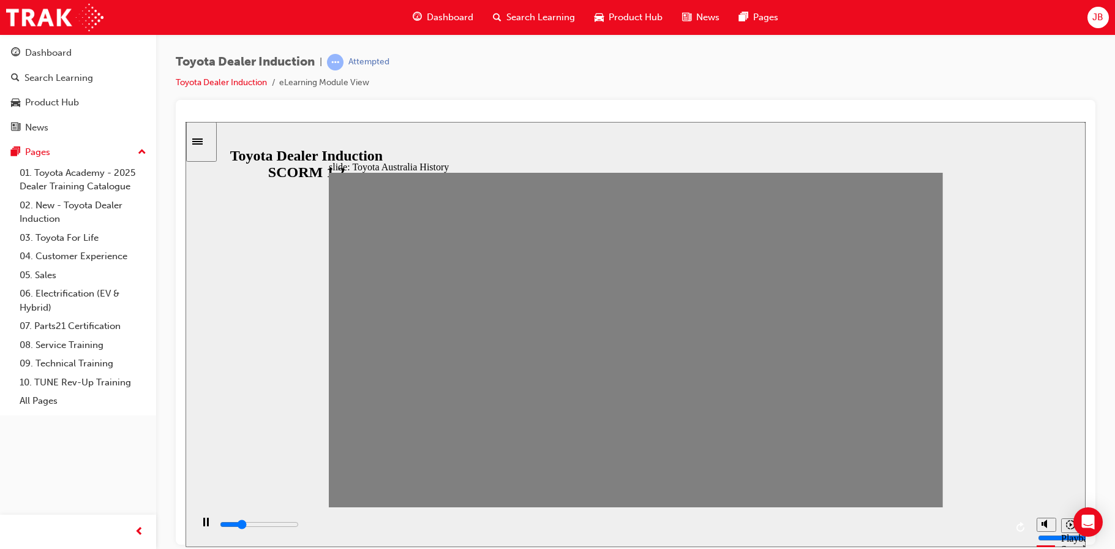
drag, startPoint x: 761, startPoint y: 347, endPoint x: 788, endPoint y: 348, distance: 27.0
drag, startPoint x: 775, startPoint y: 347, endPoint x: 797, endPoint y: 346, distance: 22.1
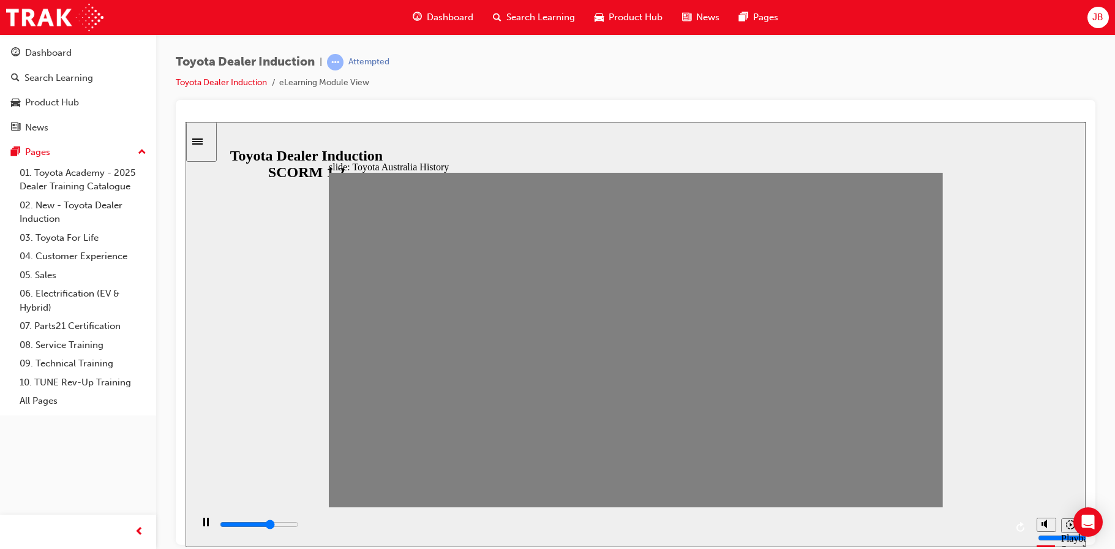
drag, startPoint x: 798, startPoint y: 347, endPoint x: 821, endPoint y: 347, distance: 23.3
drag, startPoint x: 825, startPoint y: 347, endPoint x: 844, endPoint y: 345, distance: 18.4
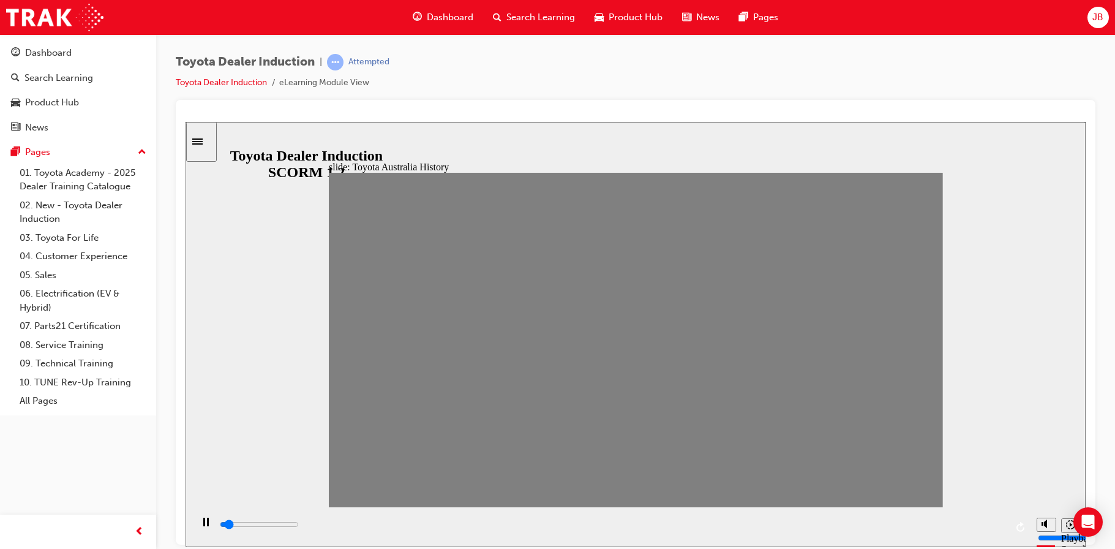
drag, startPoint x: 850, startPoint y: 345, endPoint x: 887, endPoint y: 345, distance: 37.4
drag, startPoint x: 885, startPoint y: 345, endPoint x: 914, endPoint y: 345, distance: 29.4
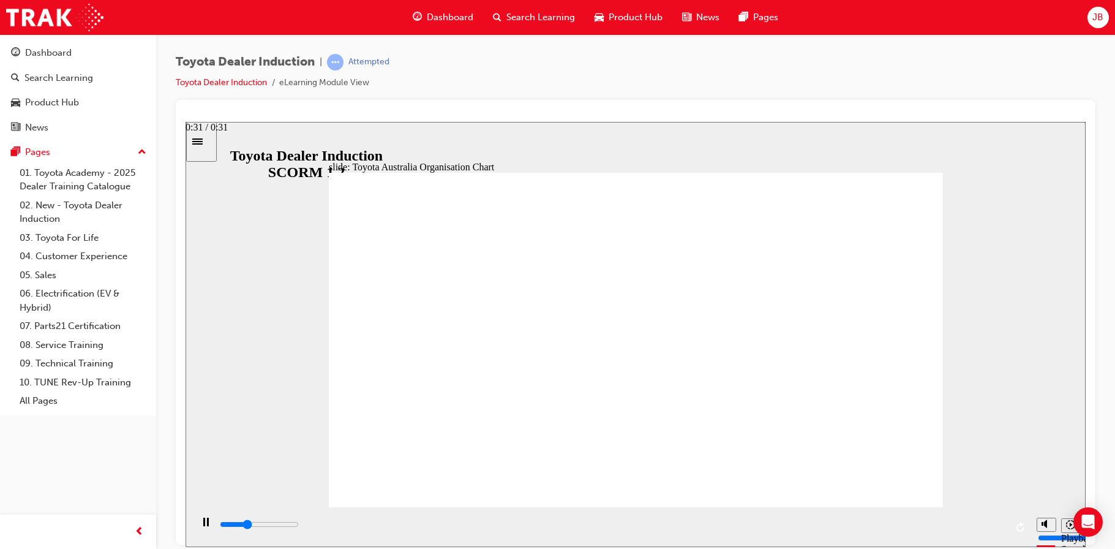
click at [994, 528] on div "playback controls" at bounding box center [613, 524] width 788 height 13
type input "5000"
radio input "false"
radio input "true"
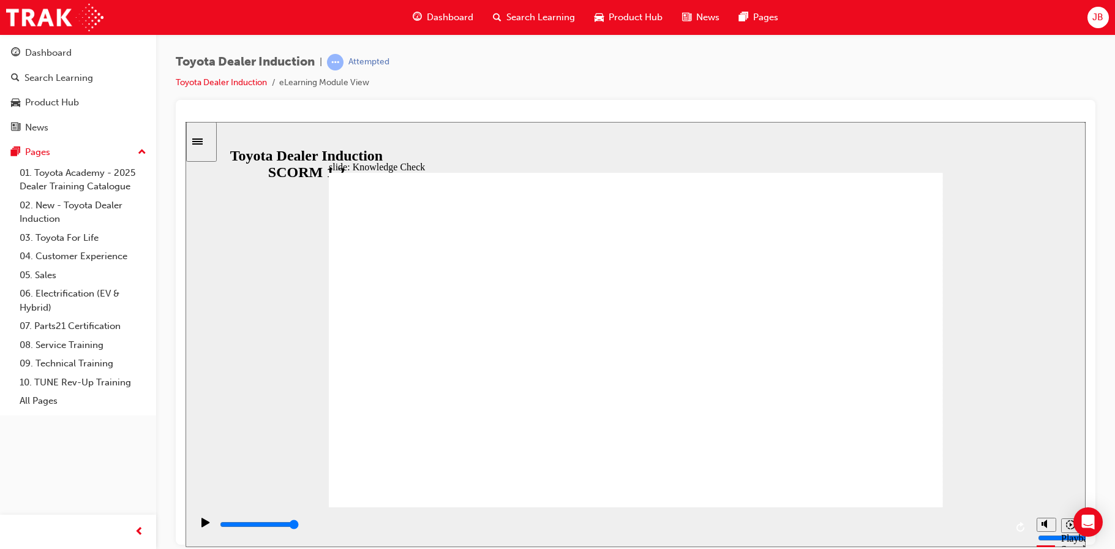
radio input "true"
type input "1800"
radio input "true"
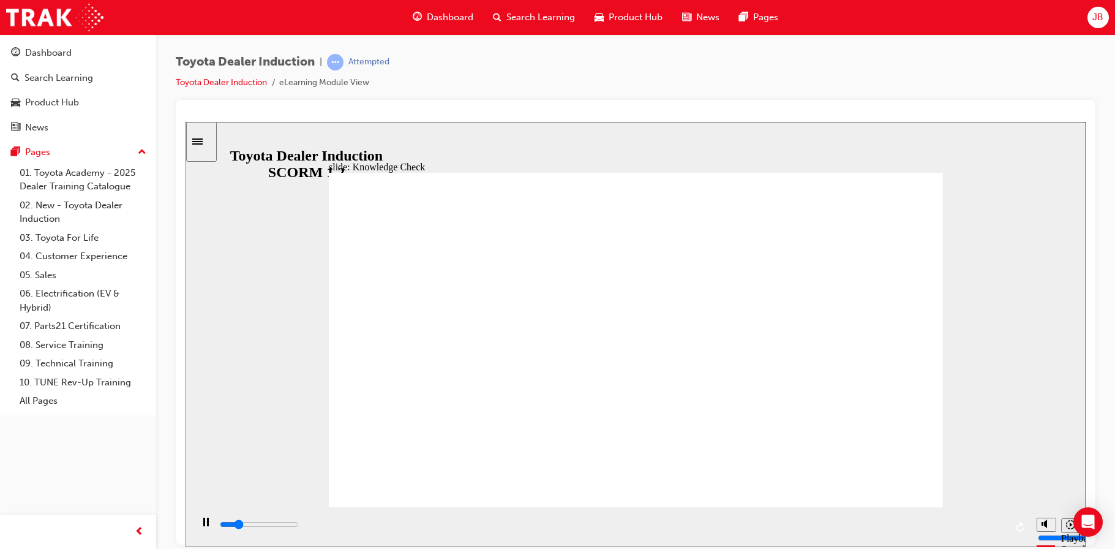
drag, startPoint x: 641, startPoint y: 395, endPoint x: 610, endPoint y: 365, distance: 42.9
type input "1000"
radio input "true"
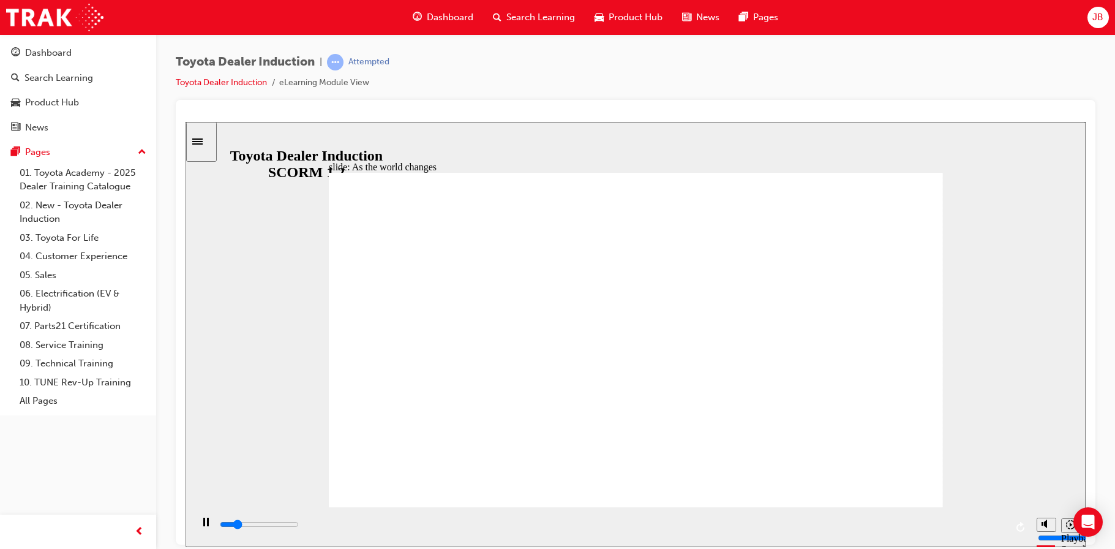
click at [998, 528] on div "playback controls" at bounding box center [613, 524] width 788 height 13
type input "9200"
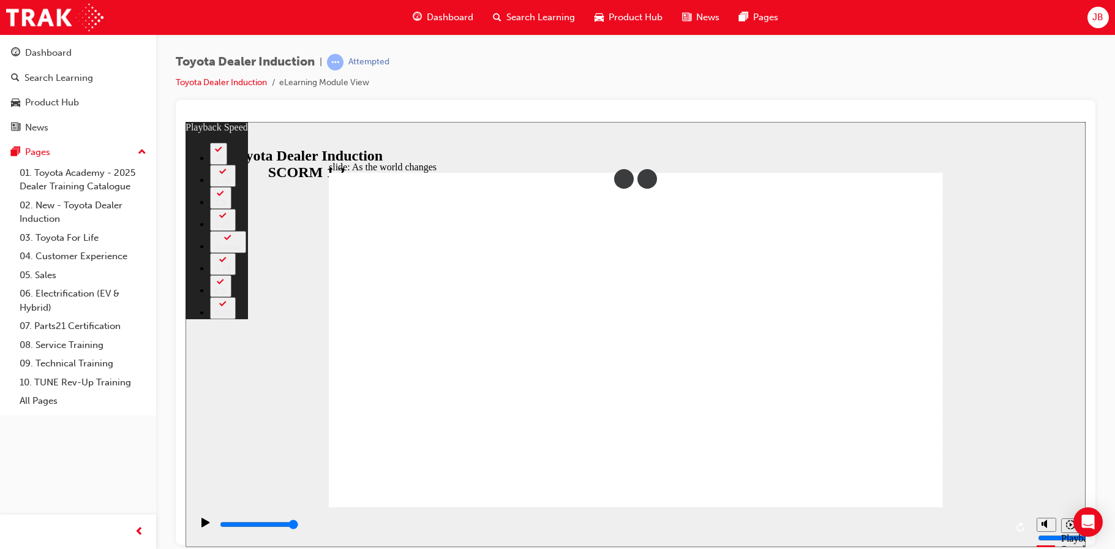
click div
click icon
type input "128"
click icon
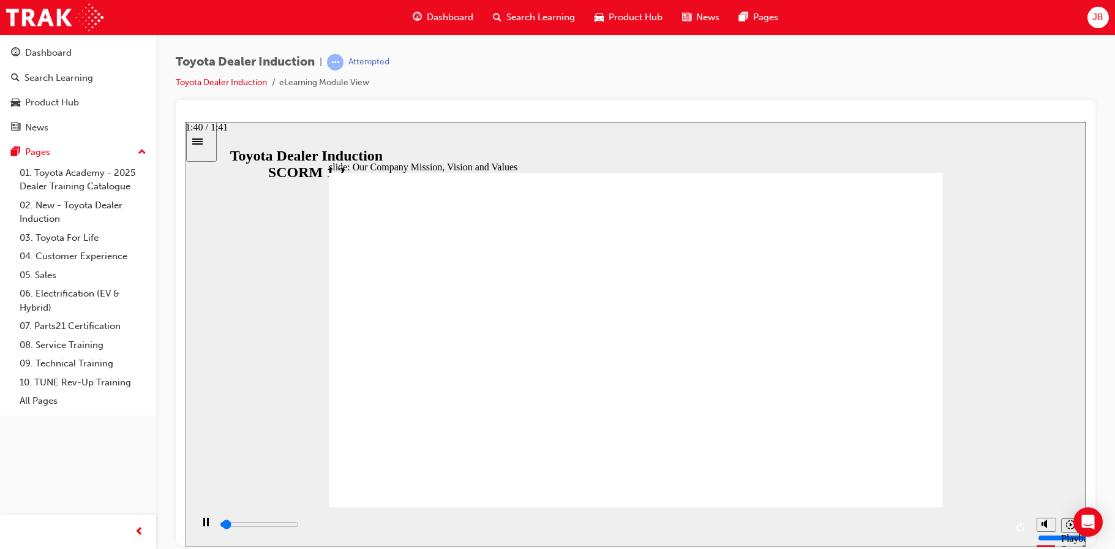
click div "playback controls"
click icon
click input "slide progress"
click icon
click div "playback controls"
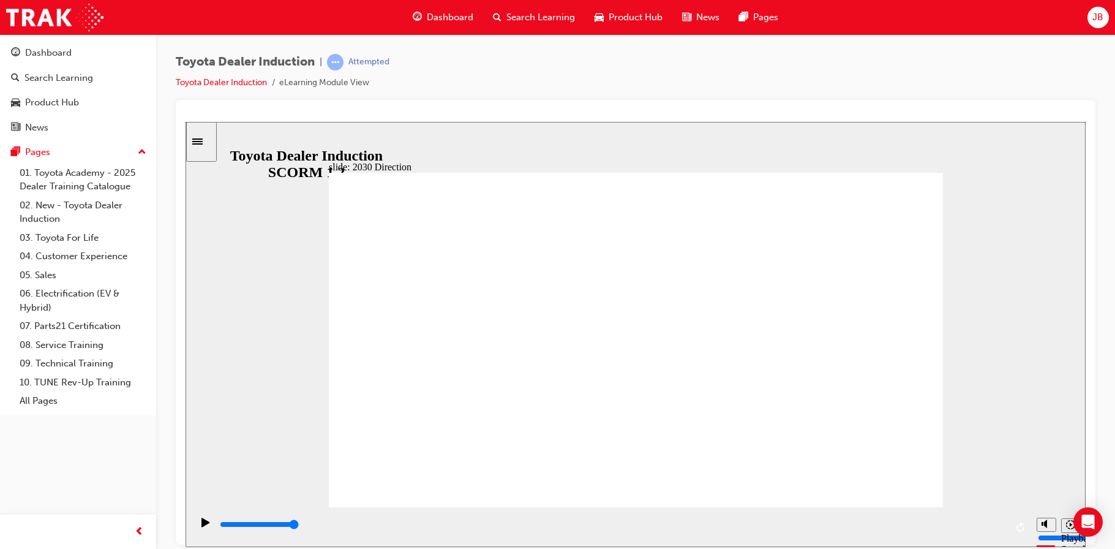
click icon
type input "5000"
click input "text"
type input "t"
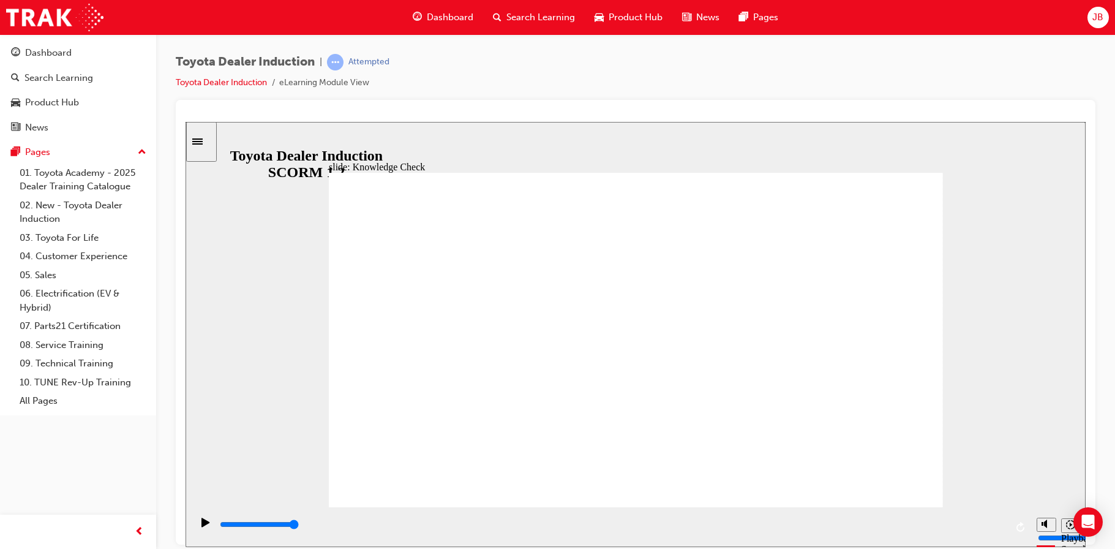
type input "to"
type input "toy"
type input "toyt"
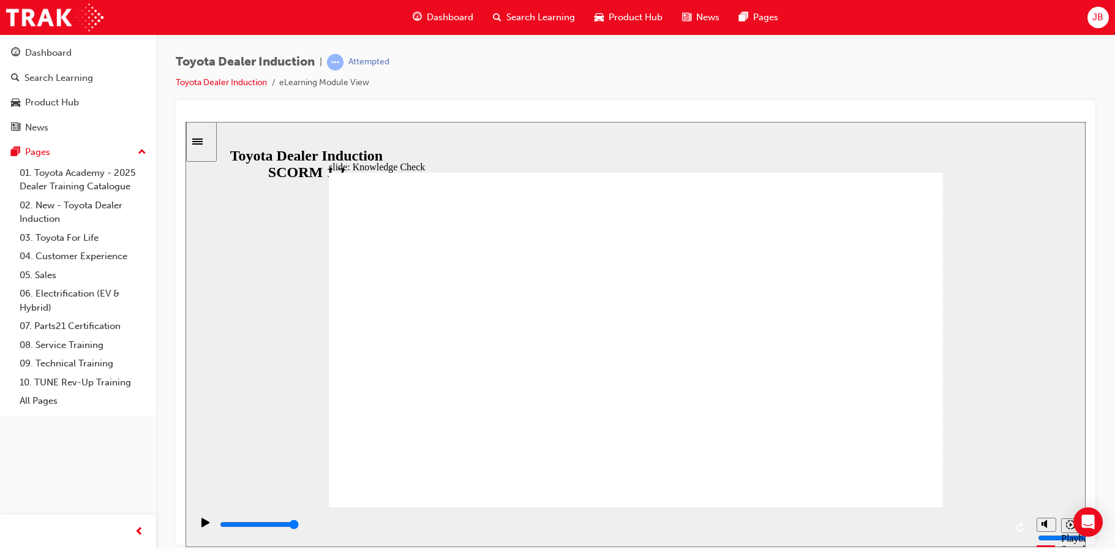
type input "toyt"
type input "toyta"
type input "toytas"
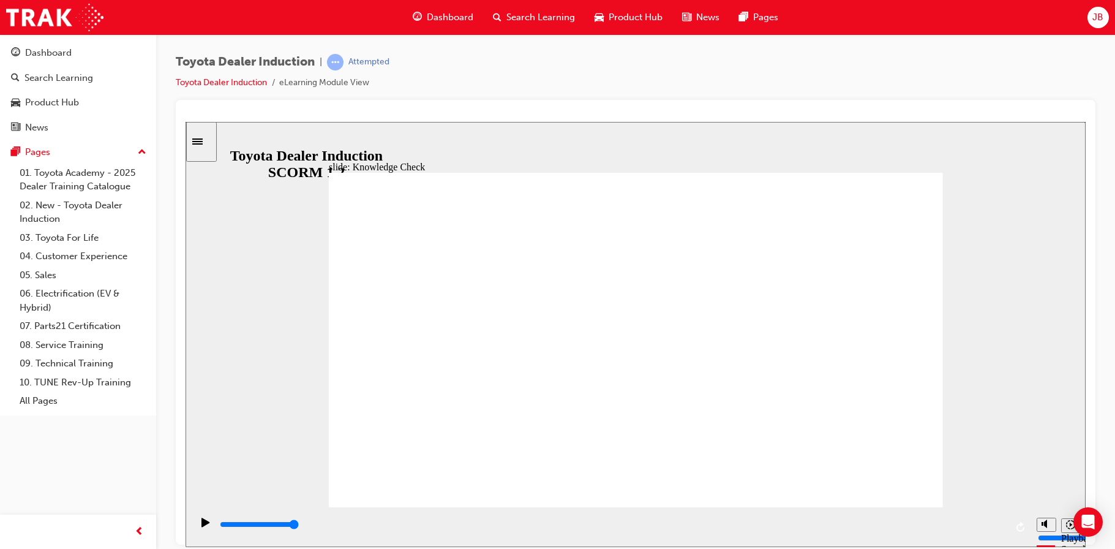
type input "toyta"
type input "toyt"
type input "toy"
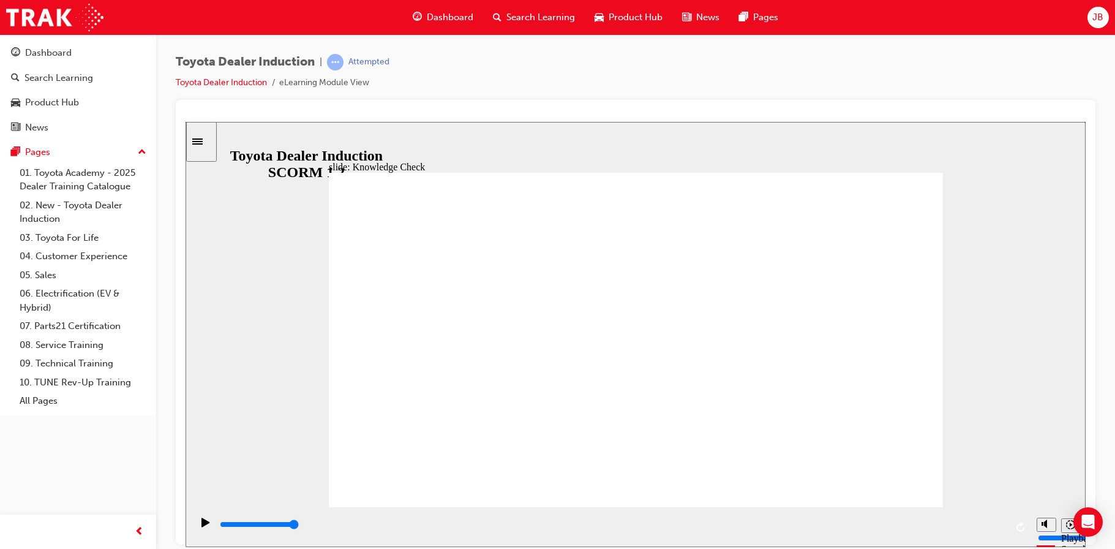
type input "toy"
type input "to"
type input "t"
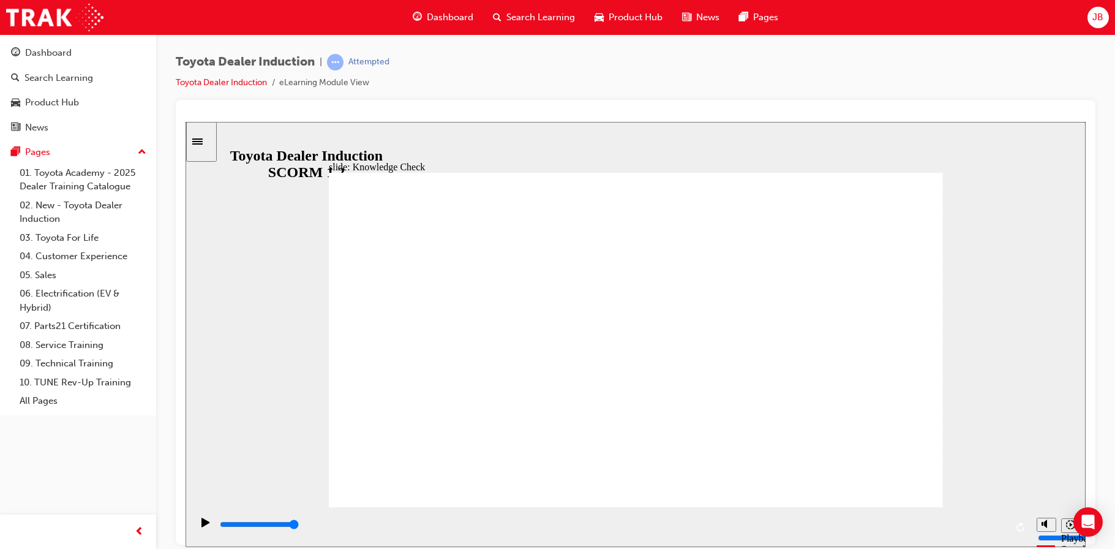
click icon
type input "59400"
click div "Dashboard"
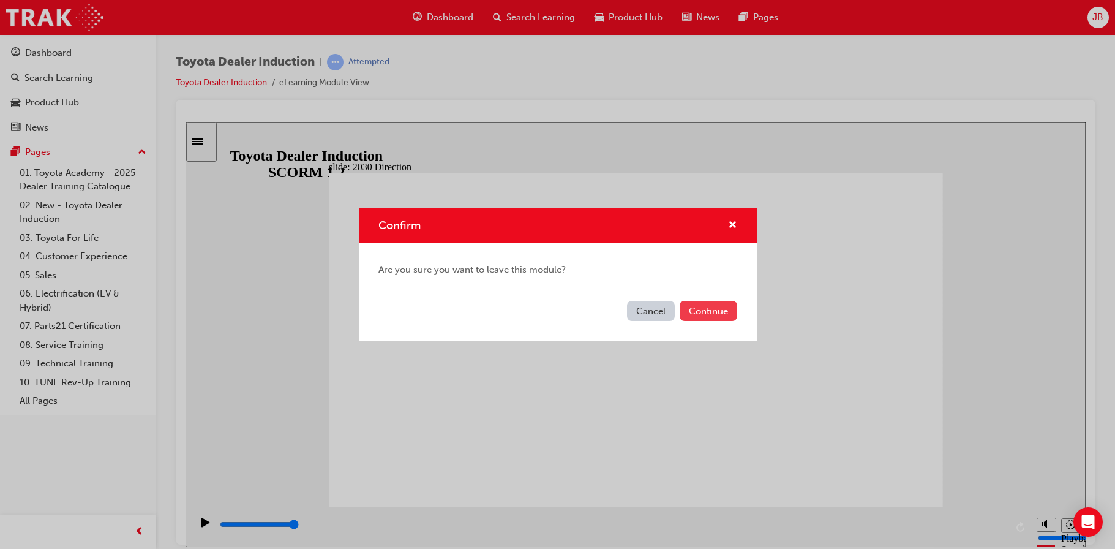
click button "Continue"
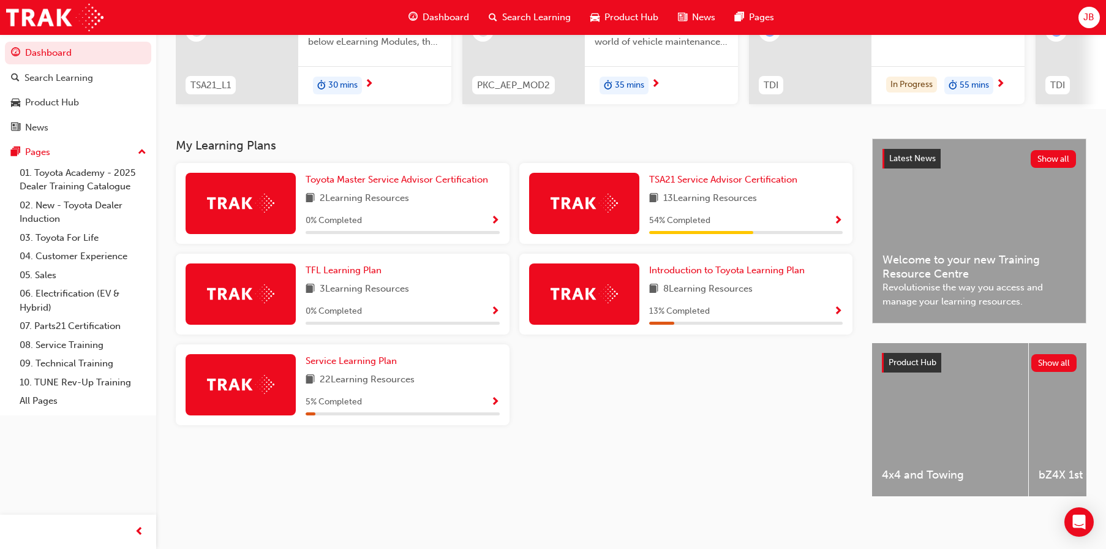
scroll to position [183, 0]
